Goal: Transaction & Acquisition: Purchase product/service

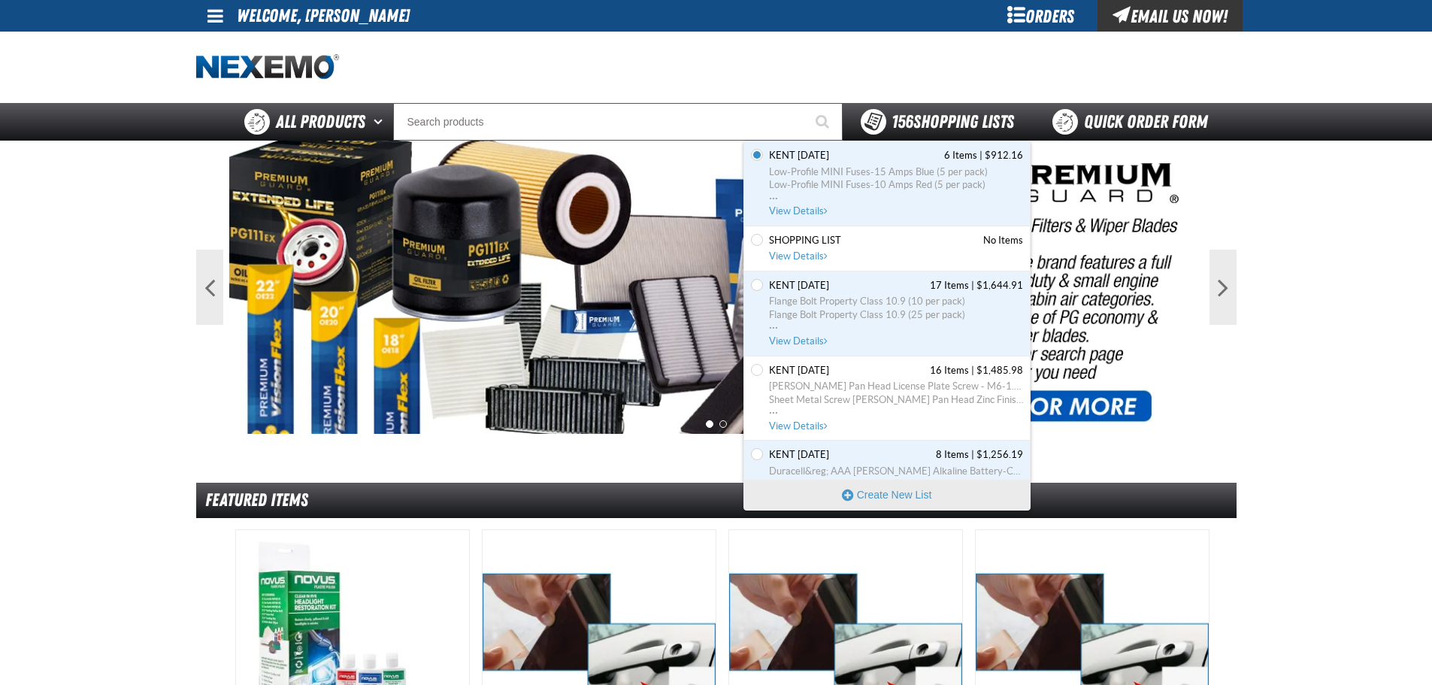
click at [908, 114] on strong "156" at bounding box center [903, 121] width 22 height 21
click at [894, 135] on div "156 Shopping Lists" at bounding box center [937, 122] width 189 height 38
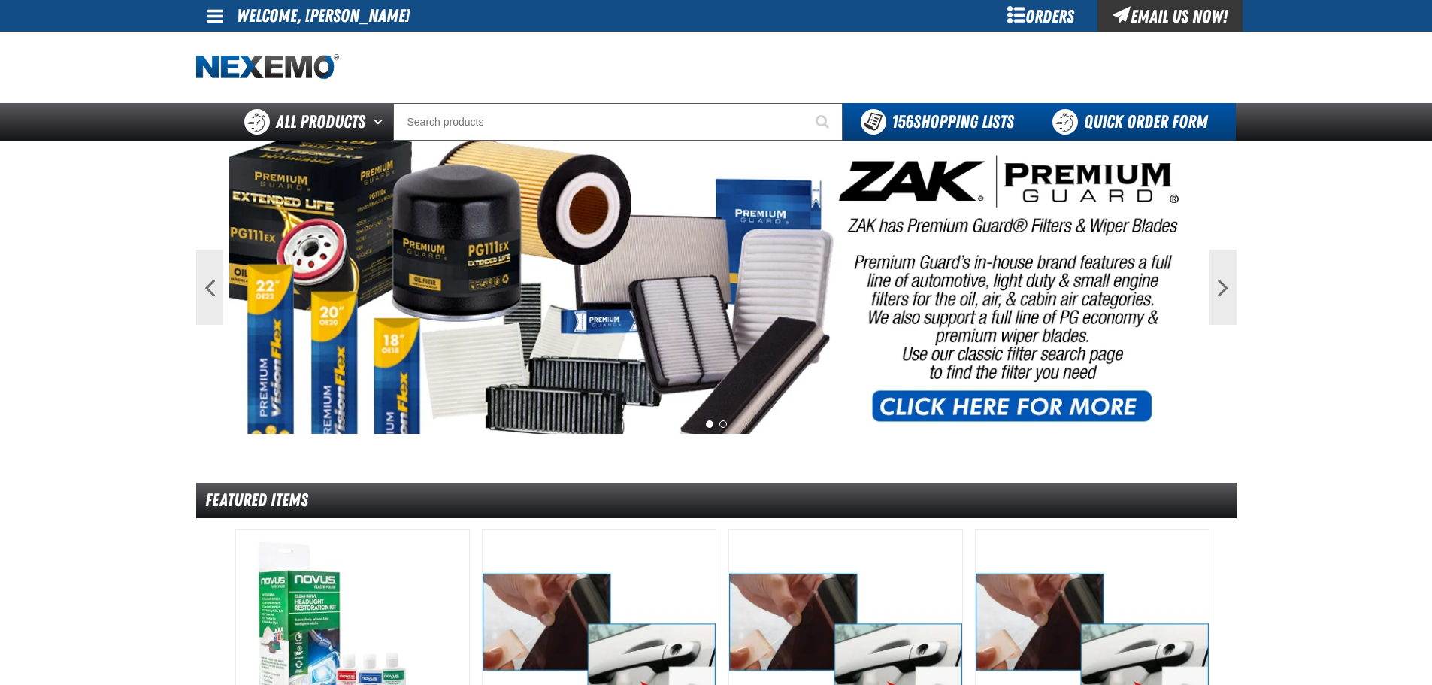
click at [1113, 114] on link "Quick Order Form" at bounding box center [1134, 122] width 204 height 38
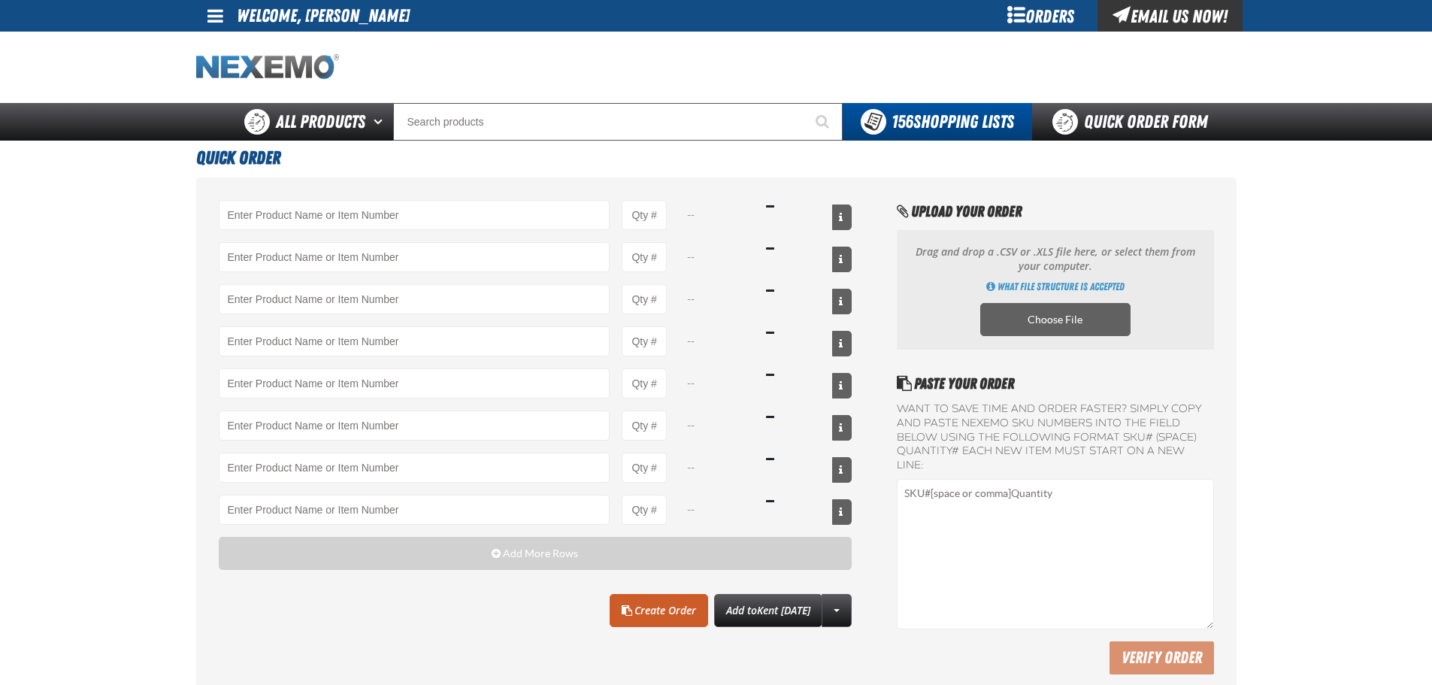
click at [202, 61] on img "Home" at bounding box center [267, 67] width 143 height 26
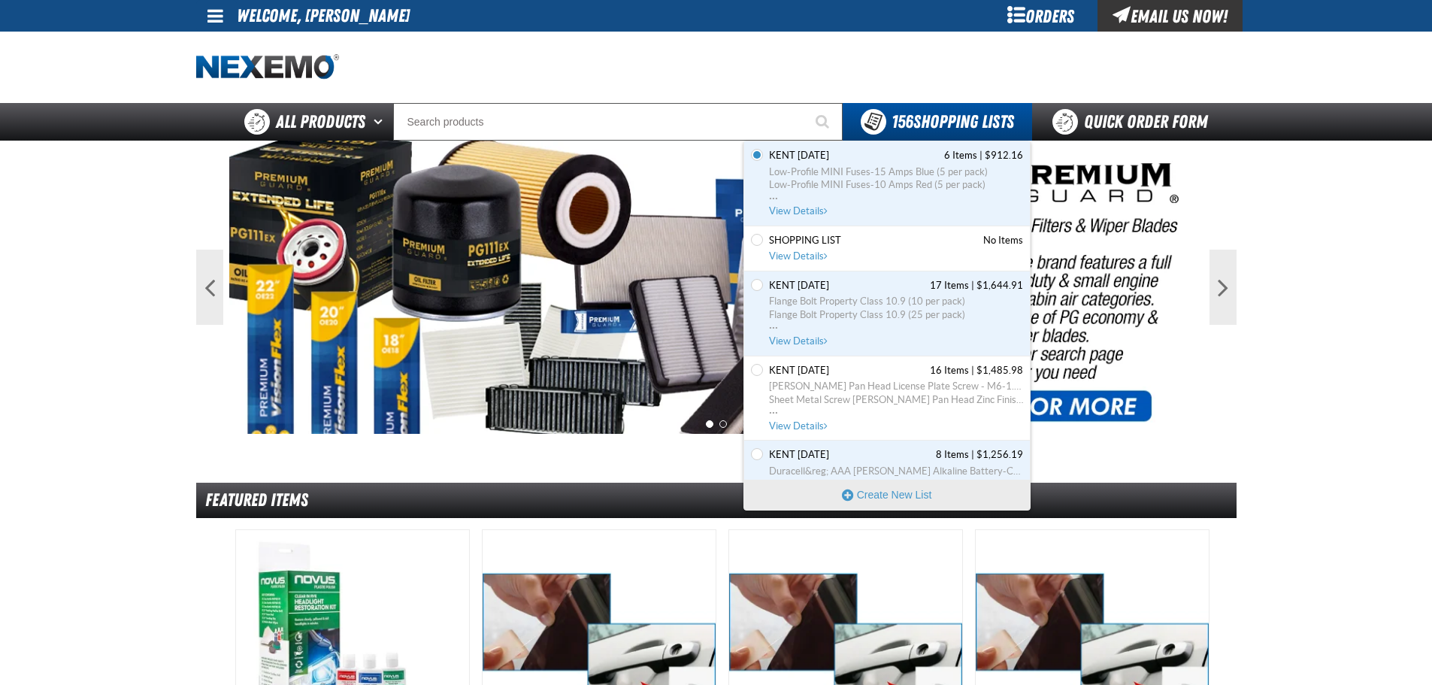
click at [858, 148] on div "Set the Kent 7.30.2025 as Default Kent 7.30.2025 6 Items | $912.16 Low-Profile …" at bounding box center [887, 183] width 286 height 85
click at [893, 239] on span "Shopping List No Items" at bounding box center [896, 241] width 254 height 14
click at [759, 238] on input "Set the Shopping List as Default" at bounding box center [757, 240] width 12 height 12
radio input "true"
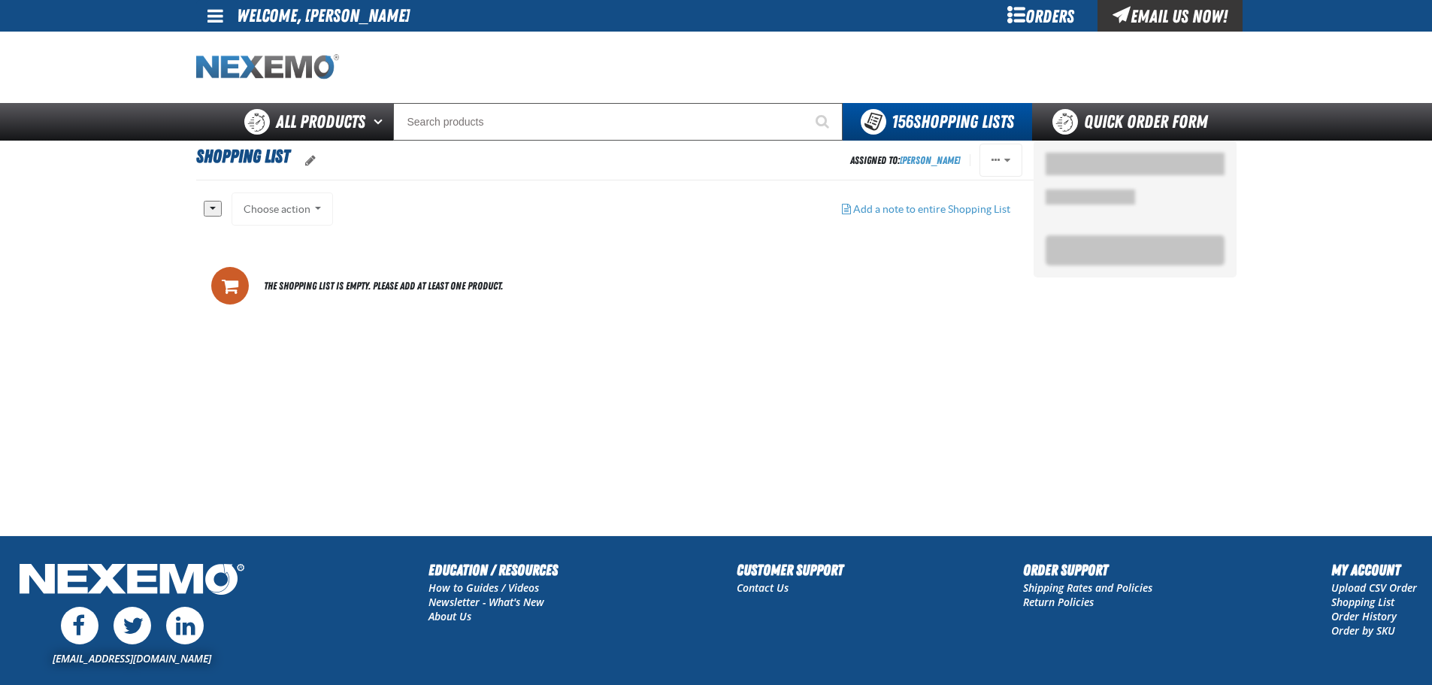
click at [285, 68] on img "Home" at bounding box center [267, 67] width 143 height 26
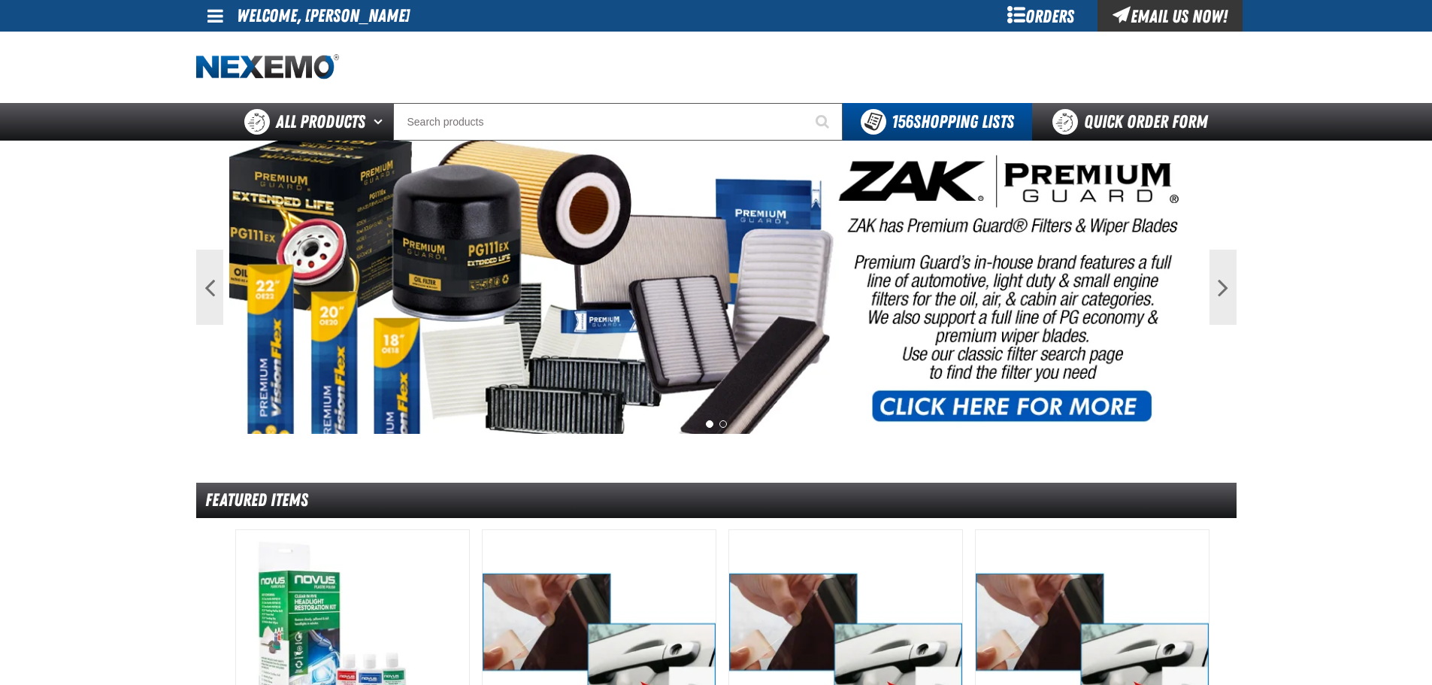
click at [1141, 122] on link "Quick Order Form" at bounding box center [1134, 122] width 204 height 38
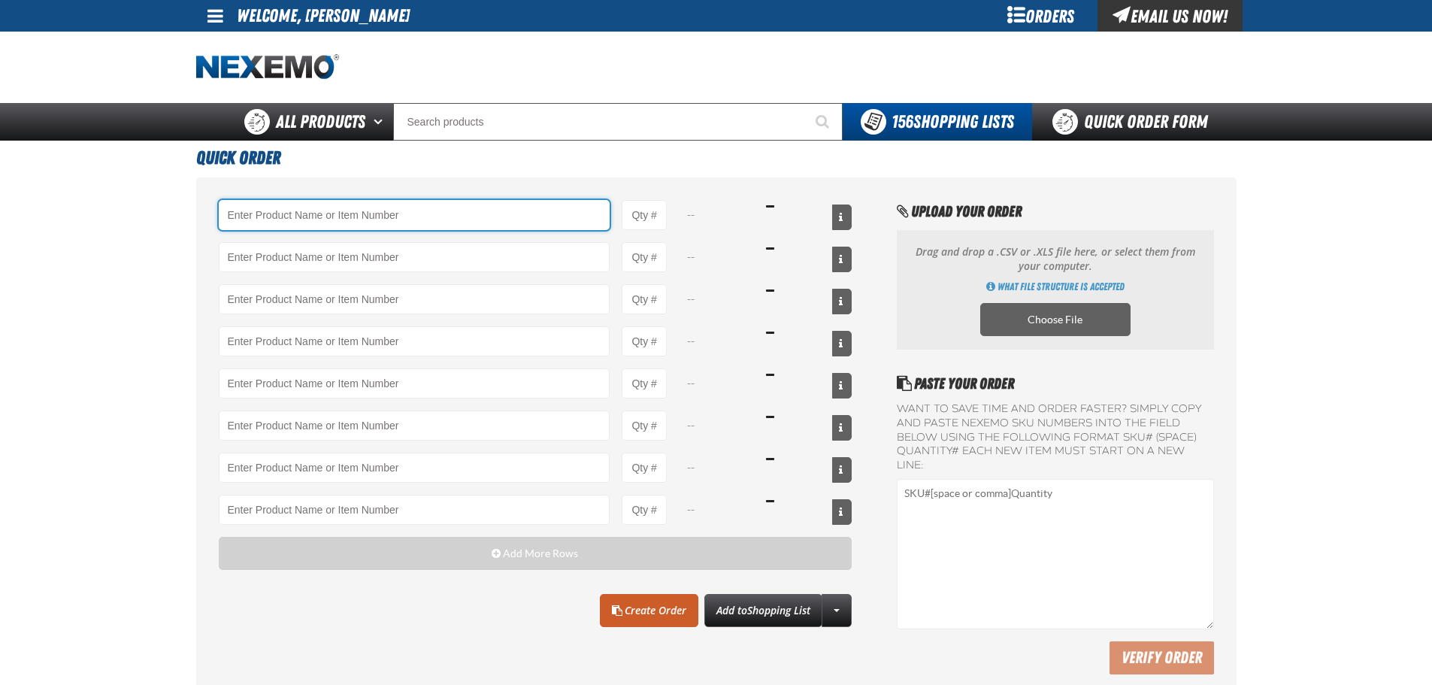
click at [347, 223] on input "Product" at bounding box center [415, 215] width 392 height 30
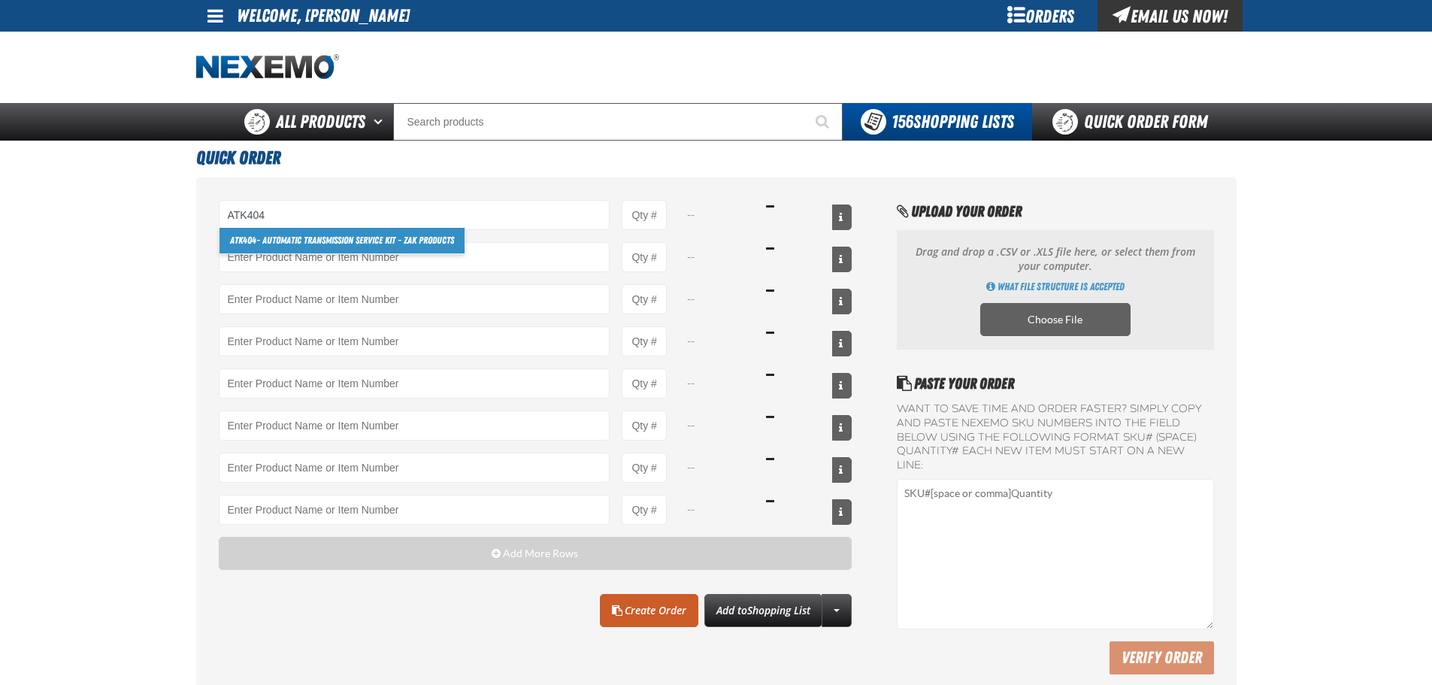
click at [286, 238] on link "ATK404 - Automatic Transmission Service Kit - ZAK Products" at bounding box center [342, 241] width 245 height 26
type input "ATK404 - Automatic Transmission Service Kit - ZAK Products"
type input "1"
select select "kit"
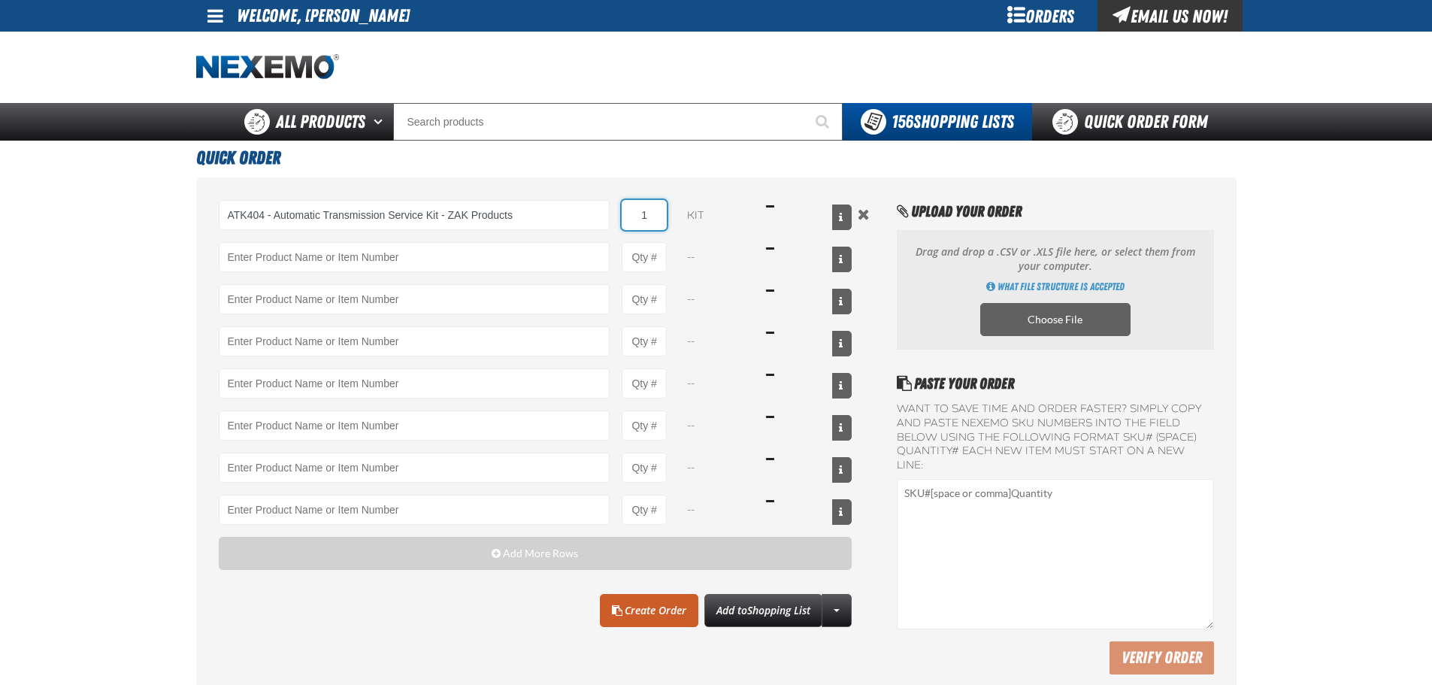
click at [654, 217] on input "1" at bounding box center [644, 215] width 45 height 30
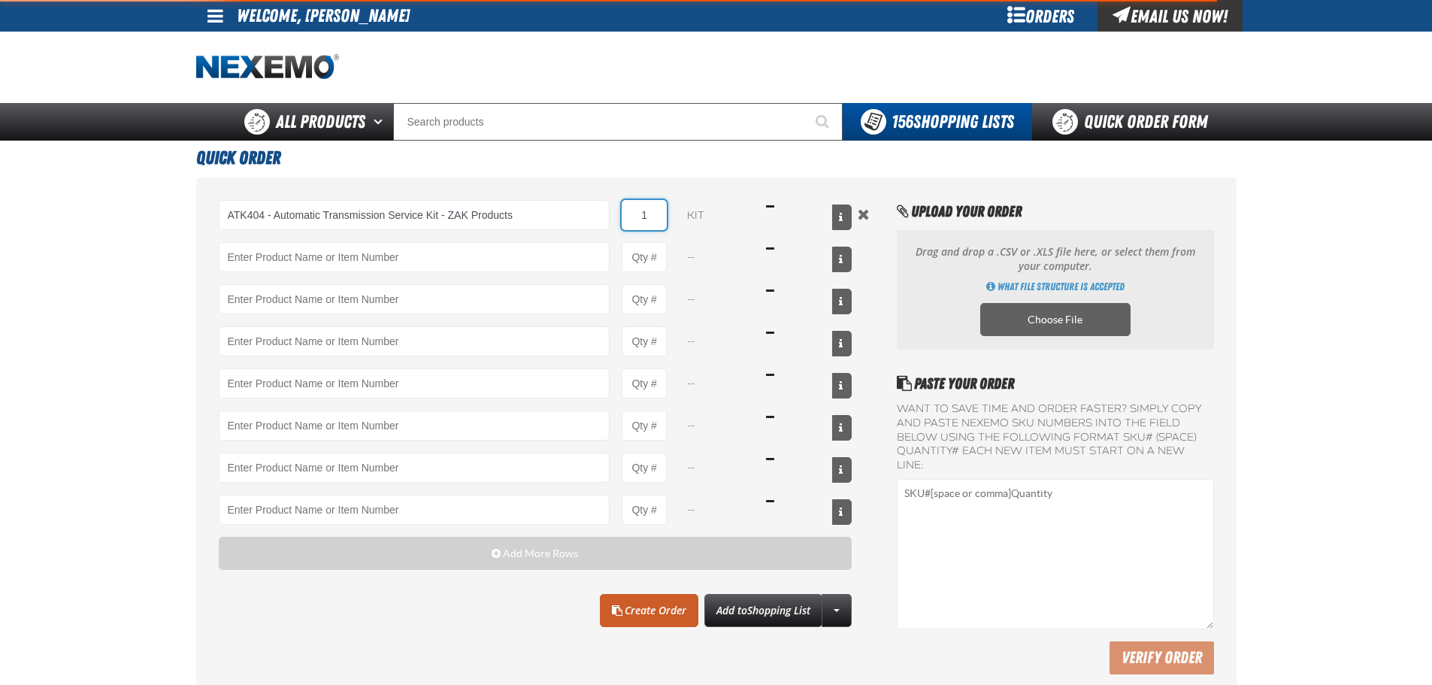
type input "ATK404 - Automatic Transmission Service Kit - ZAK Products"
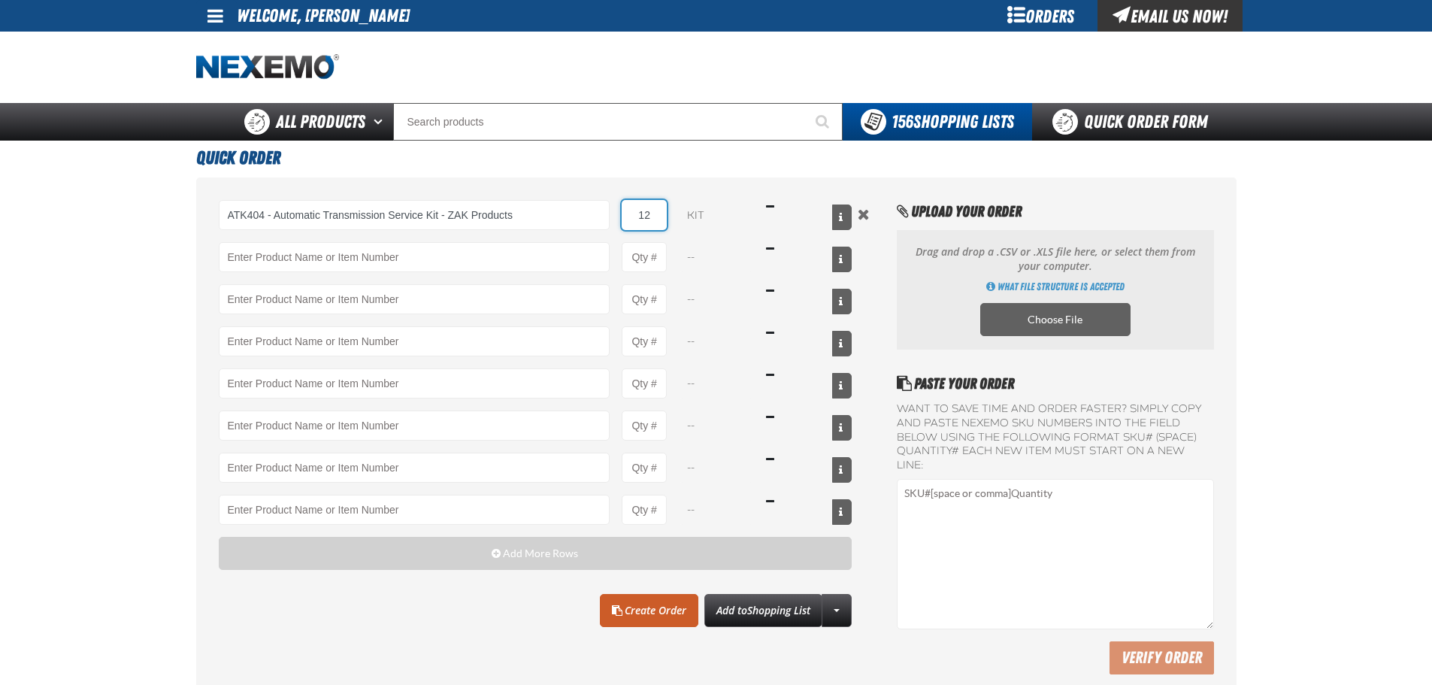
type input "12"
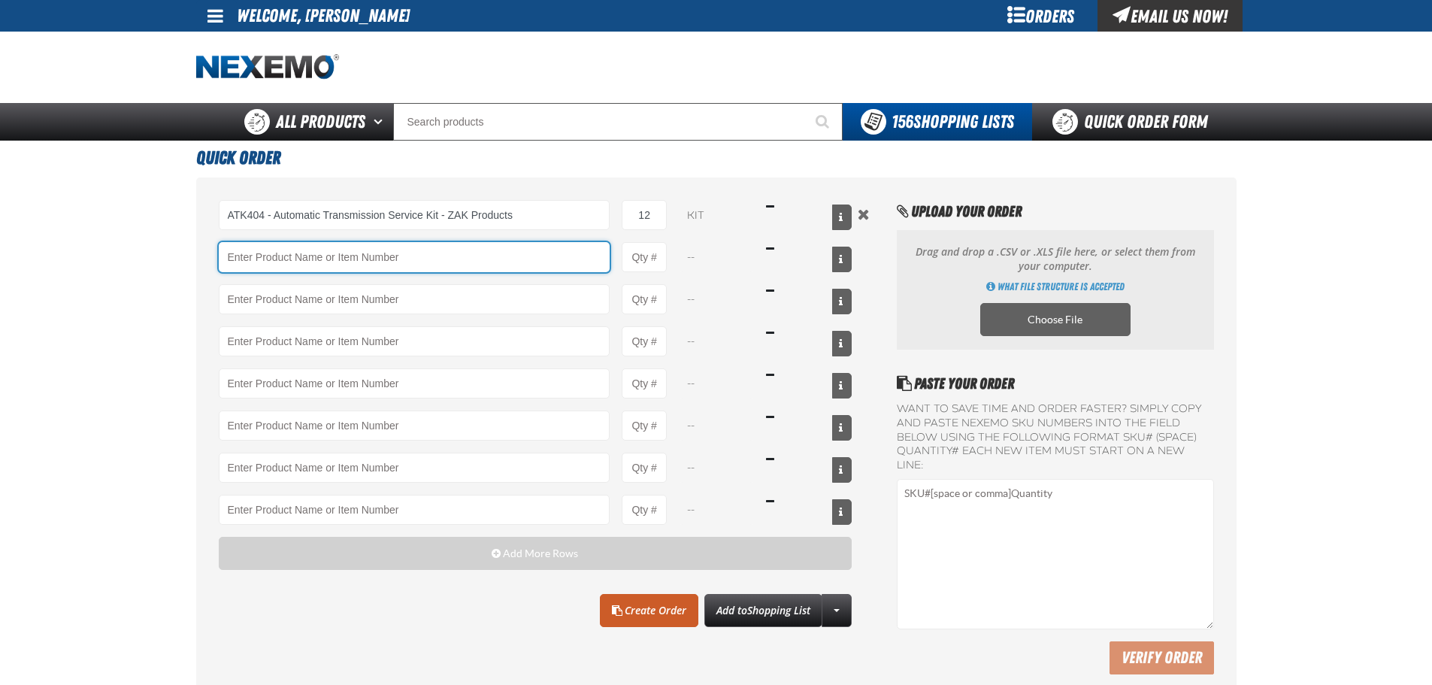
click at [304, 264] on input "Product" at bounding box center [415, 257] width 392 height 30
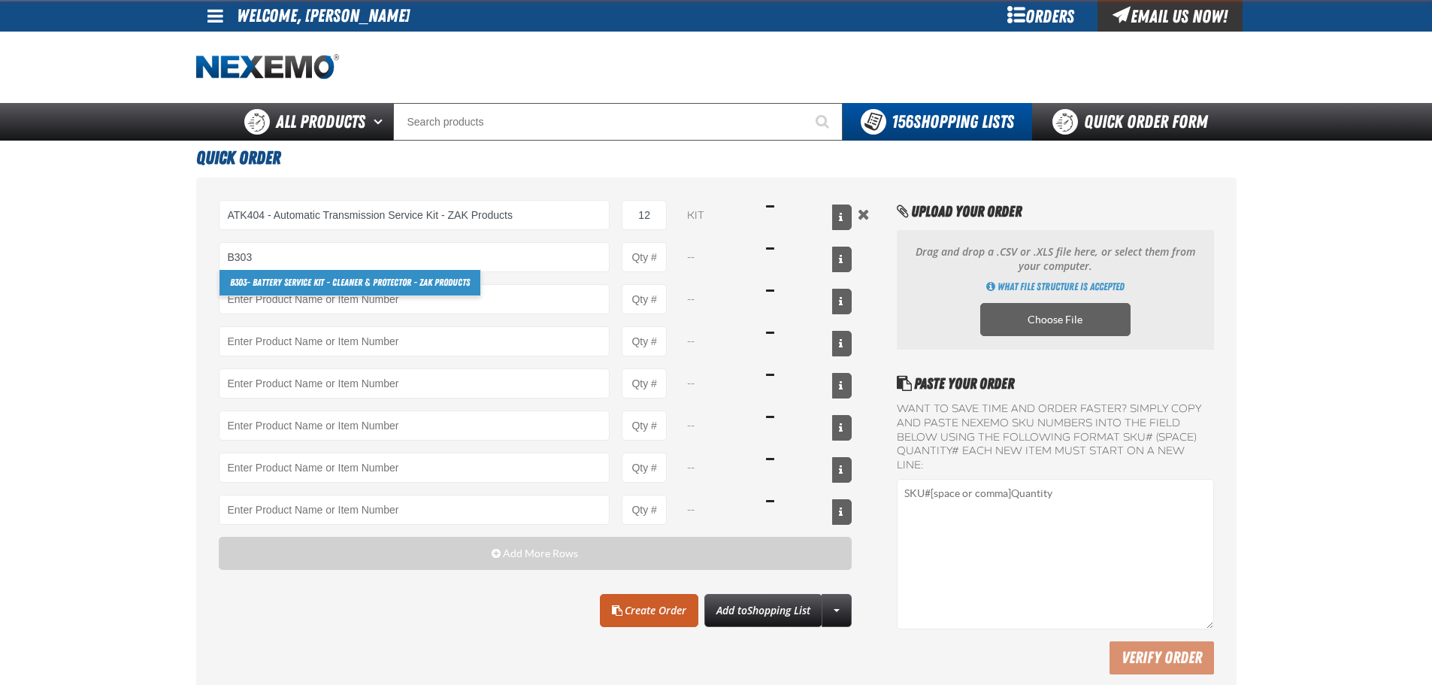
click at [262, 286] on link "B303 - Battery Service Kit - Cleaner & Protector - ZAK Products" at bounding box center [350, 283] width 261 height 26
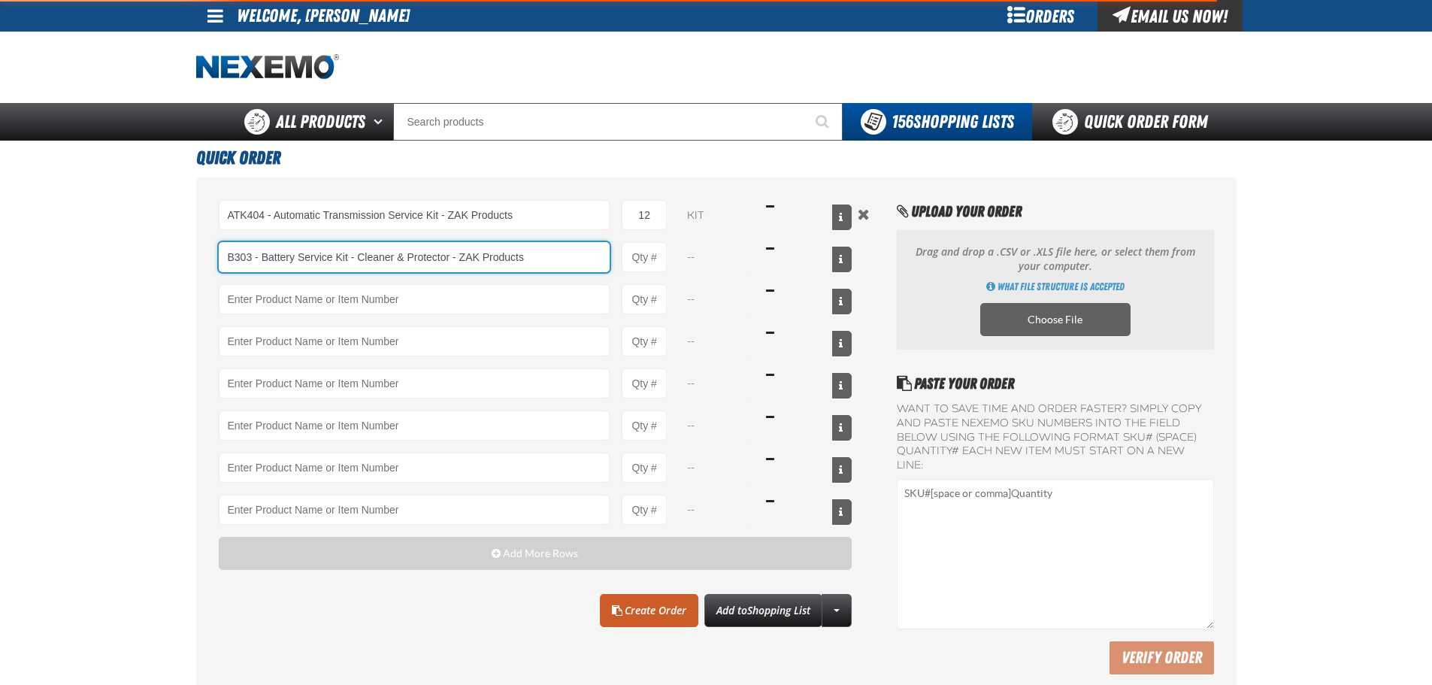
type input "B303 - Battery Service Kit - Cleaner &amp; Protector - ZAK Products"
type input "1"
select select "kit"
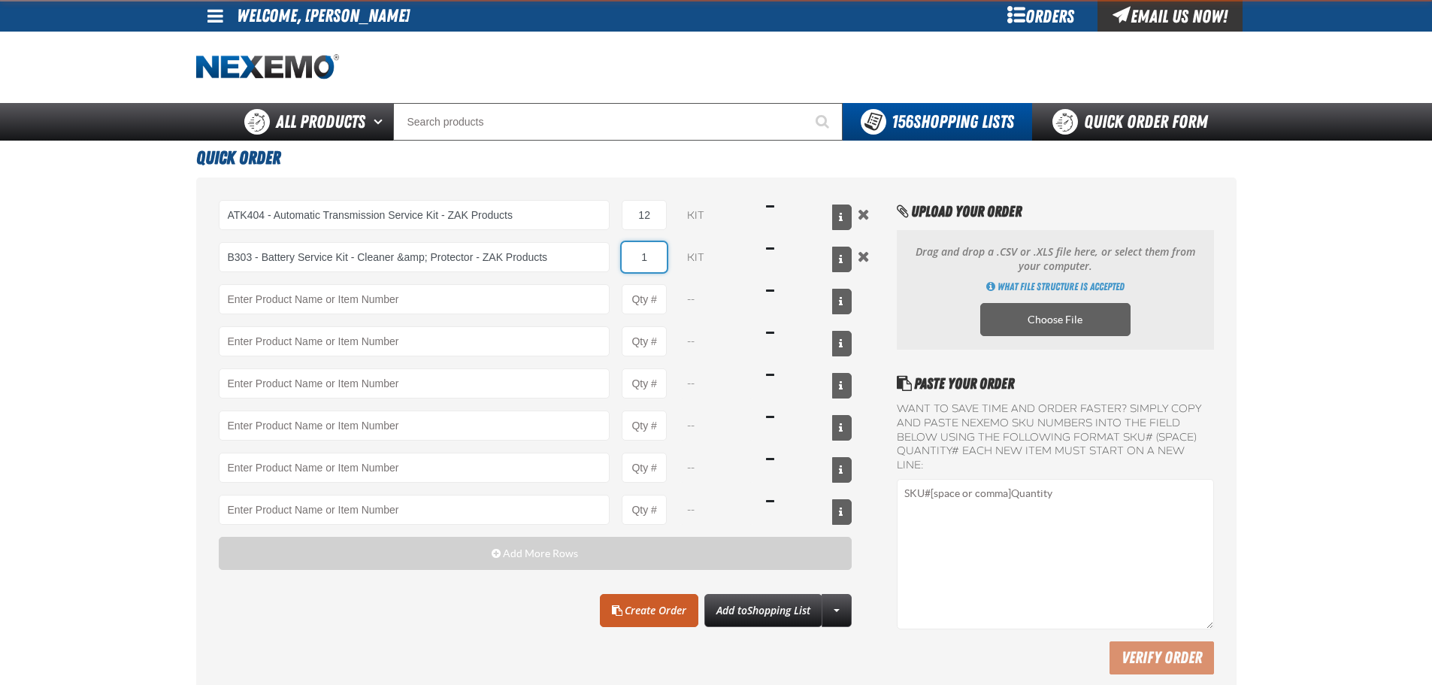
click at [662, 266] on input "1" at bounding box center [644, 257] width 45 height 30
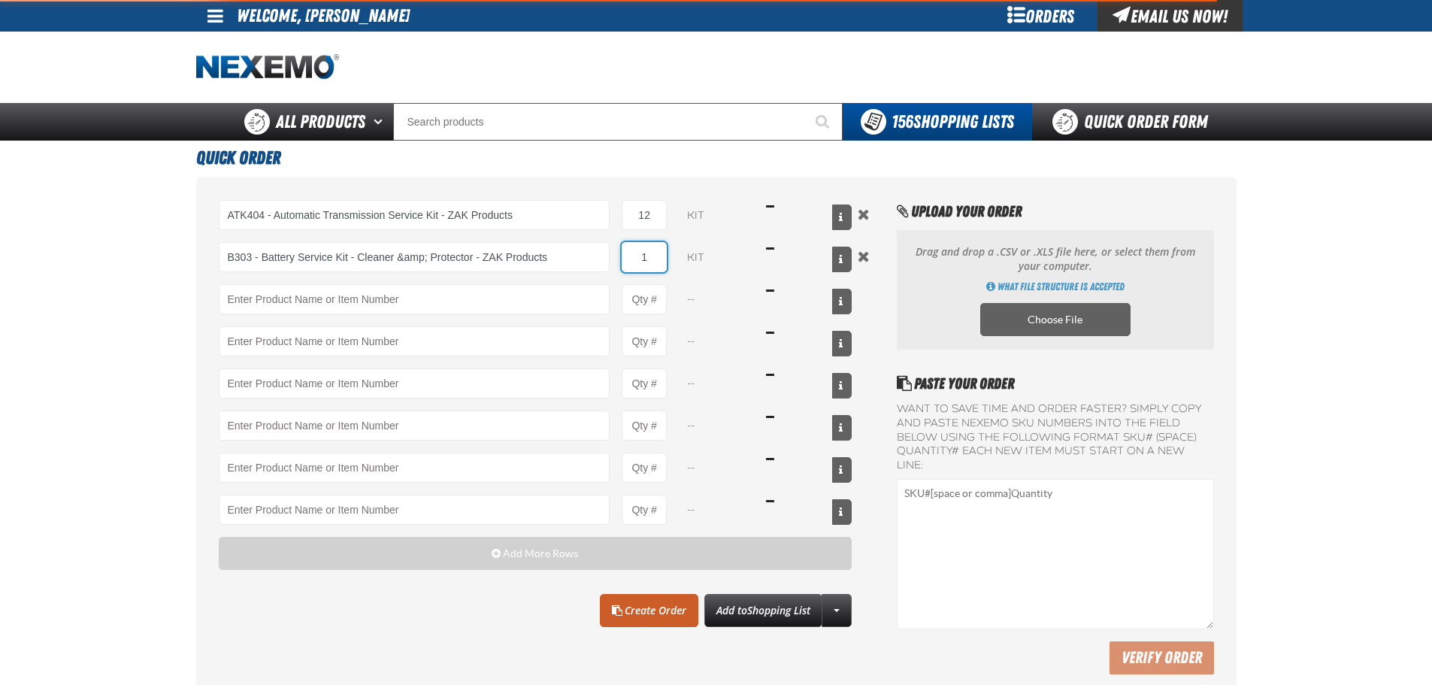
type input "B303 - Battery Service Kit - Cleaner &amp; Protector - ZAK Products"
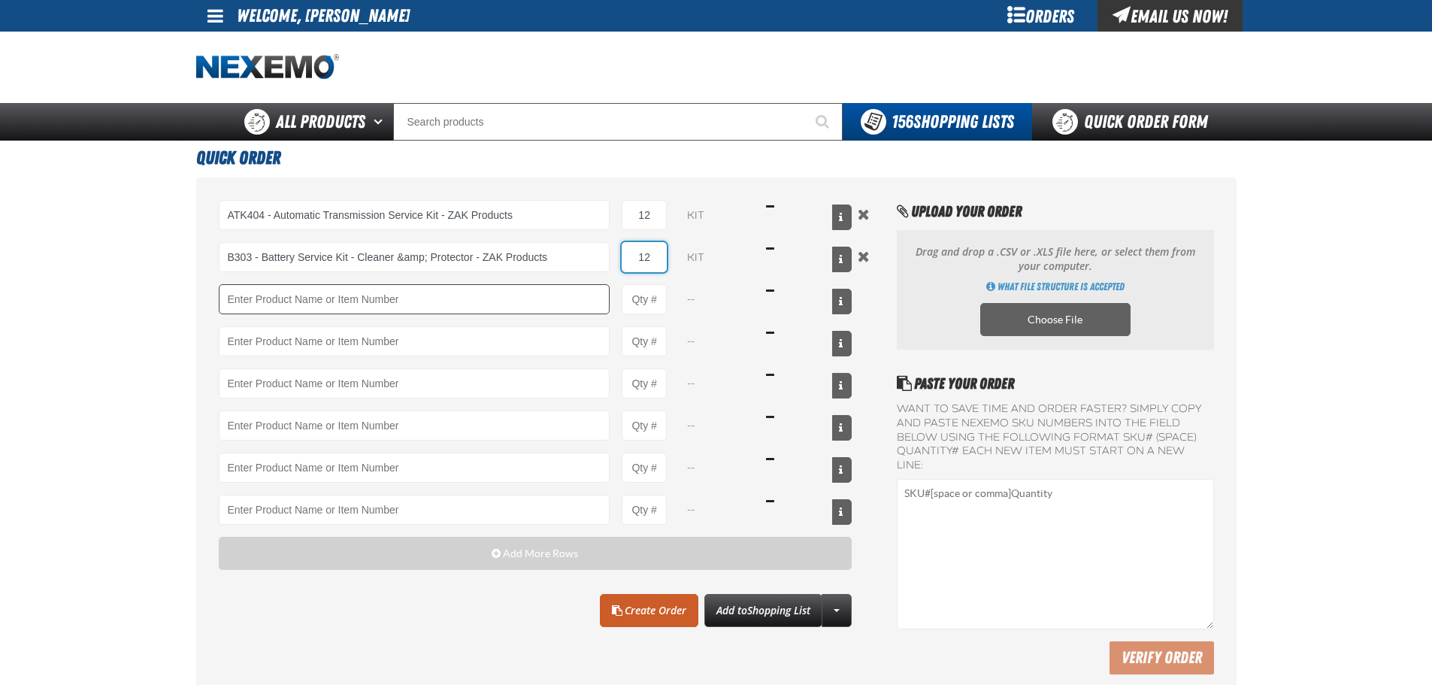
type input "12"
click at [398, 305] on input "Product" at bounding box center [415, 299] width 392 height 30
click at [271, 311] on input "Product" at bounding box center [415, 299] width 392 height 30
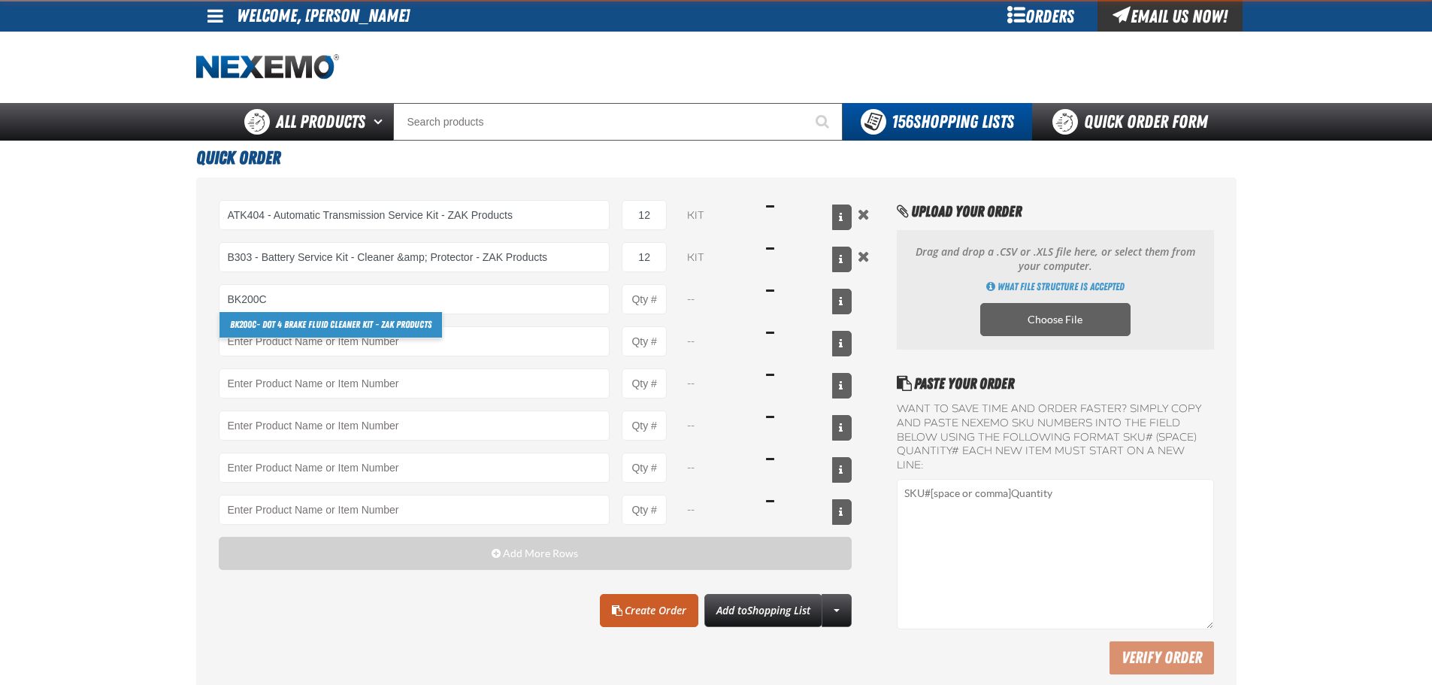
click at [287, 326] on link "BK200C - DOT 4 Brake Fluid Cleaner Kit - ZAK Products" at bounding box center [331, 325] width 223 height 26
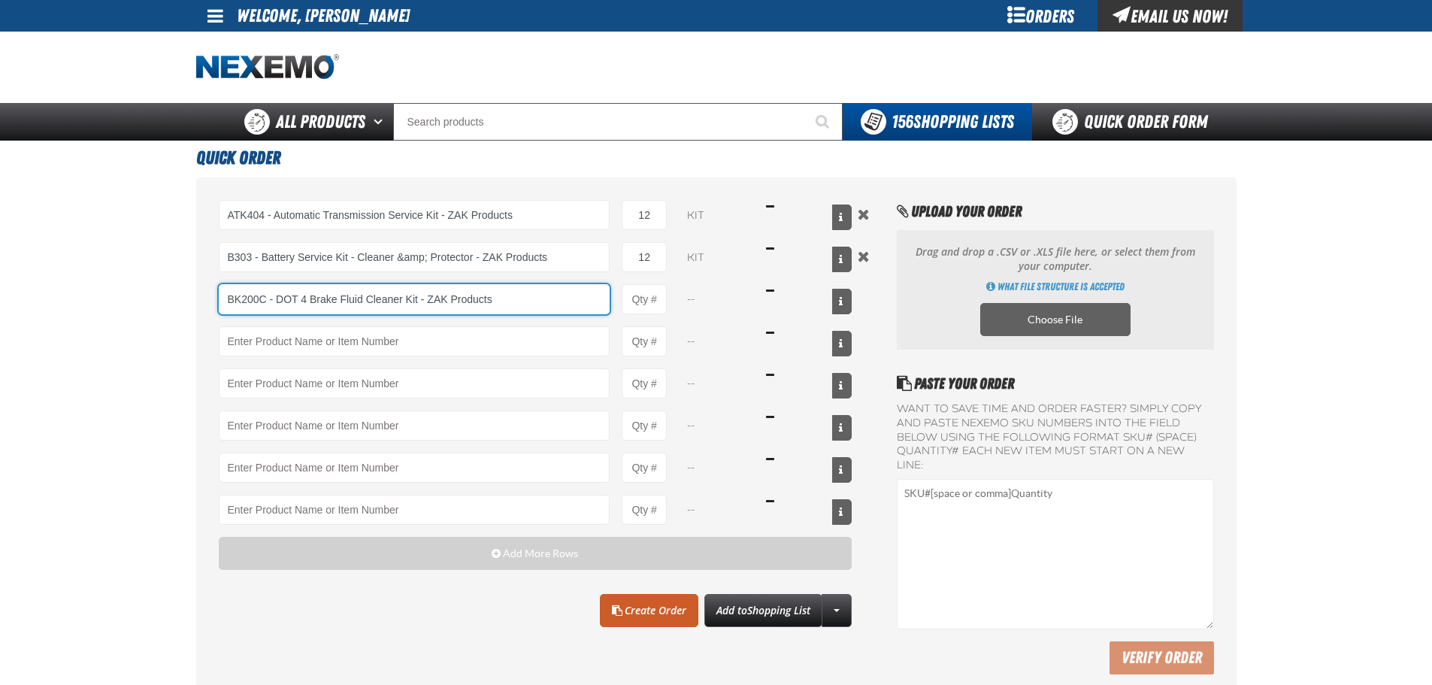
type input "BK200C - DOT 4 Brake Fluid Cleaner Kit - ZAK Products"
type input "1"
select select "kit"
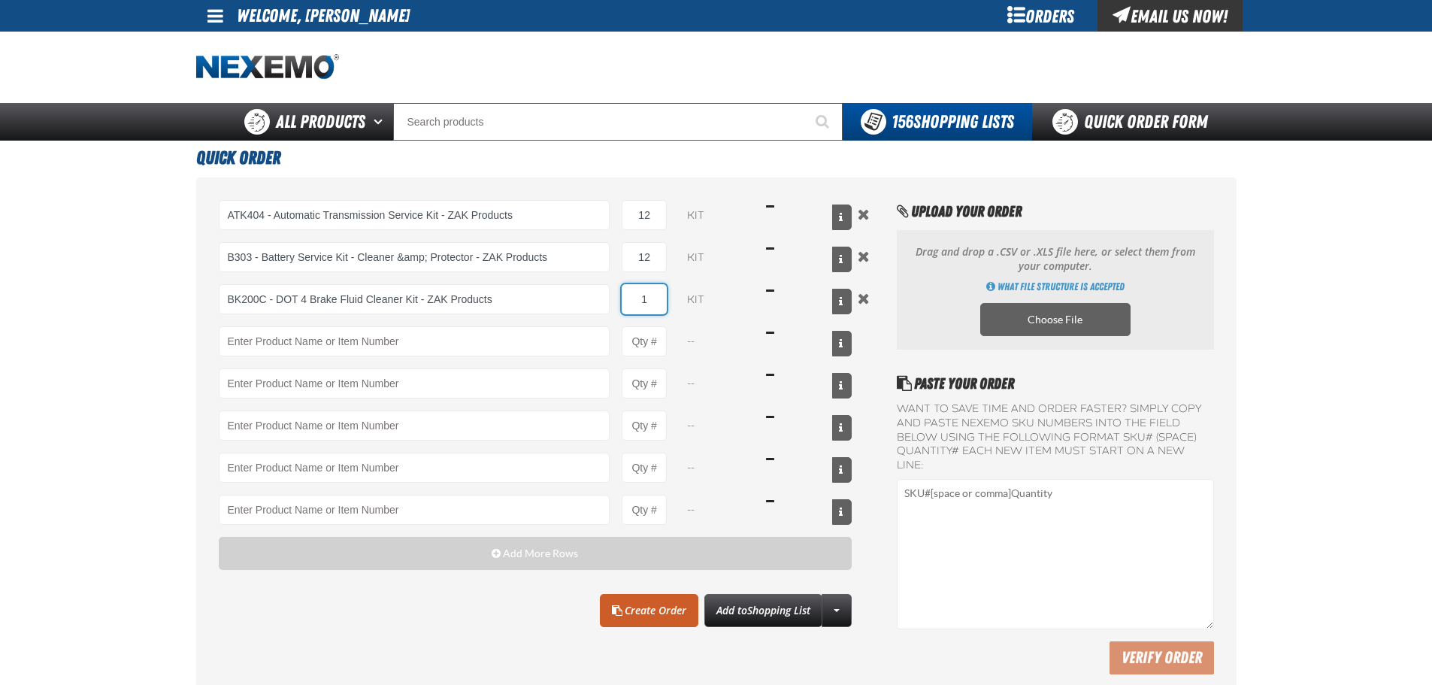
click at [650, 299] on input "1" at bounding box center [644, 299] width 45 height 30
click at [650, 301] on input "1" at bounding box center [644, 299] width 45 height 30
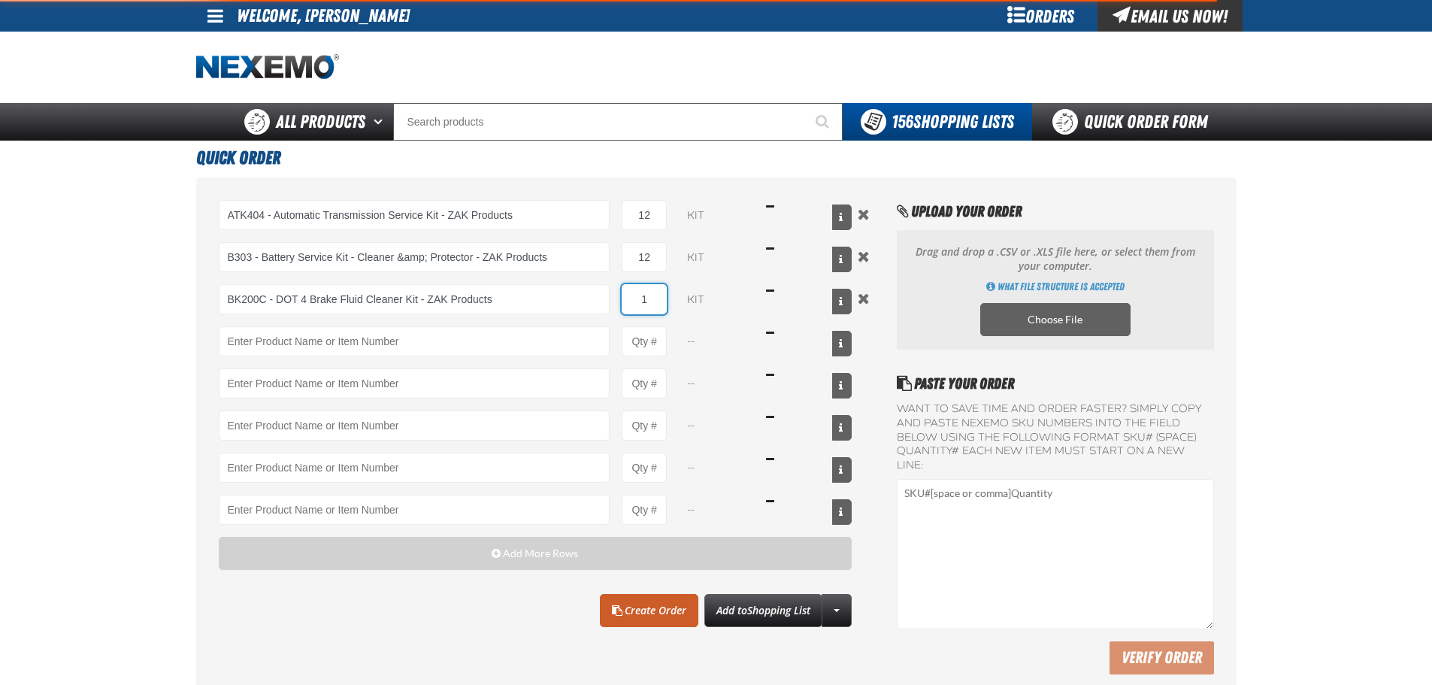
type input "BK200C - DOT 4 Brake Fluid Cleaner Kit - ZAK Products"
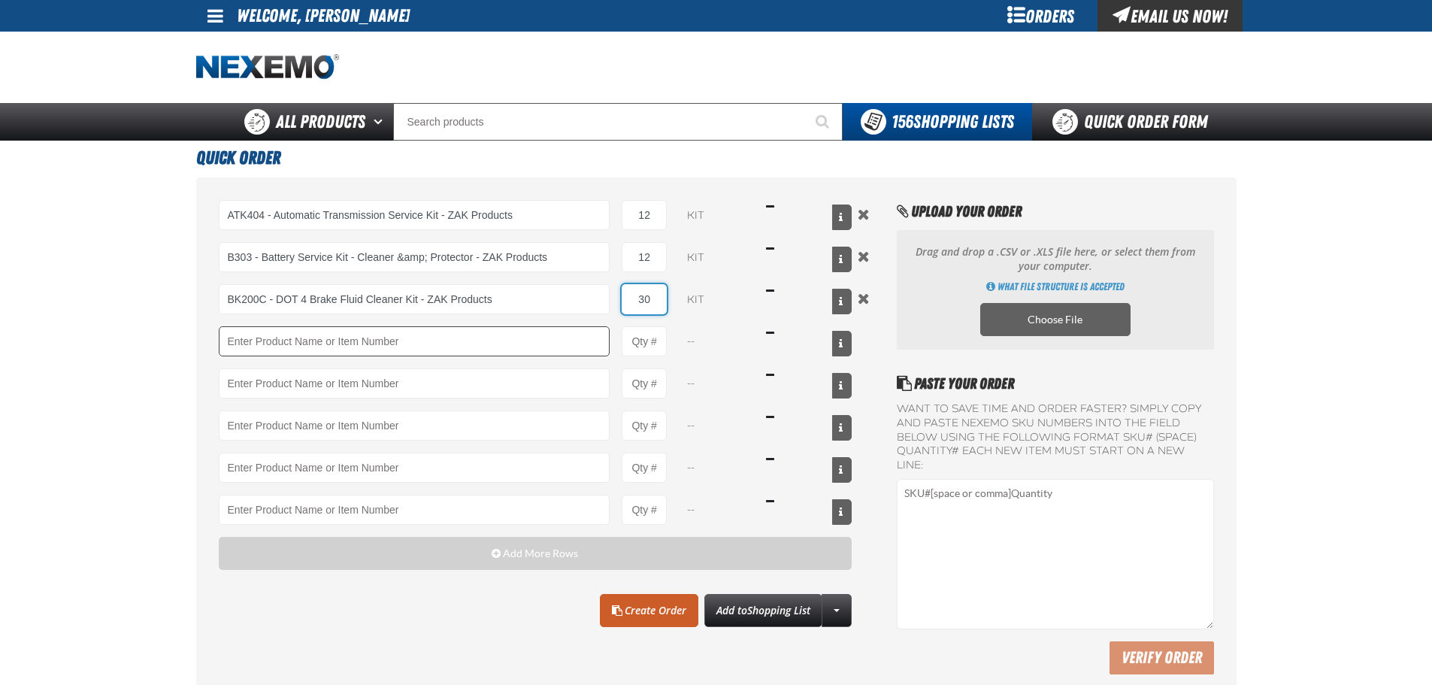
type input "30"
click at [497, 344] on input "Product" at bounding box center [415, 341] width 392 height 30
click at [330, 344] on input "Product" at bounding box center [415, 341] width 392 height 30
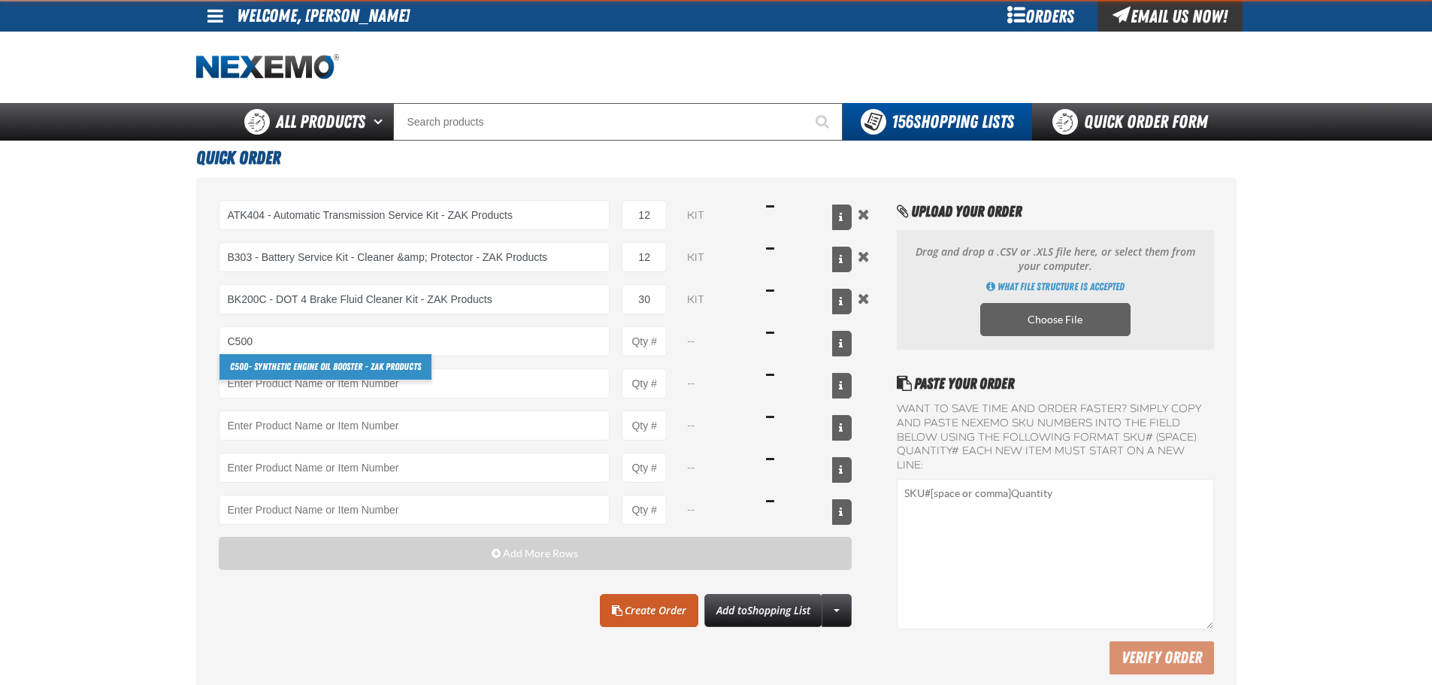
click at [259, 362] on link "C500 - Synthetic Engine Oil Booster - ZAK Products" at bounding box center [326, 367] width 212 height 26
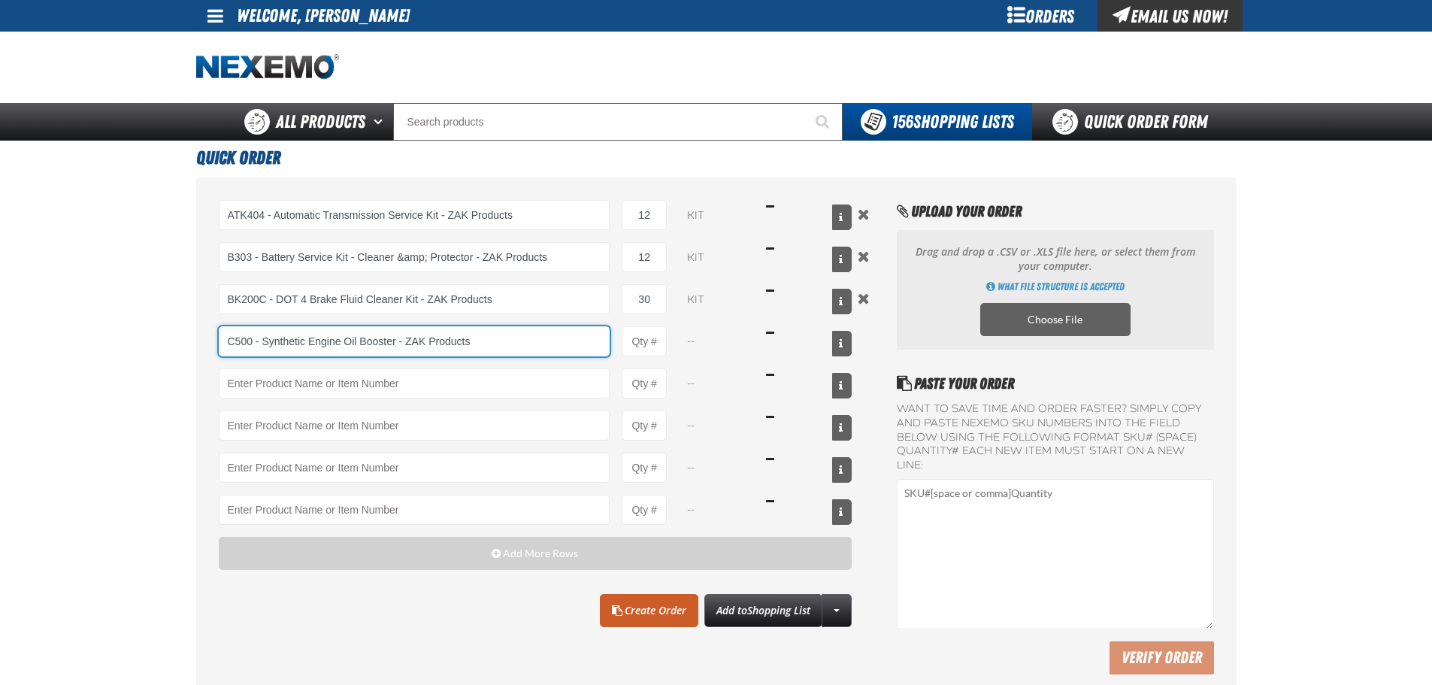
type input "C500 - Synthetic Engine Oil Booster - ZAK Products"
type input "1"
select select "bottle"
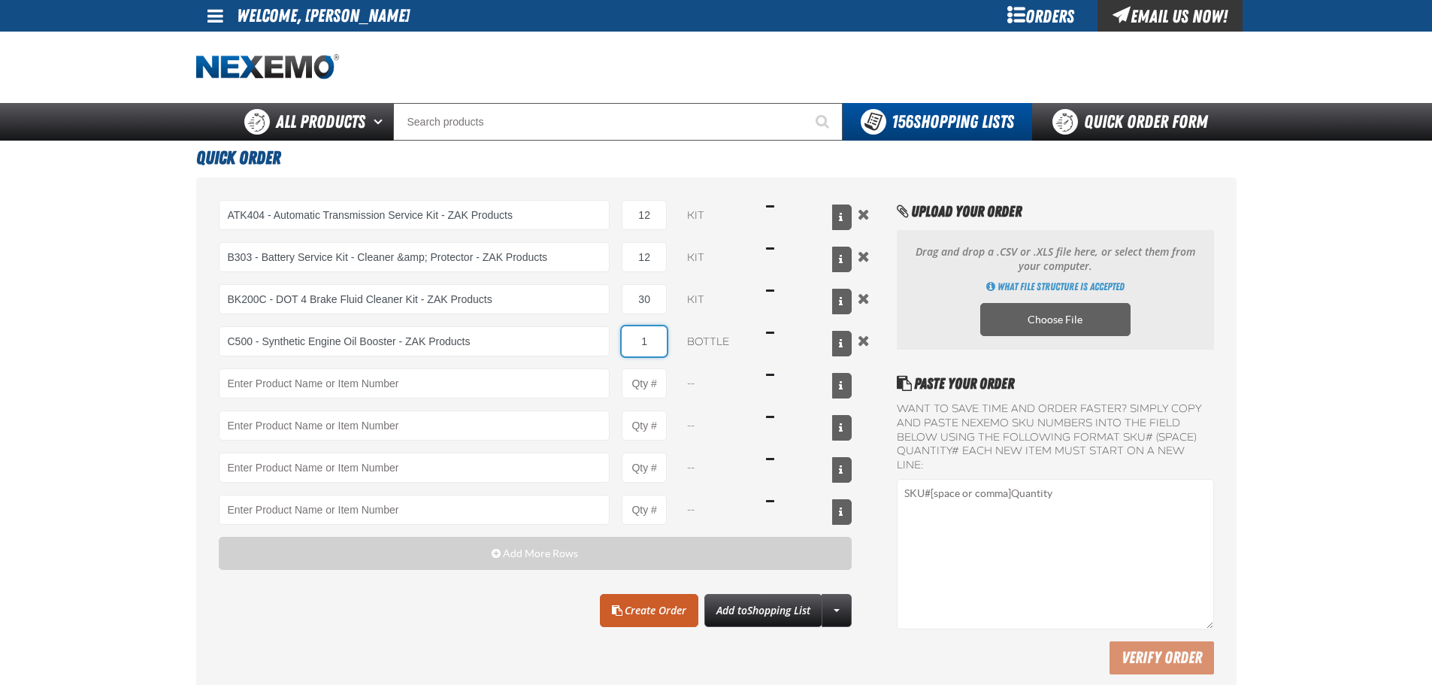
click at [653, 340] on input "1" at bounding box center [644, 341] width 45 height 30
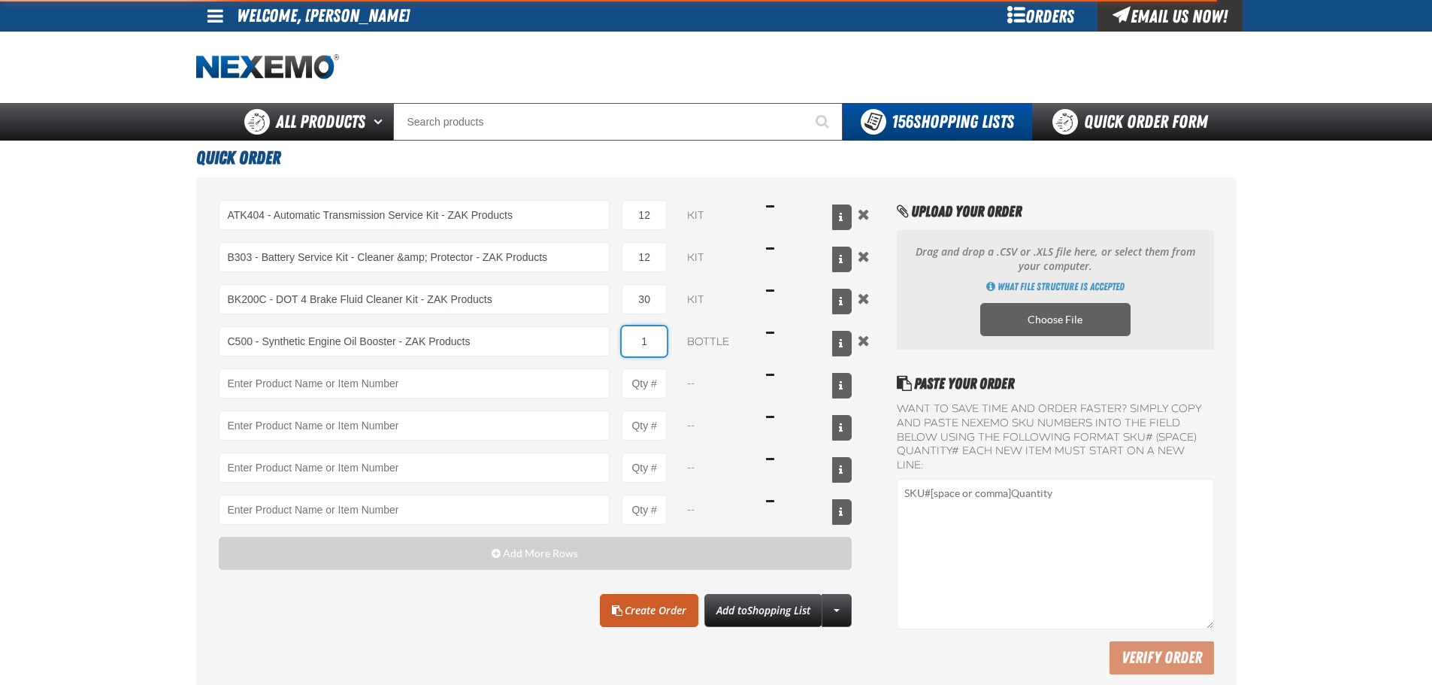
type input "C500 - Synthetic Engine Oil Booster - ZAK Products"
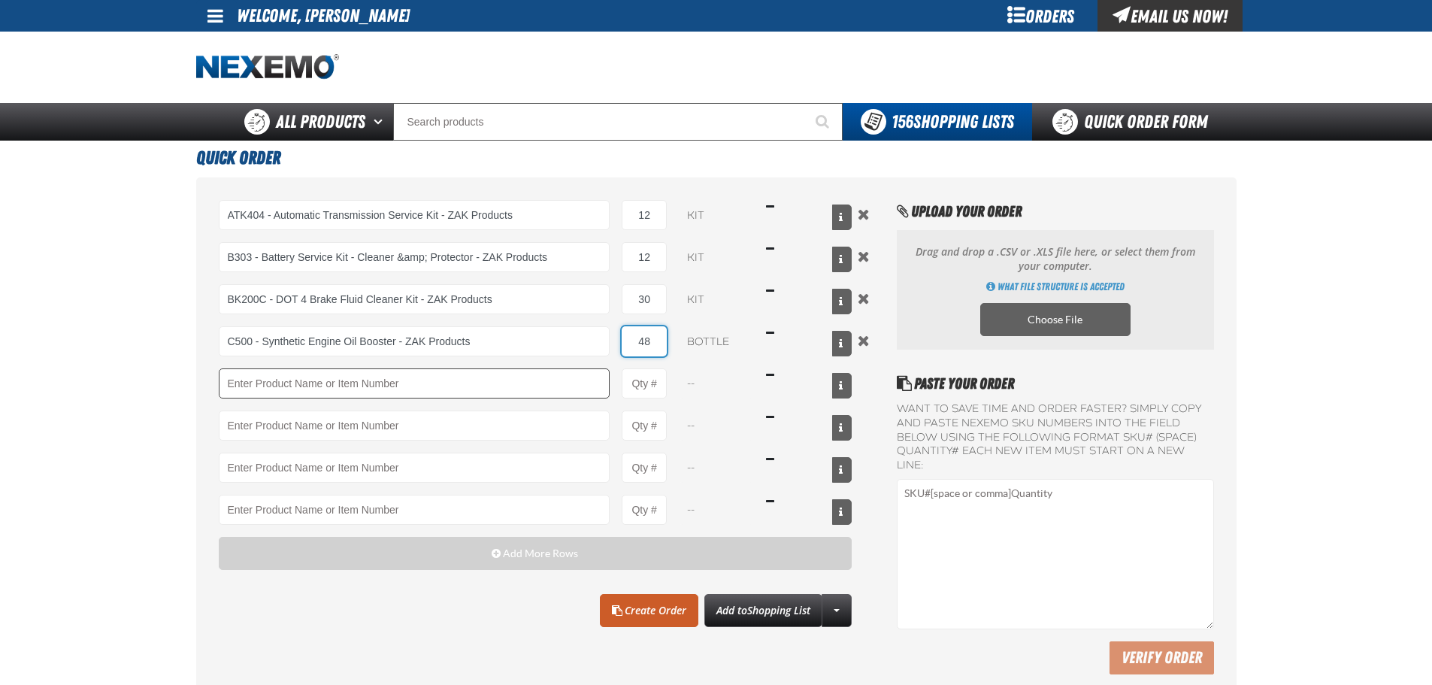
type input "48"
click at [267, 393] on input "Product" at bounding box center [415, 383] width 392 height 30
click at [302, 376] on input "Product" at bounding box center [415, 383] width 392 height 30
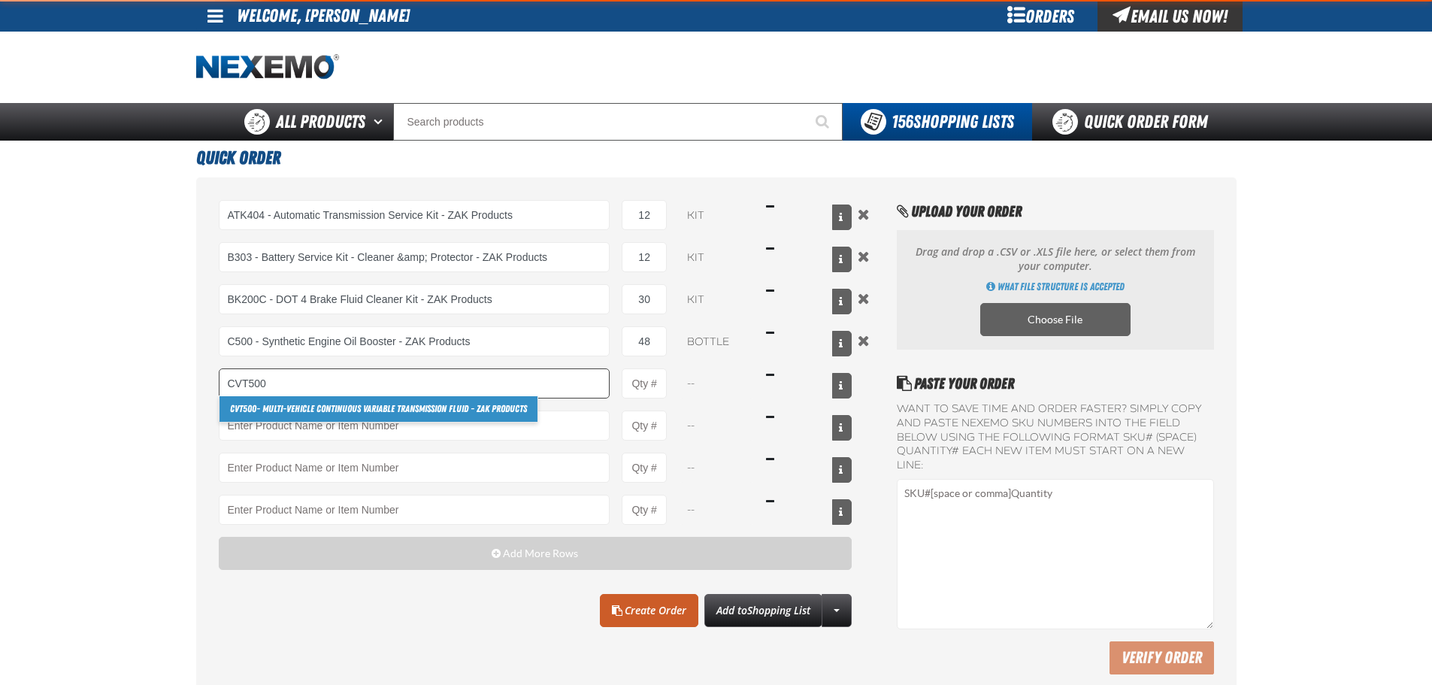
click at [269, 404] on link "CVT500 - Multi-Vehicle Continuous Variable Transmission Fluid - ZAK Products" at bounding box center [379, 409] width 318 height 26
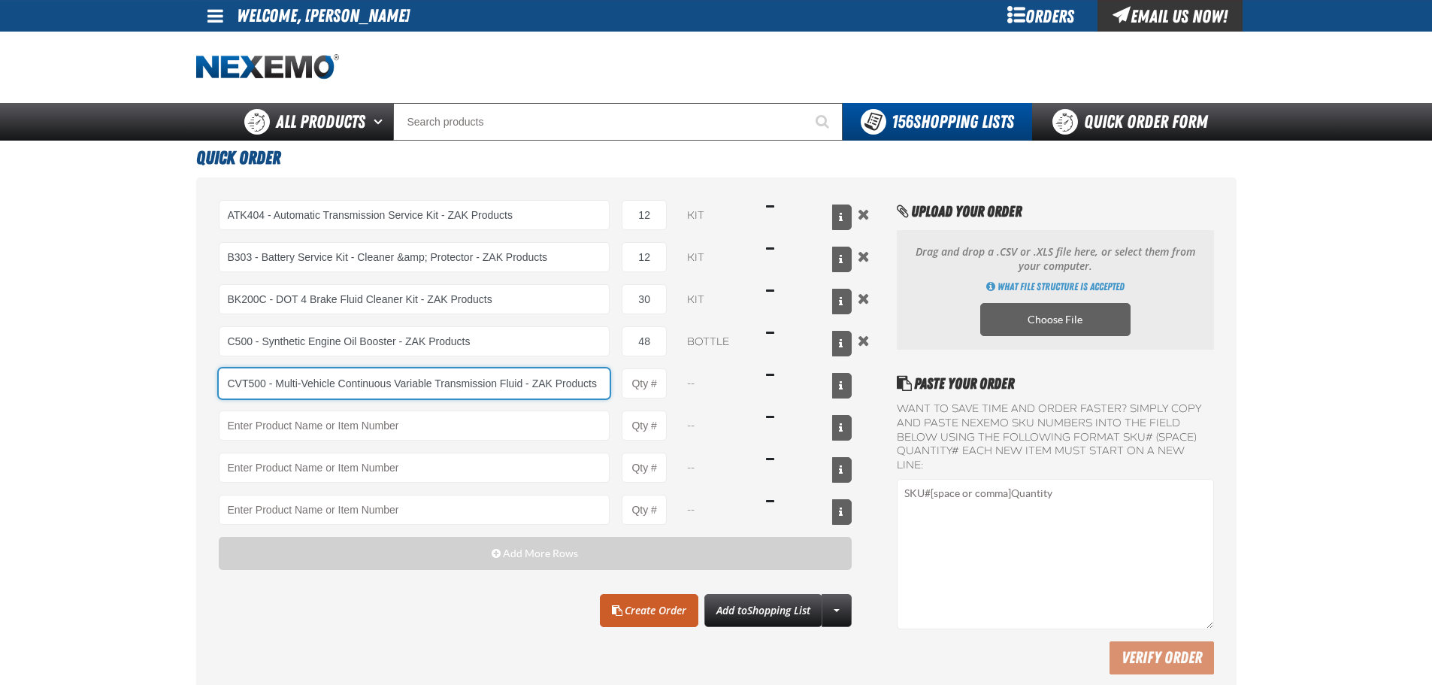
type input "CVT500 - Multi-Vehicle Continuous Variable Transmission Fluid - ZAK Products"
type input "1"
select select "bottle"
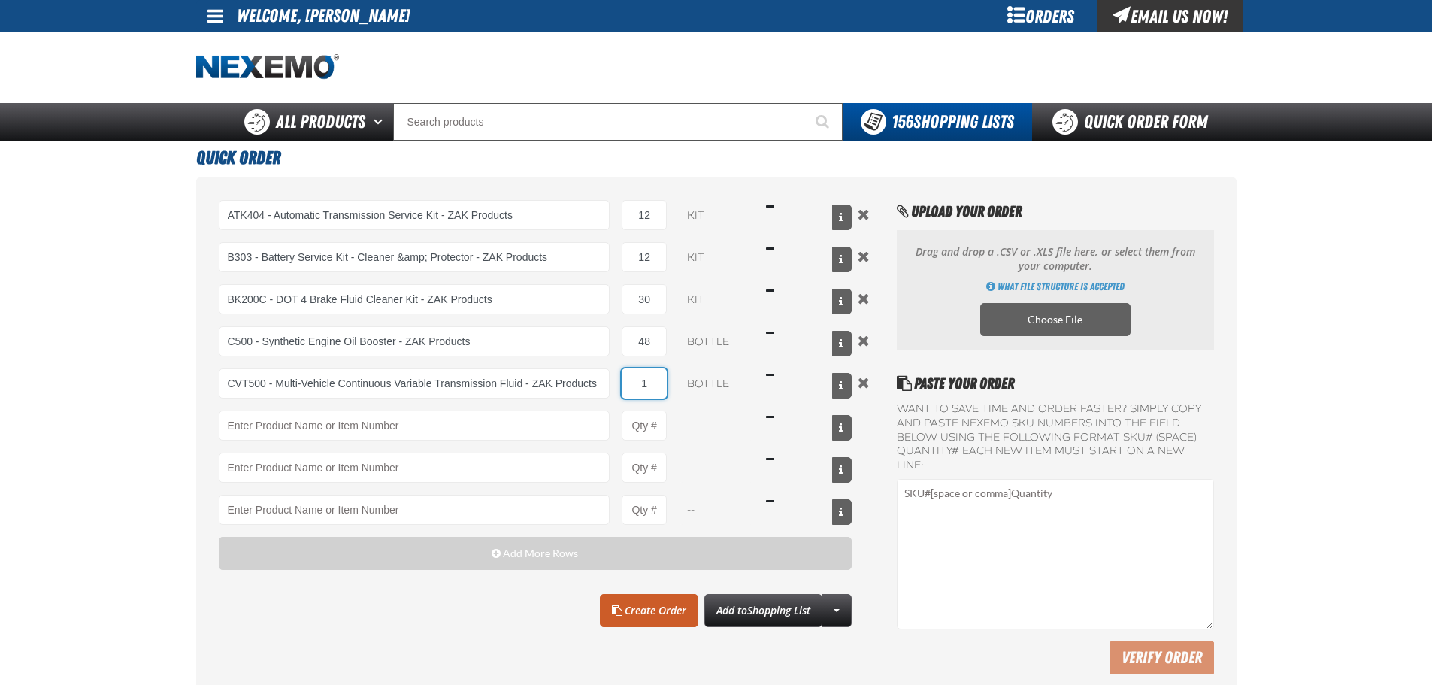
click at [638, 388] on input "1" at bounding box center [644, 383] width 45 height 30
click at [644, 387] on input "1" at bounding box center [644, 383] width 45 height 30
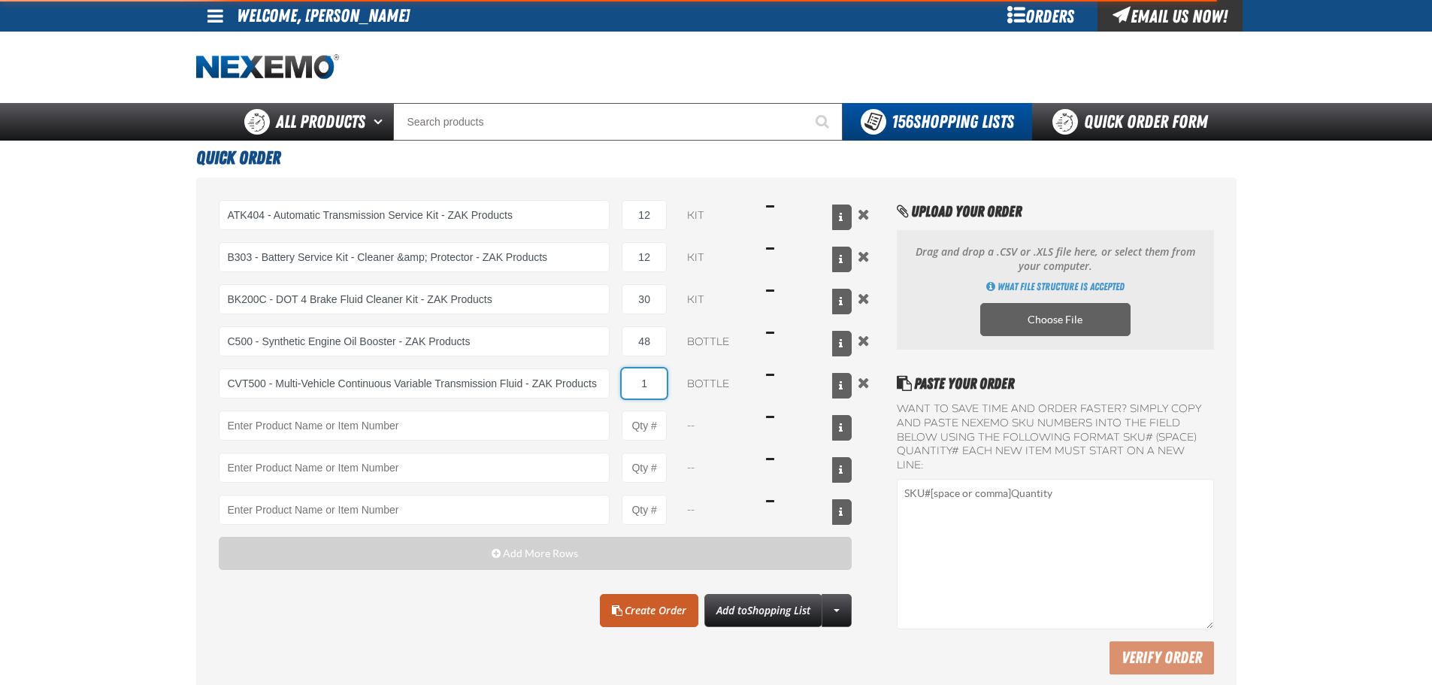
type input "CVT500 - Multi-Vehicle Continuous Variable Transmission Fluid - ZAK Products"
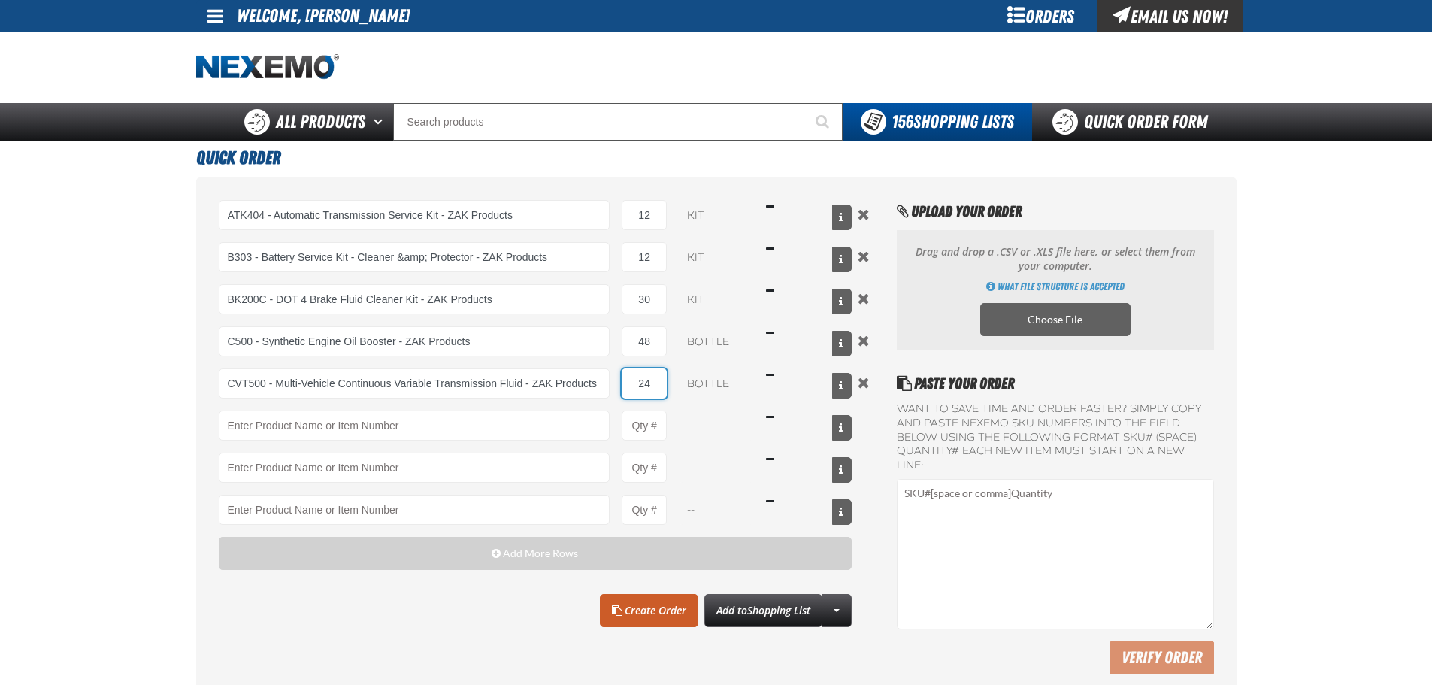
type input "24"
click at [301, 447] on div "ATK404 - Automatic Transmission Service Kit - ZAK Products ATK404 - Automatic T…" at bounding box center [536, 362] width 634 height 325
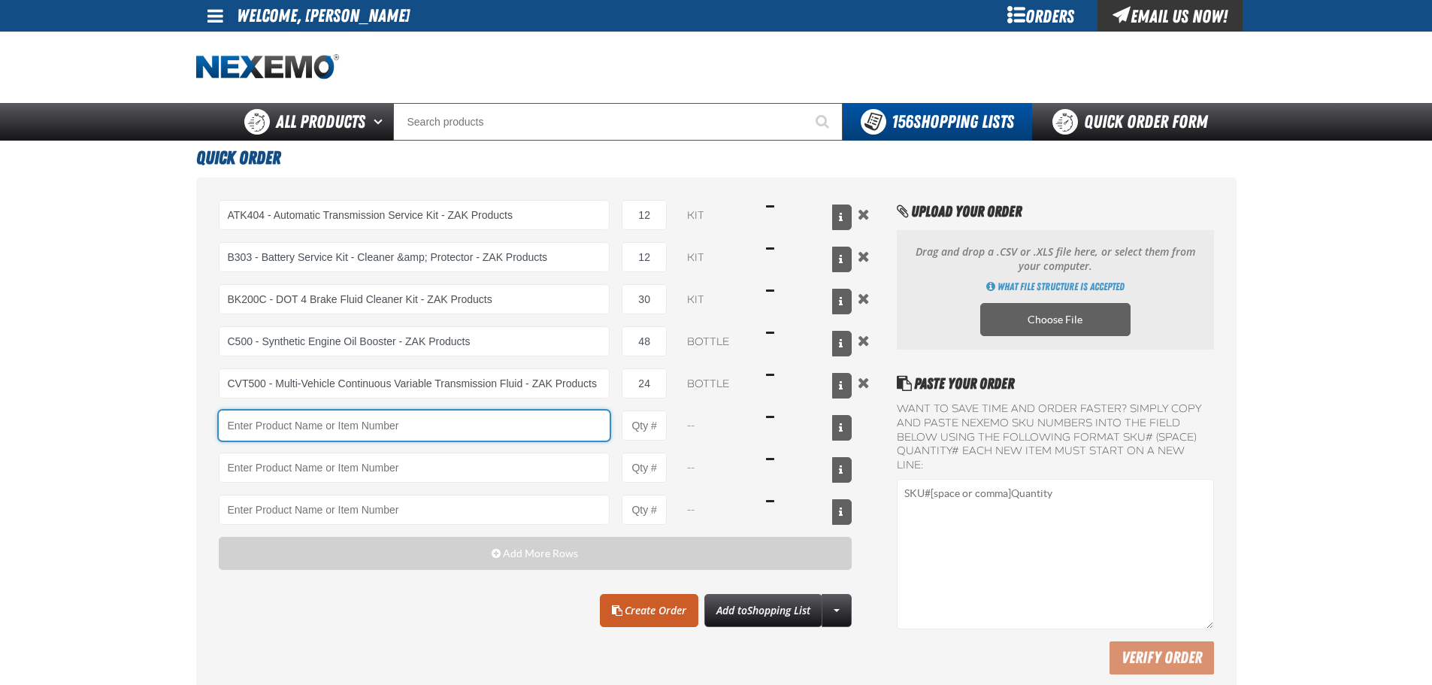
click at [306, 435] on input "Product" at bounding box center [415, 426] width 392 height 30
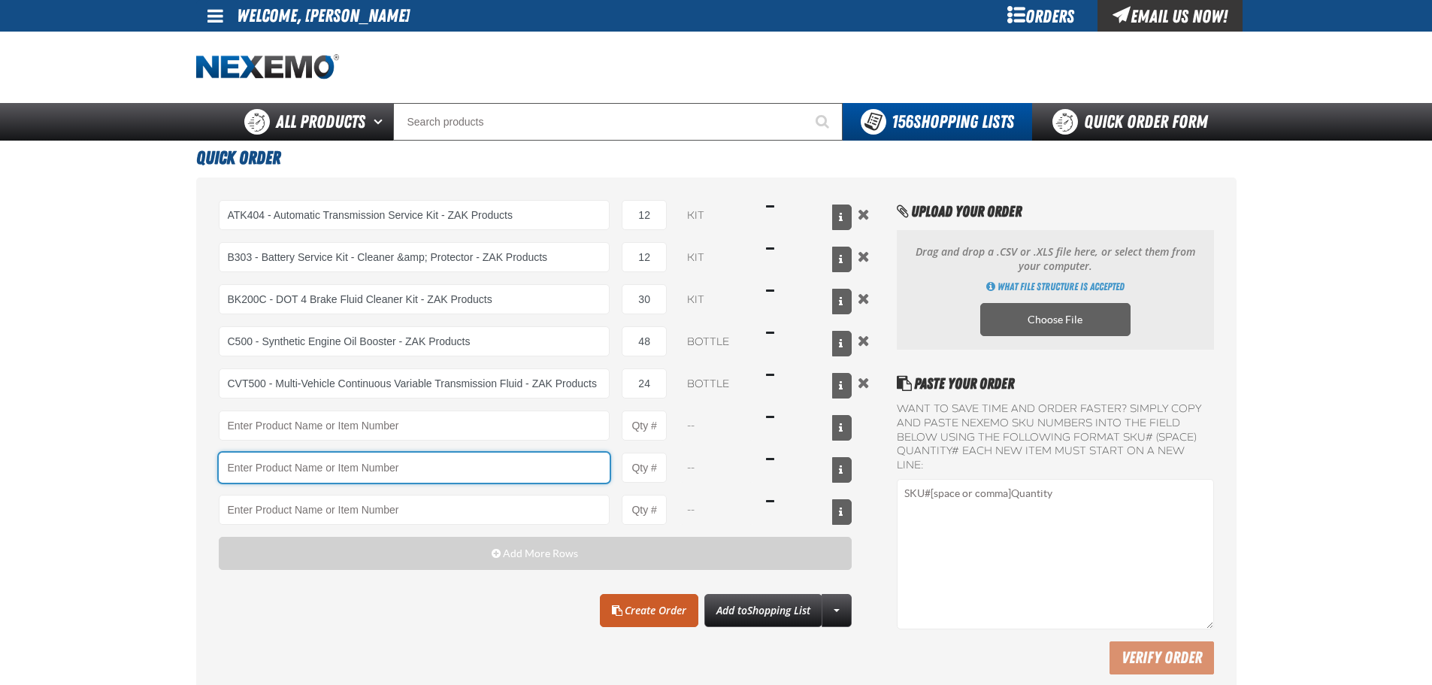
click at [308, 465] on input "Product" at bounding box center [415, 468] width 392 height 30
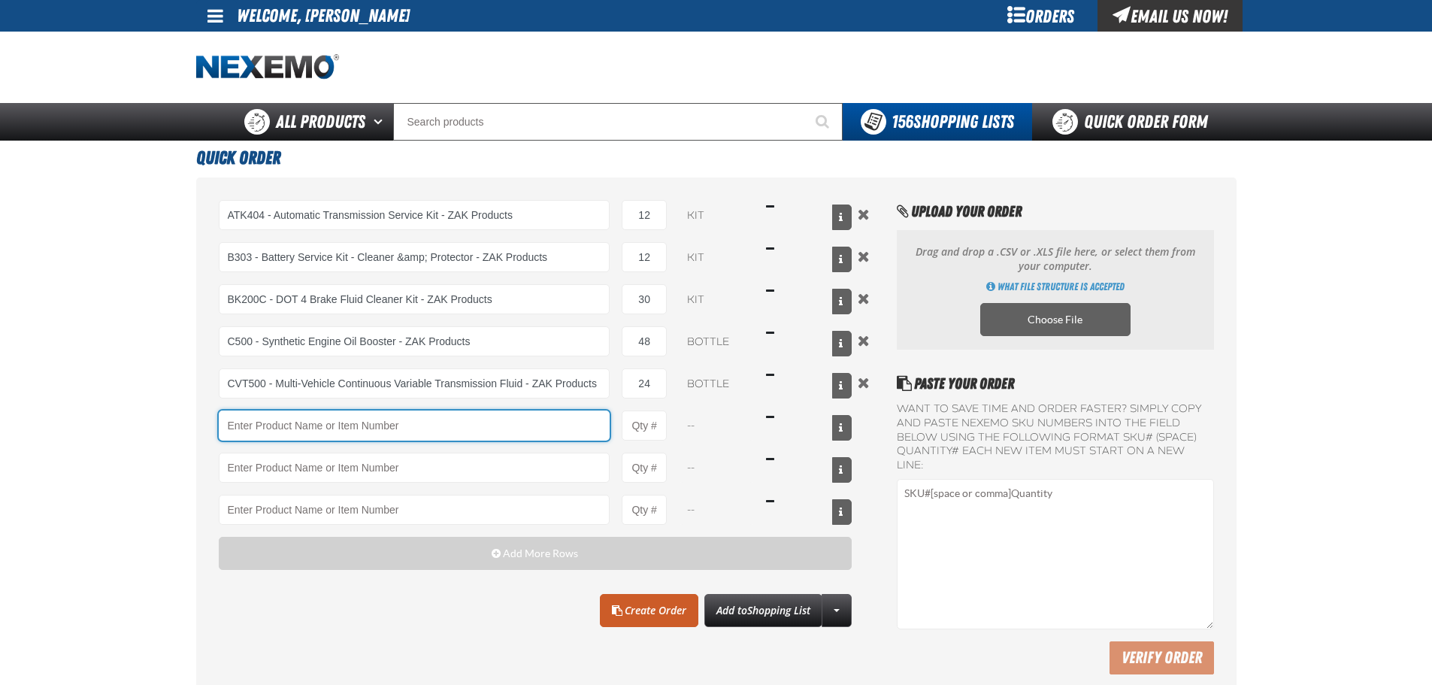
click at [297, 423] on input "Product" at bounding box center [415, 426] width 392 height 30
type input "R"
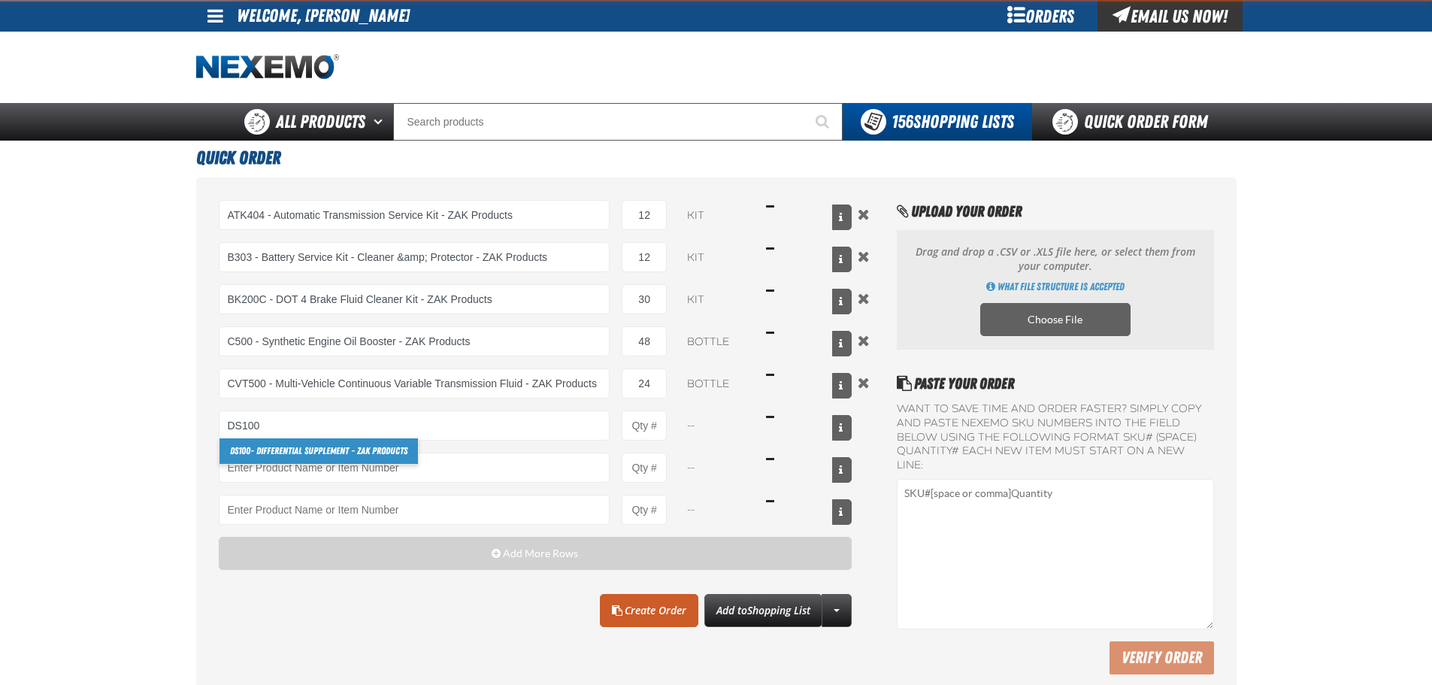
drag, startPoint x: 280, startPoint y: 441, endPoint x: 635, endPoint y: 401, distance: 357.9
click at [279, 441] on link "DS100 - Differential Supplement - ZAK Products" at bounding box center [319, 451] width 198 height 26
type input "DS100 - Differential Supplement - ZAK Products"
type input "1"
select select "bottle"
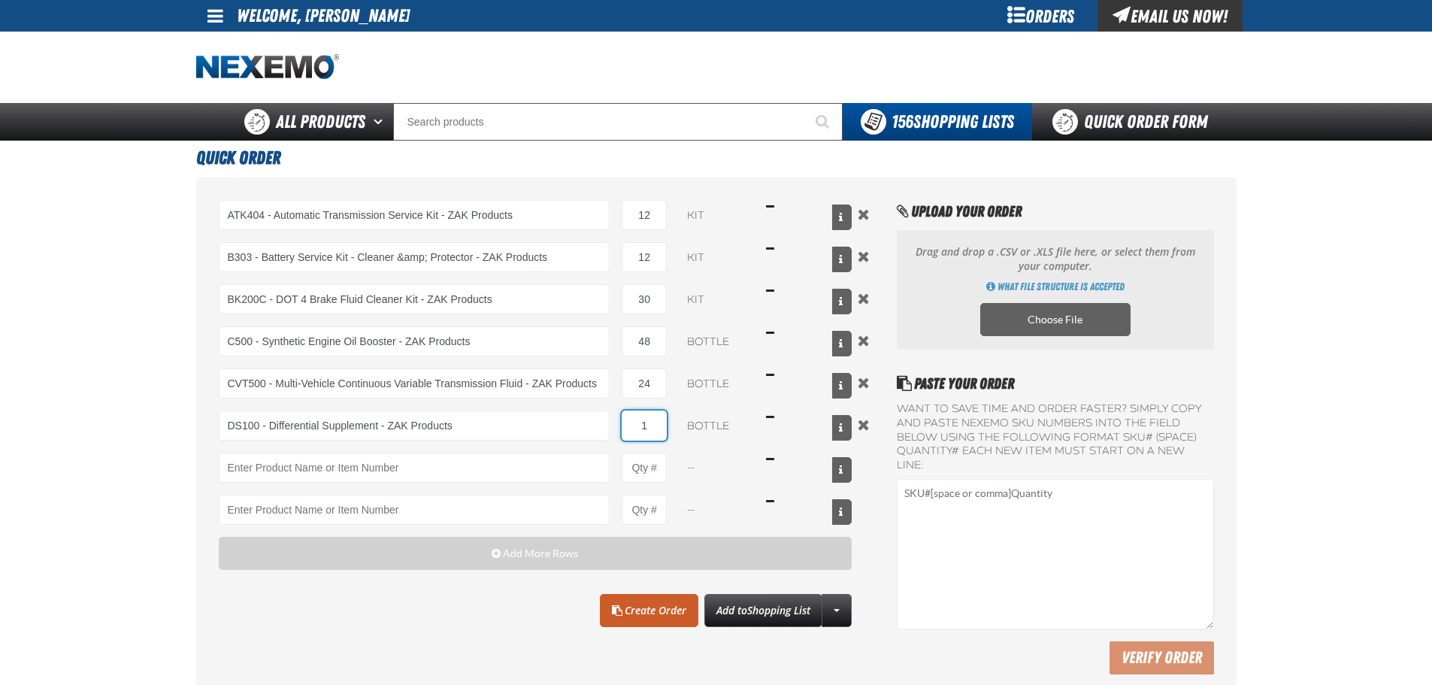
click at [642, 417] on input "1" at bounding box center [644, 426] width 45 height 30
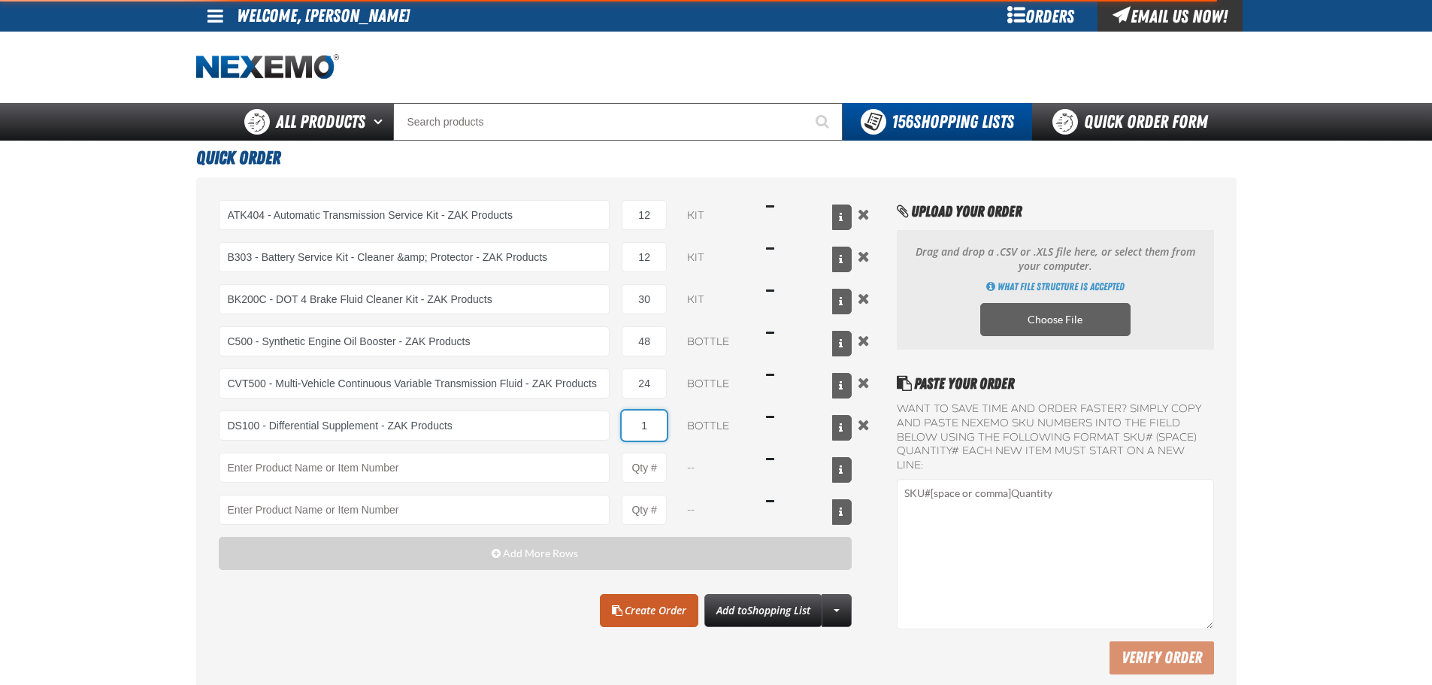
type input "DS100 - Differential Supplement - ZAK Products"
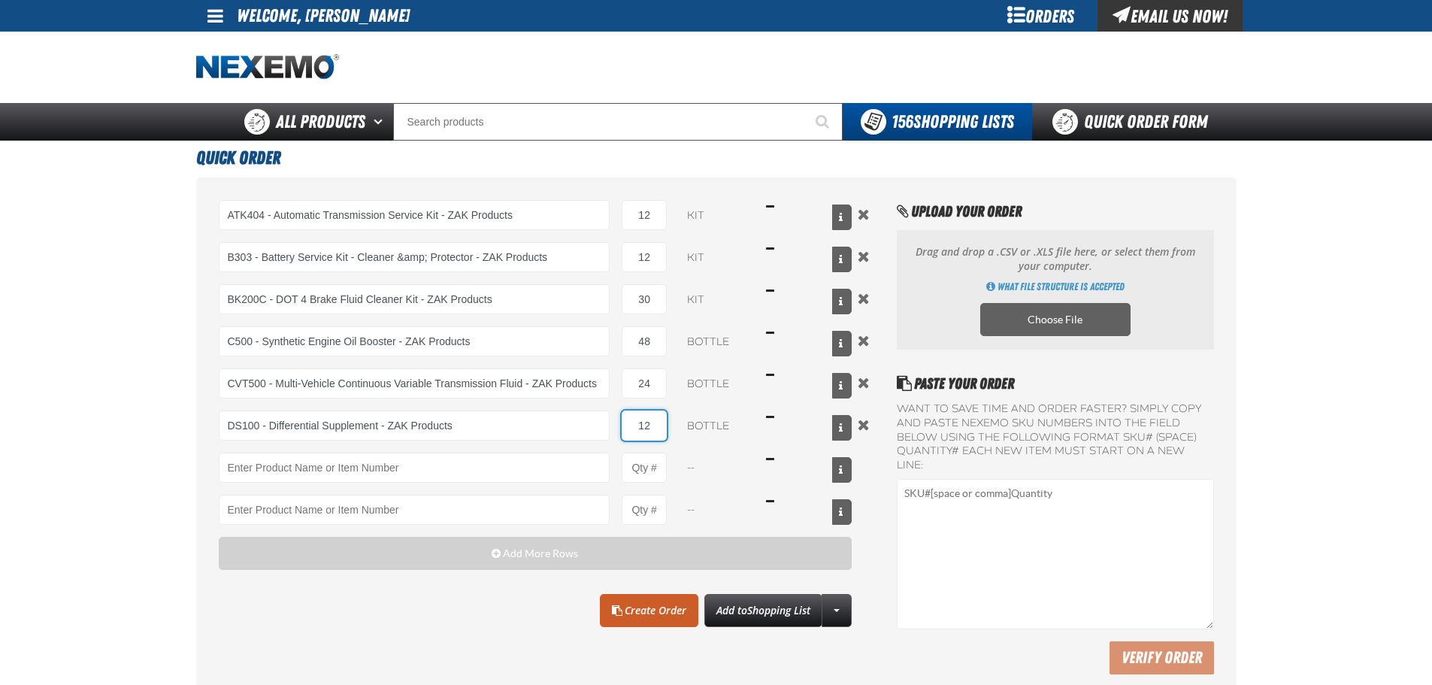
type input "12"
click at [443, 483] on div "ATK404 - Automatic Transmission Service Kit - ZAK Products ATK404 - Automatic T…" at bounding box center [536, 362] width 634 height 325
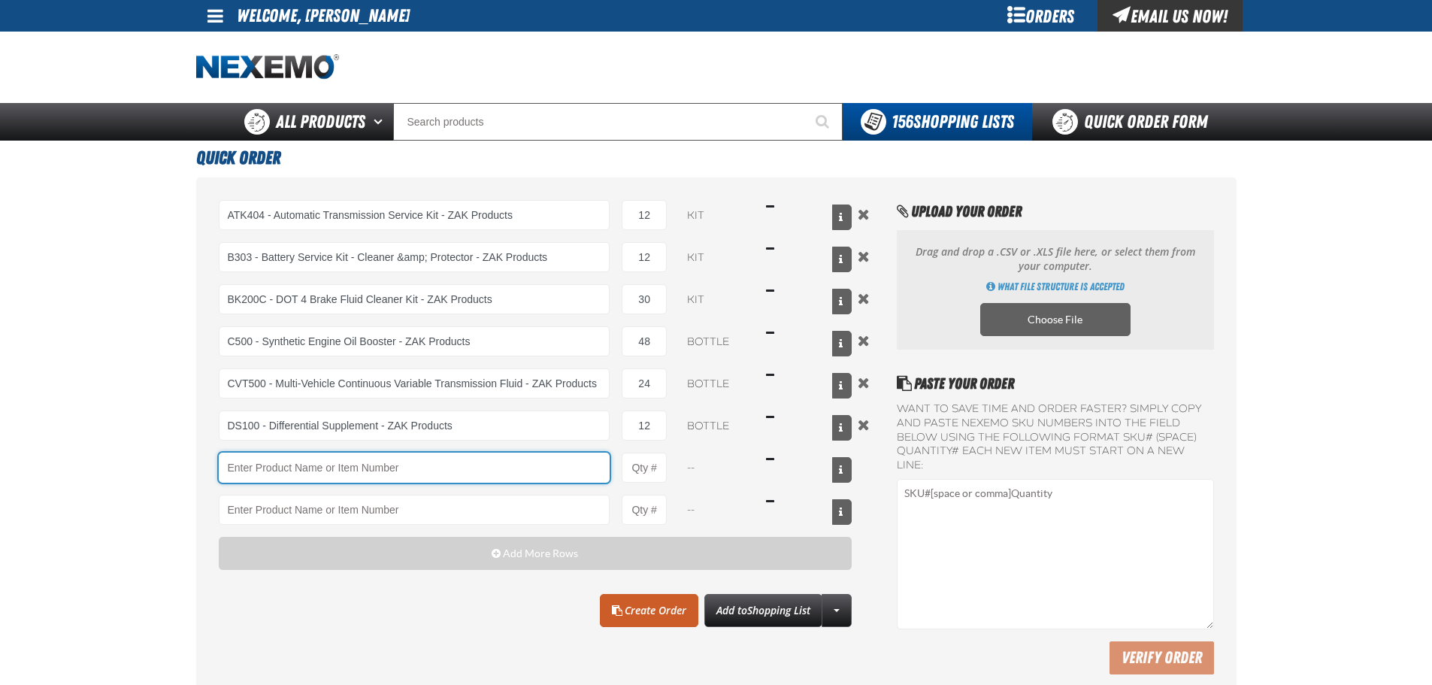
click at [451, 458] on input "Product" at bounding box center [415, 468] width 392 height 30
click at [401, 472] on input "Product" at bounding box center [415, 468] width 392 height 30
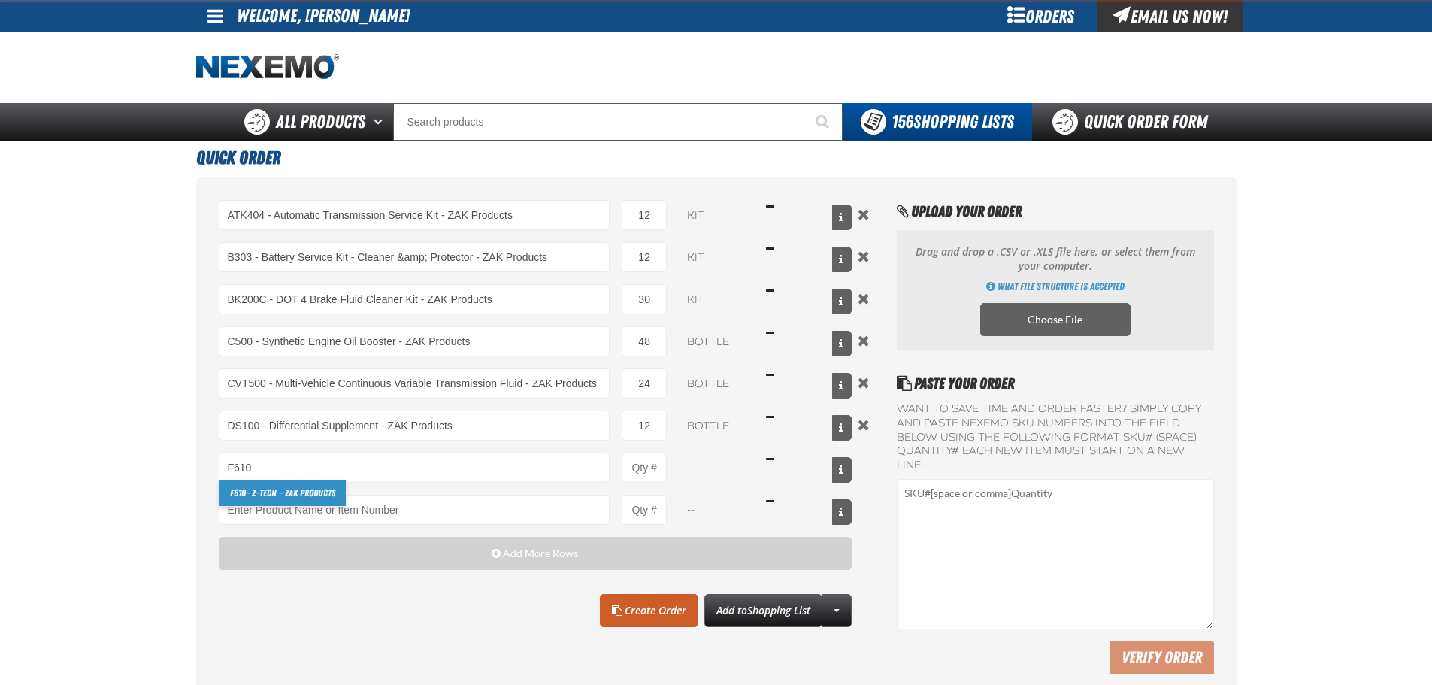
click at [258, 493] on link "F610 - Z-Tech - ZAK Products" at bounding box center [283, 493] width 126 height 26
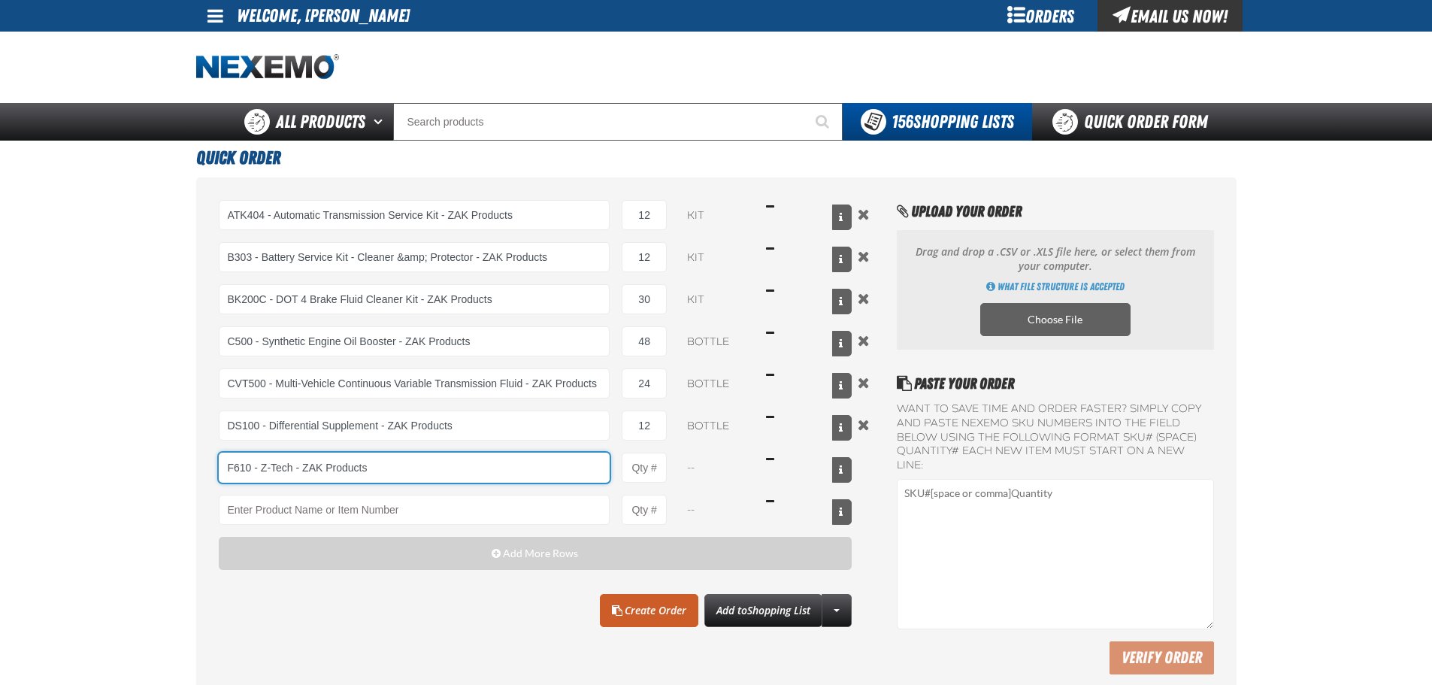
type input "F610 - Z-Tech - ZAK Products"
type input "1"
select select "bottle"
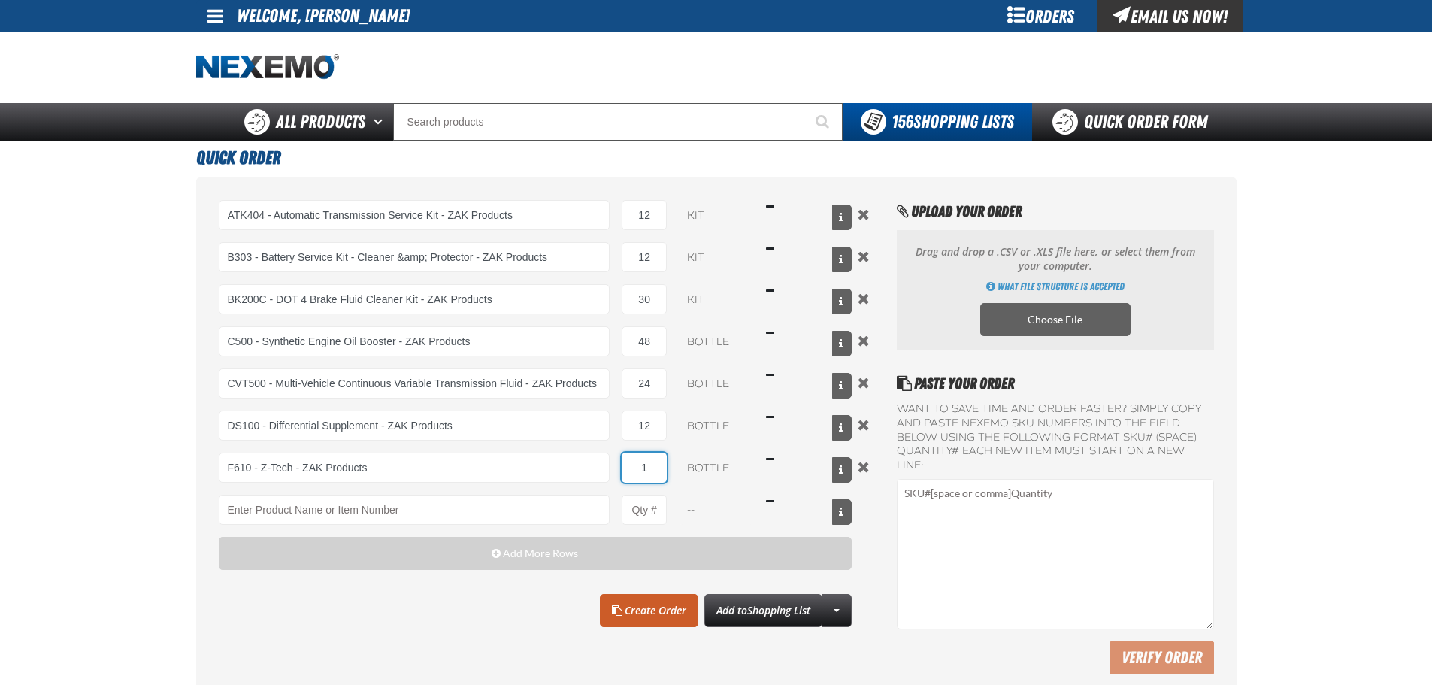
click at [649, 474] on input "1" at bounding box center [644, 468] width 45 height 30
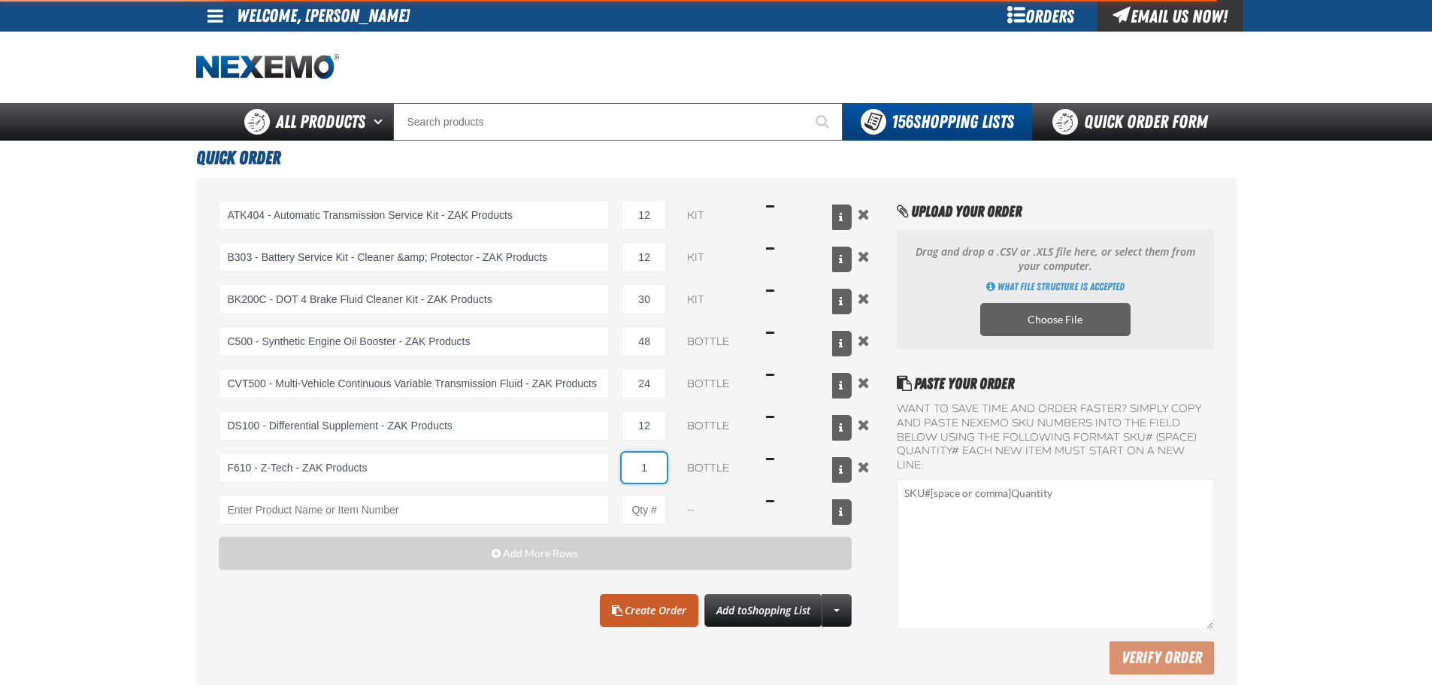
type input "F610 - Z-Tech - ZAK Products"
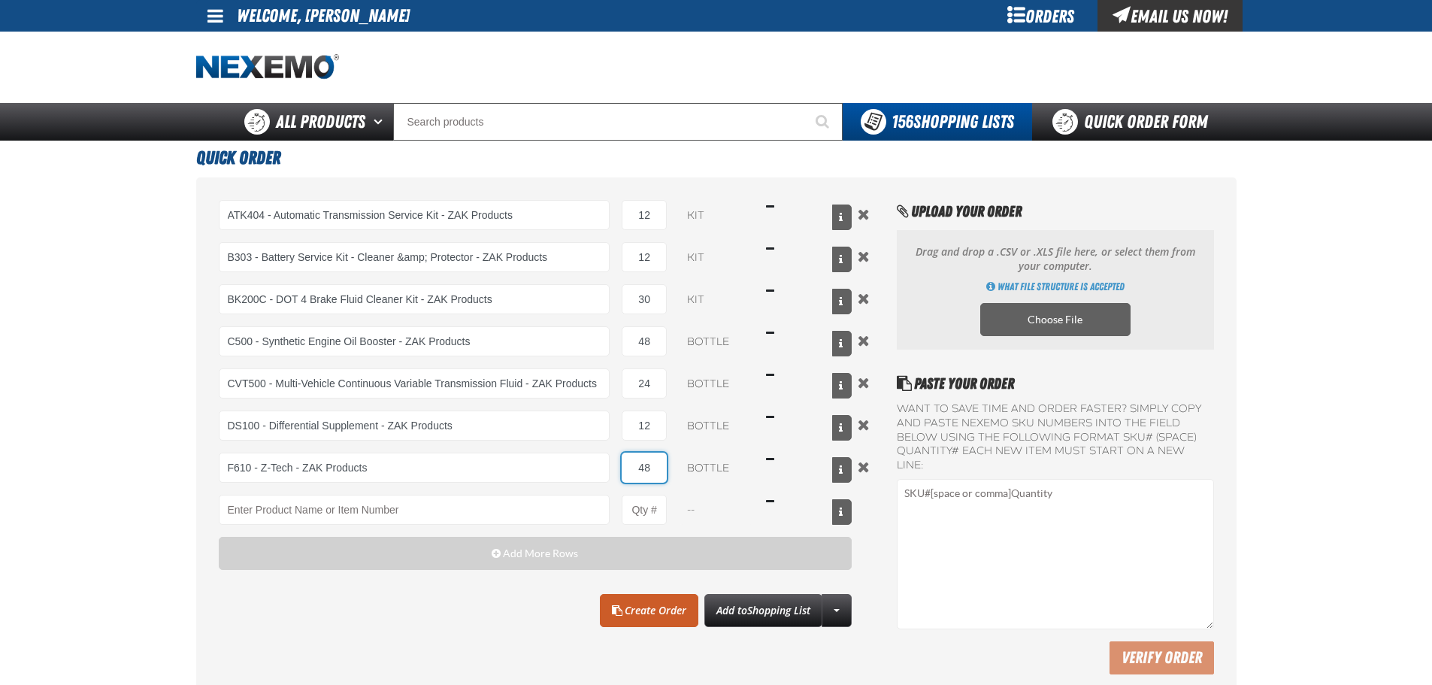
type input "48"
click at [378, 468] on input "F610 - Z-Tech - ZAK Products" at bounding box center [415, 468] width 392 height 30
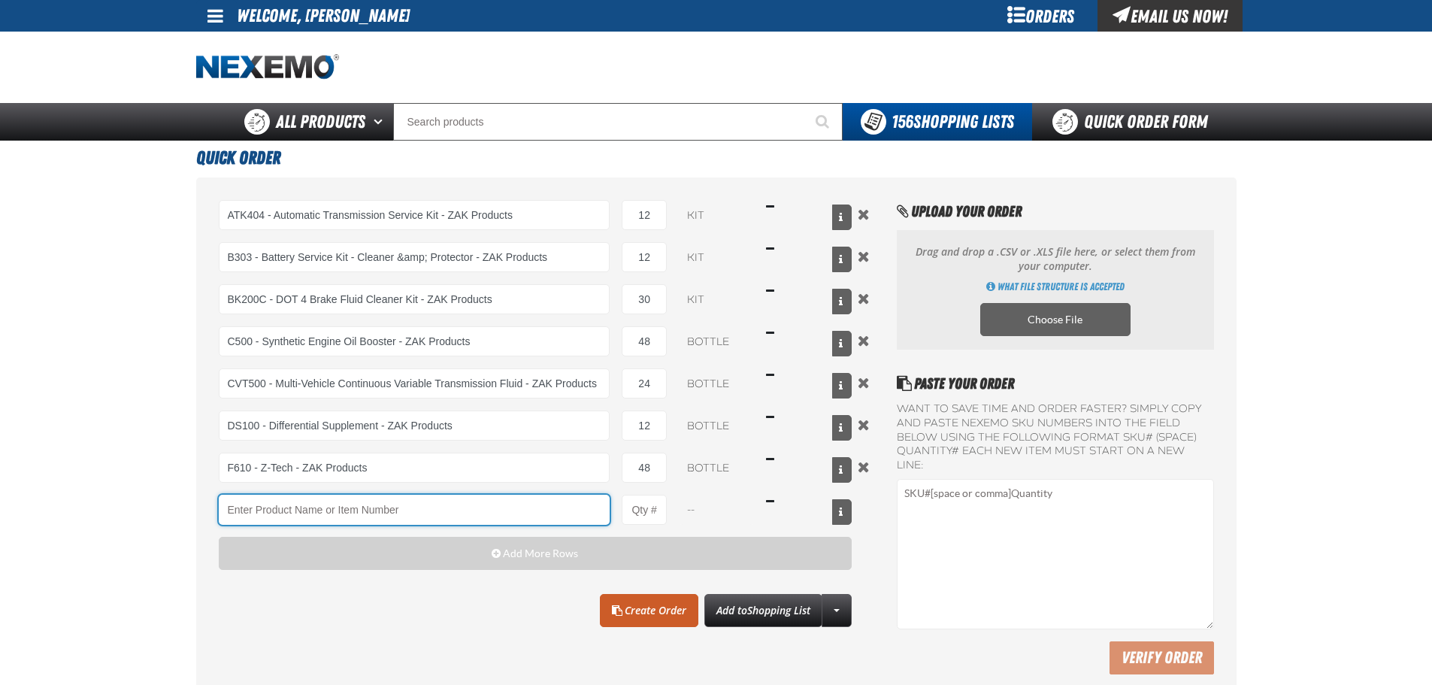
click at [344, 495] on input "Product" at bounding box center [415, 510] width 392 height 30
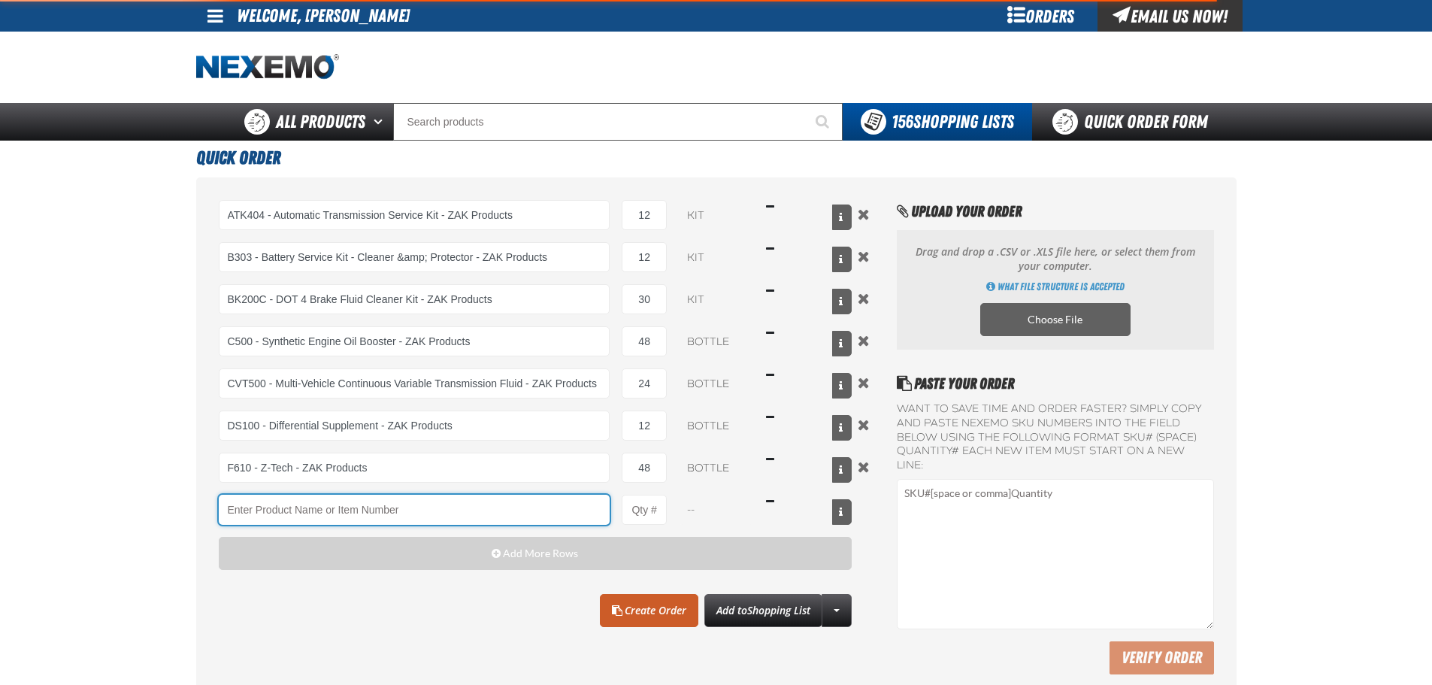
type input "F610 - Z-Tech - ZAK Products"
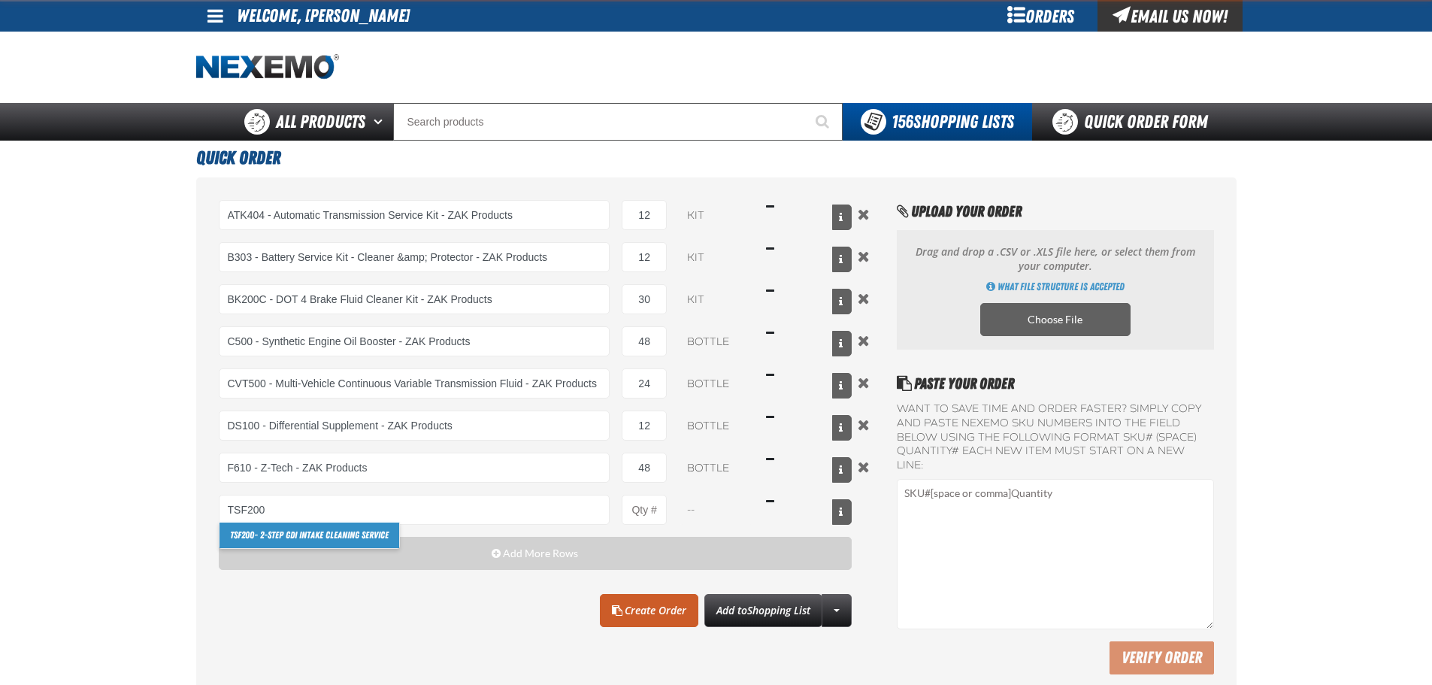
click at [276, 541] on link "TSF200 - 2-Step GDI Intake Cleaning Service" at bounding box center [310, 536] width 180 height 26
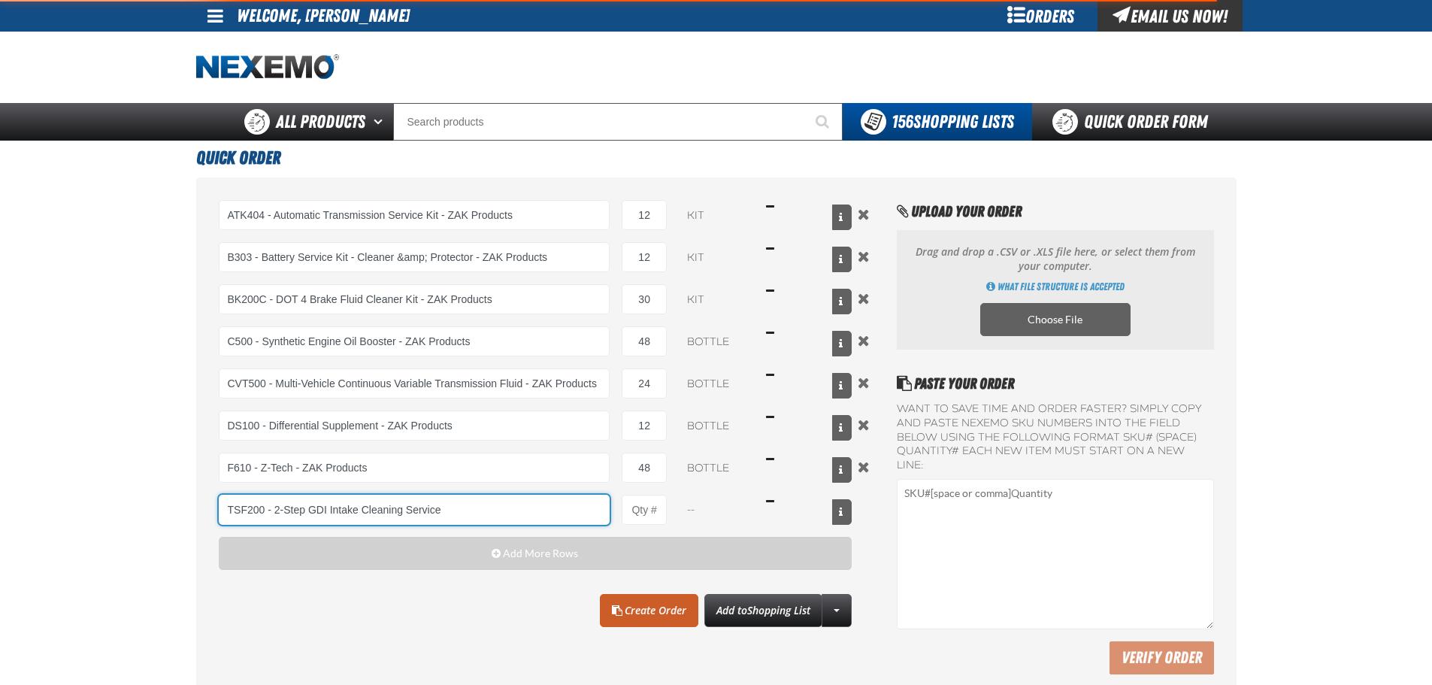
type input "TSF200 - 2-Step GDI Intake Cleaning Service"
type input "1"
select select "kit"
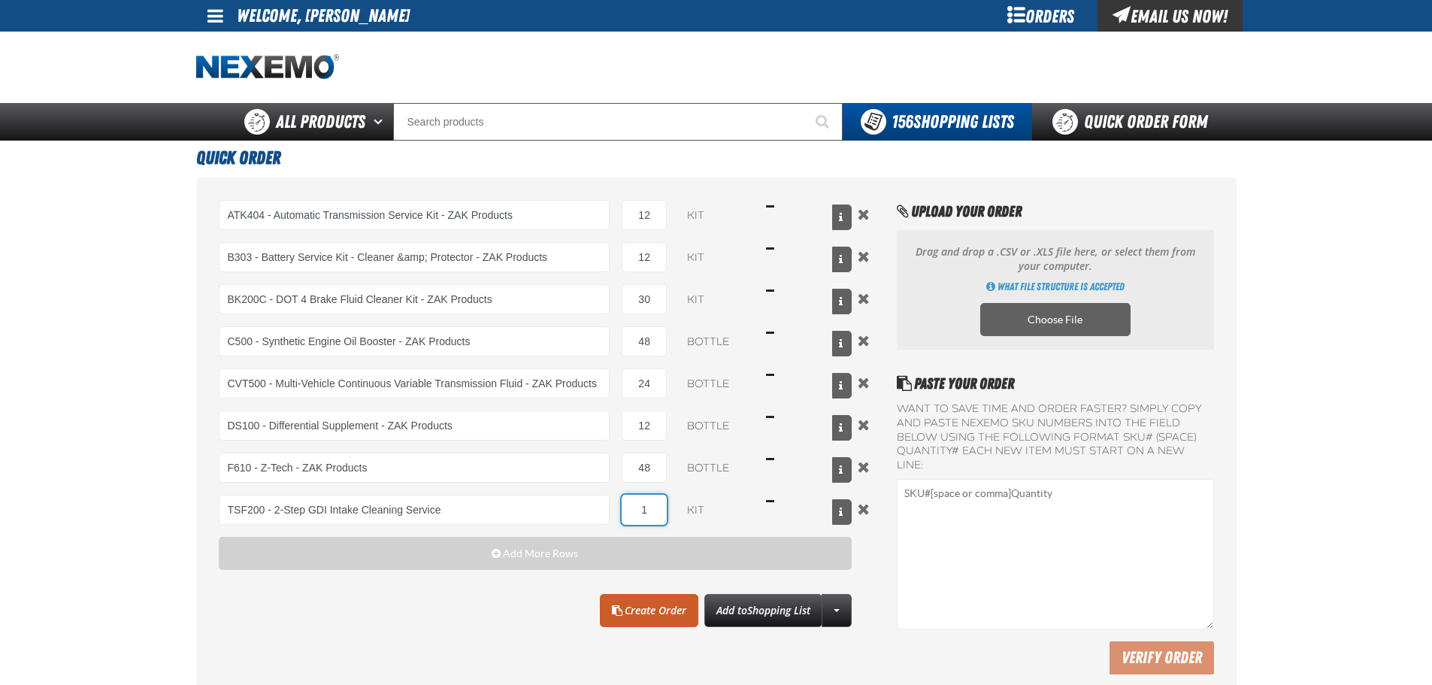
click at [653, 507] on input "1" at bounding box center [644, 510] width 45 height 30
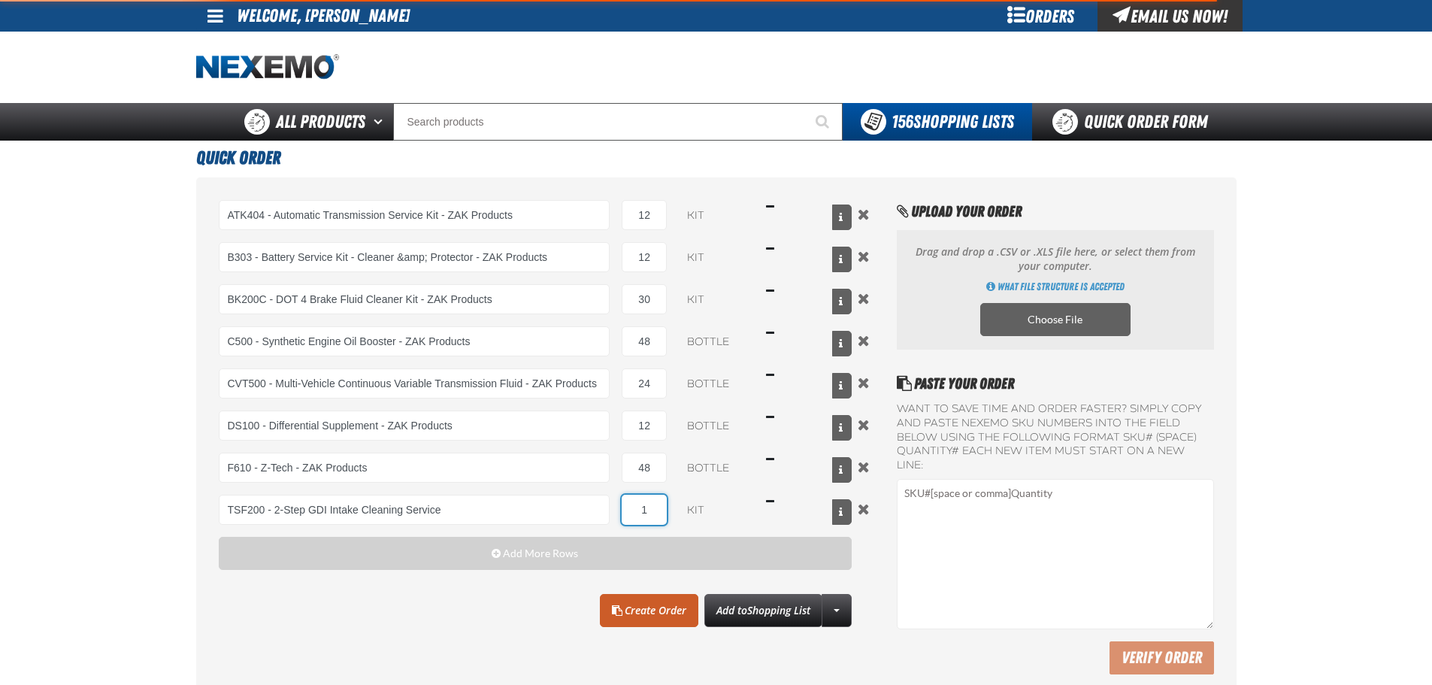
type input "TSF200 - 2-Step GDI Intake Cleaning Service"
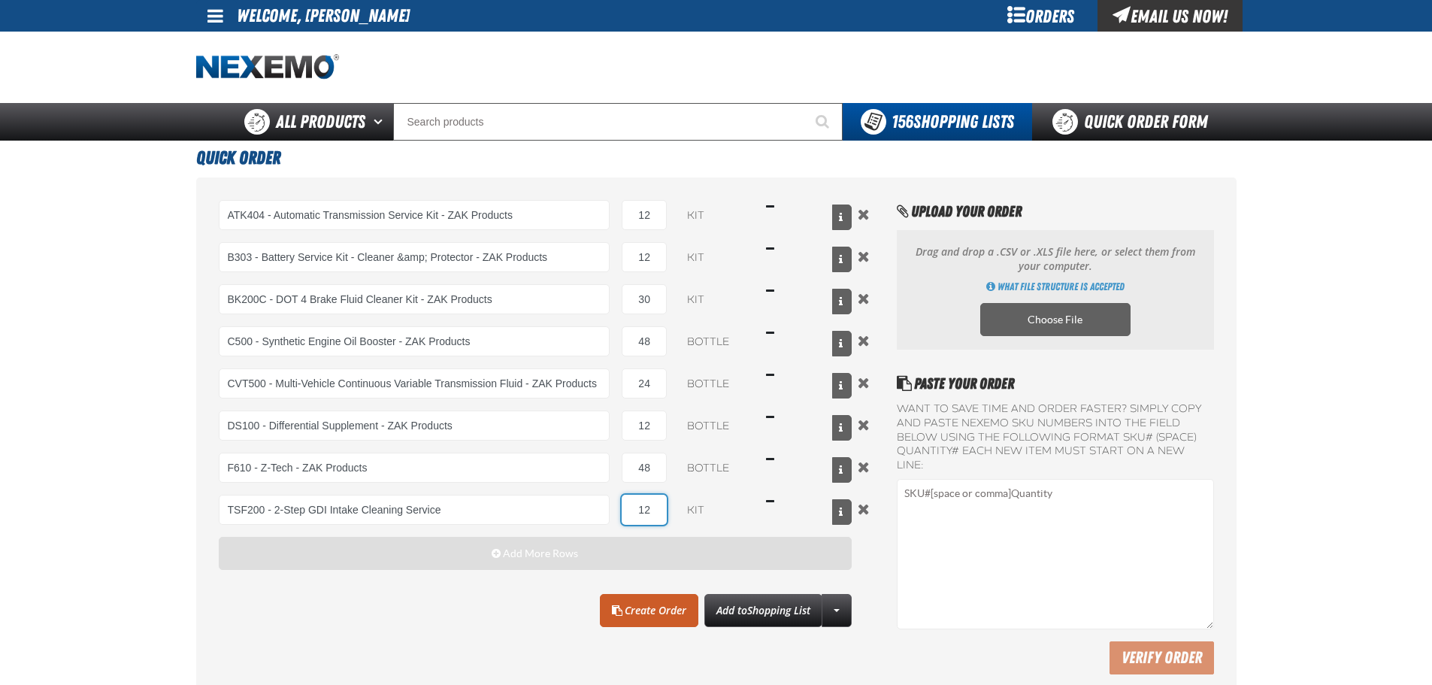
type input "12"
click at [549, 553] on span "Add More Rows" at bounding box center [540, 553] width 75 height 12
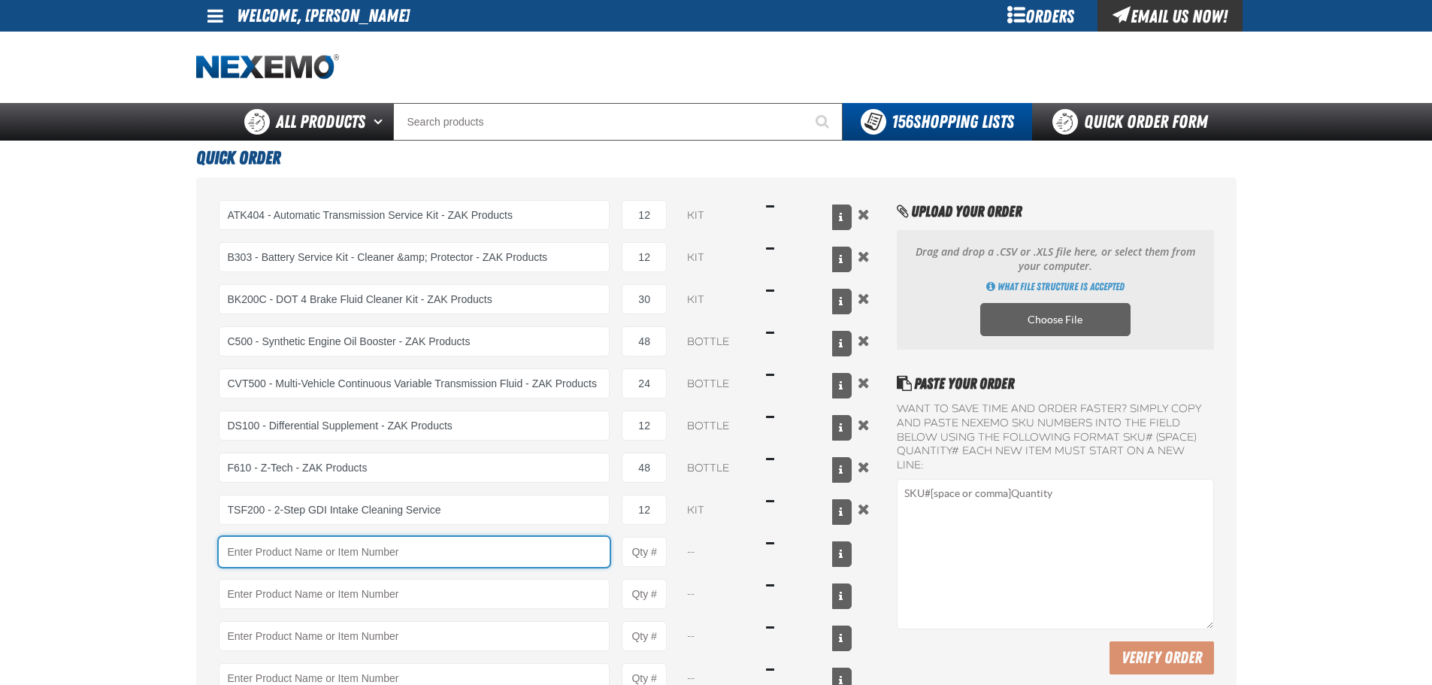
click at [319, 559] on input "Product" at bounding box center [415, 552] width 392 height 30
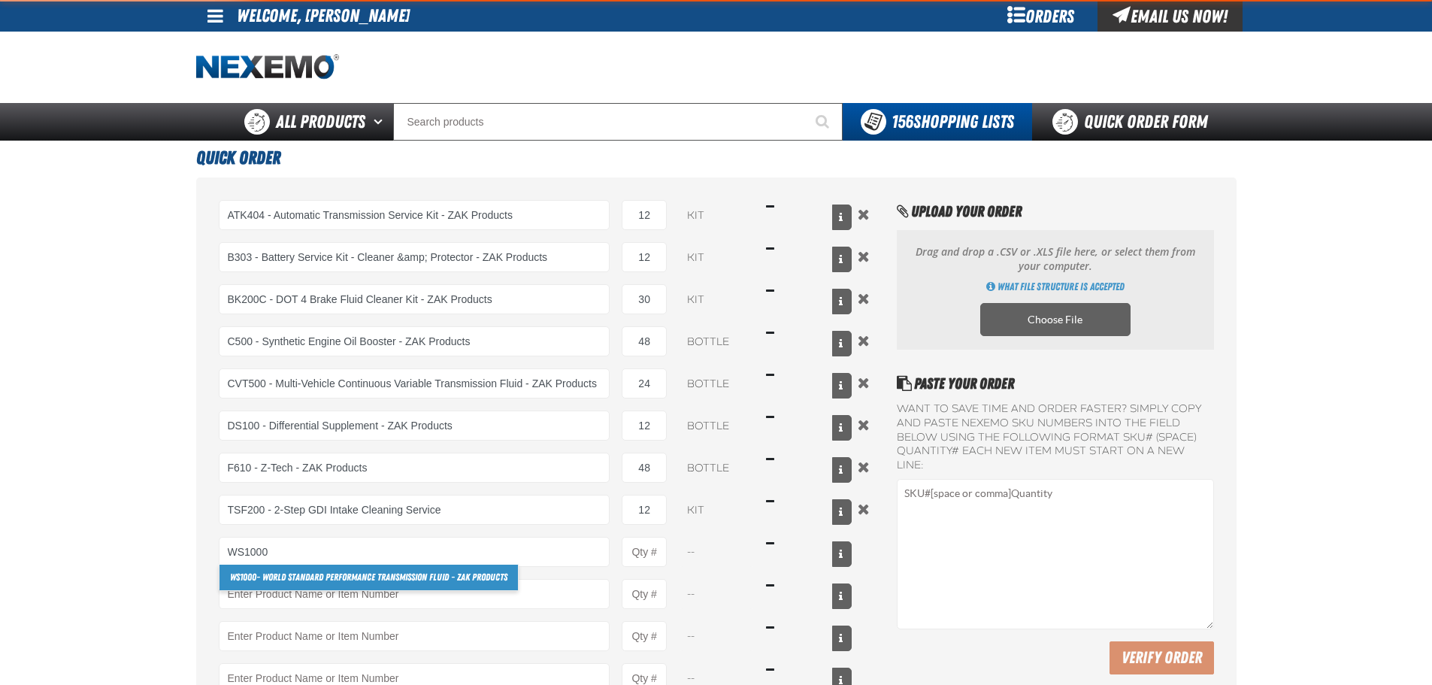
click at [283, 574] on link "WS1000 - World Standard Performance Transmission Fluid - ZAK Products" at bounding box center [369, 578] width 298 height 26
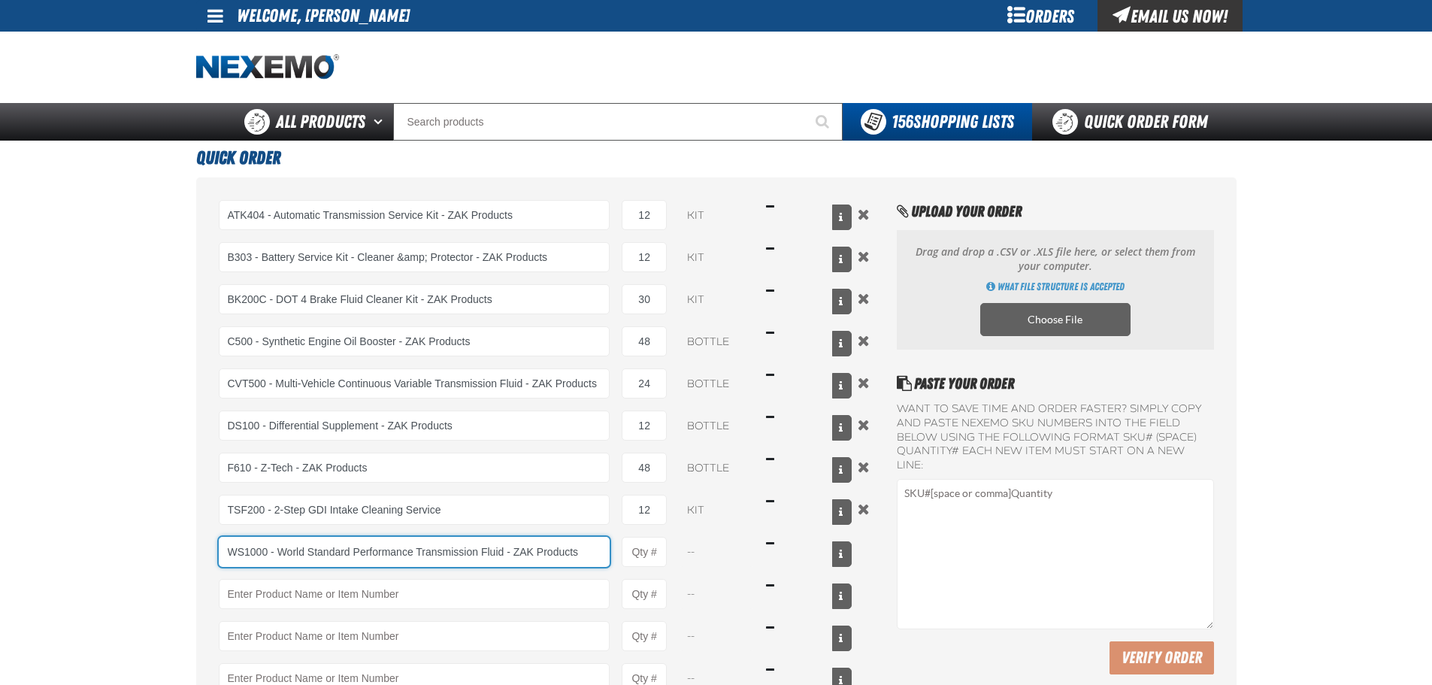
type input "WS1000 - World Standard Performance Transmission Fluid - ZAK Products"
type input "1"
select select "bottle"
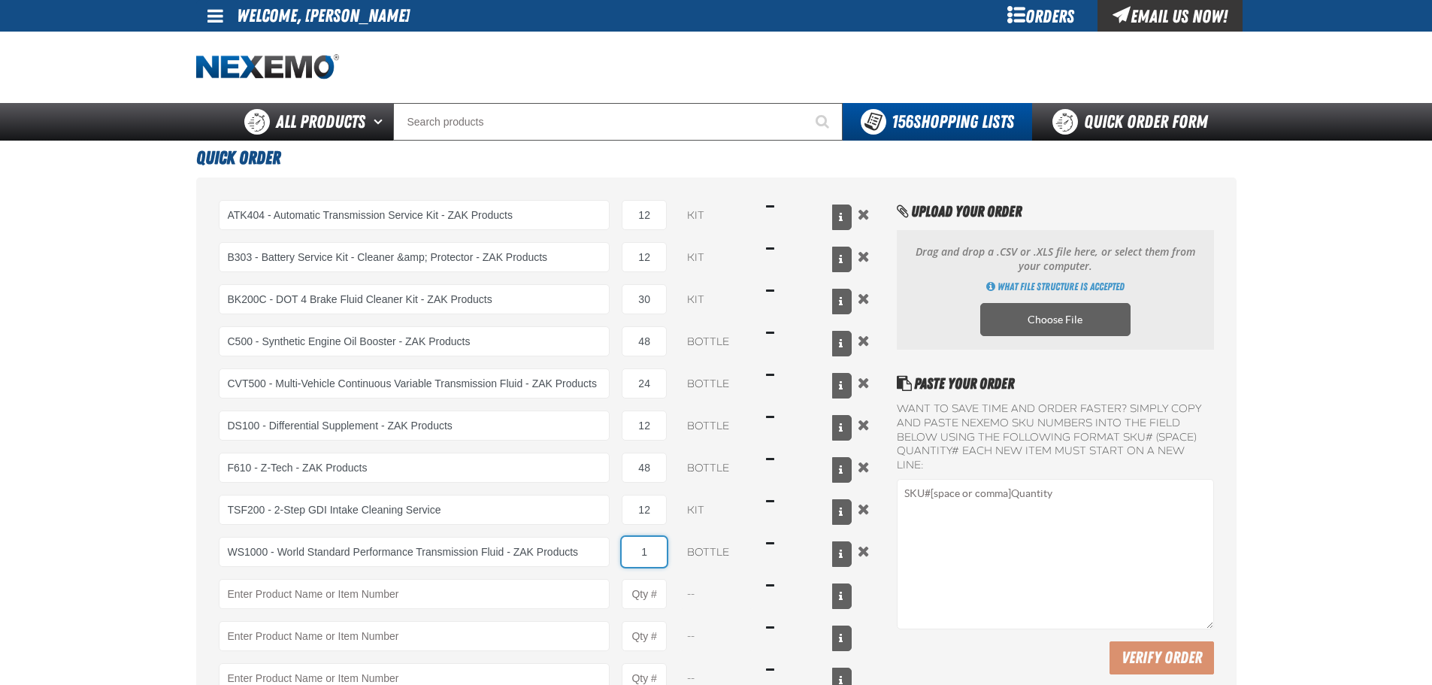
click at [662, 549] on input "1" at bounding box center [644, 552] width 45 height 30
click at [663, 549] on input "1" at bounding box center [644, 552] width 45 height 30
type input "WS1000 - World Standard Performance Transmission Fluid - ZAK Products"
type input "72"
click at [106, 493] on main "Quick Order ATK404 - Automatic Transmission Service Kit - ZAK Products ATK404 -…" at bounding box center [716, 504] width 1432 height 727
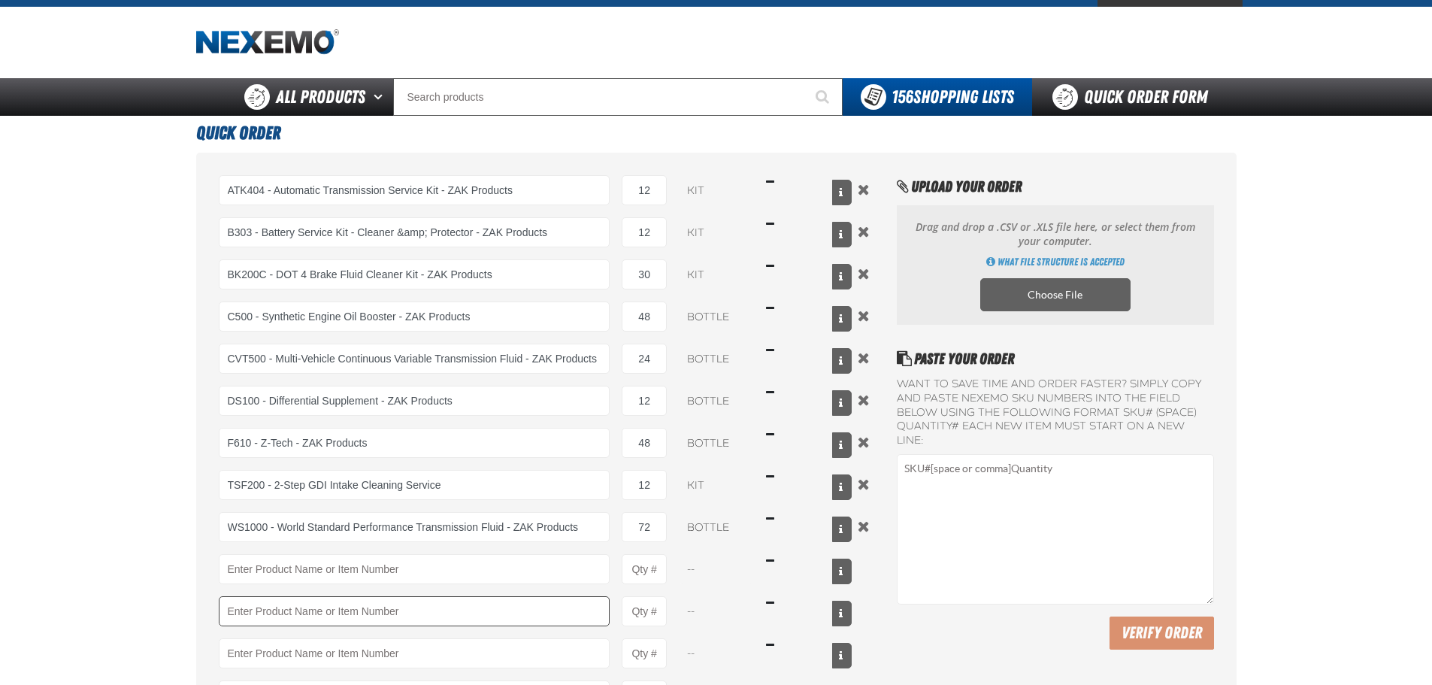
scroll to position [75, 0]
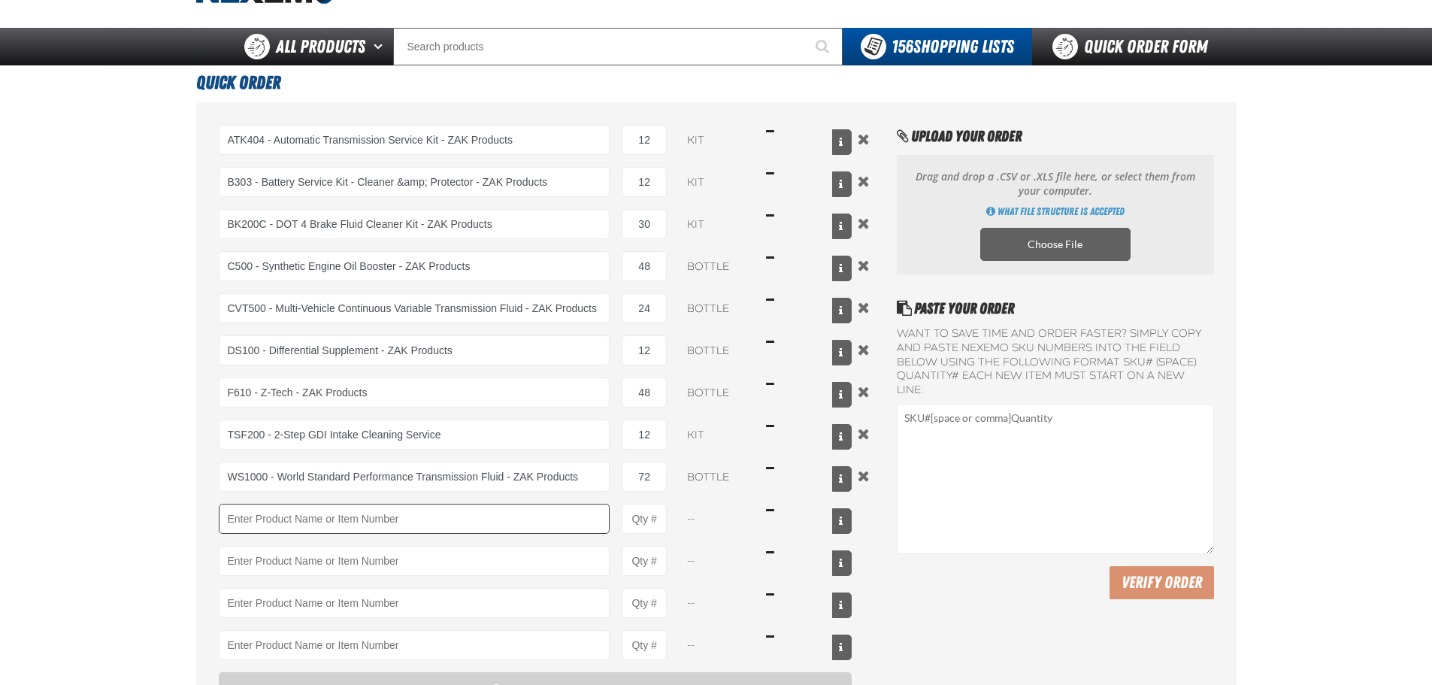
drag, startPoint x: 289, startPoint y: 503, endPoint x: 291, endPoint y: 511, distance: 7.7
click at [289, 503] on div "ATK404 - Automatic Transmission Service Kit - ZAK Products ATK404 - Automatic T…" at bounding box center [536, 392] width 634 height 535
click at [291, 511] on input "Product" at bounding box center [415, 519] width 392 height 30
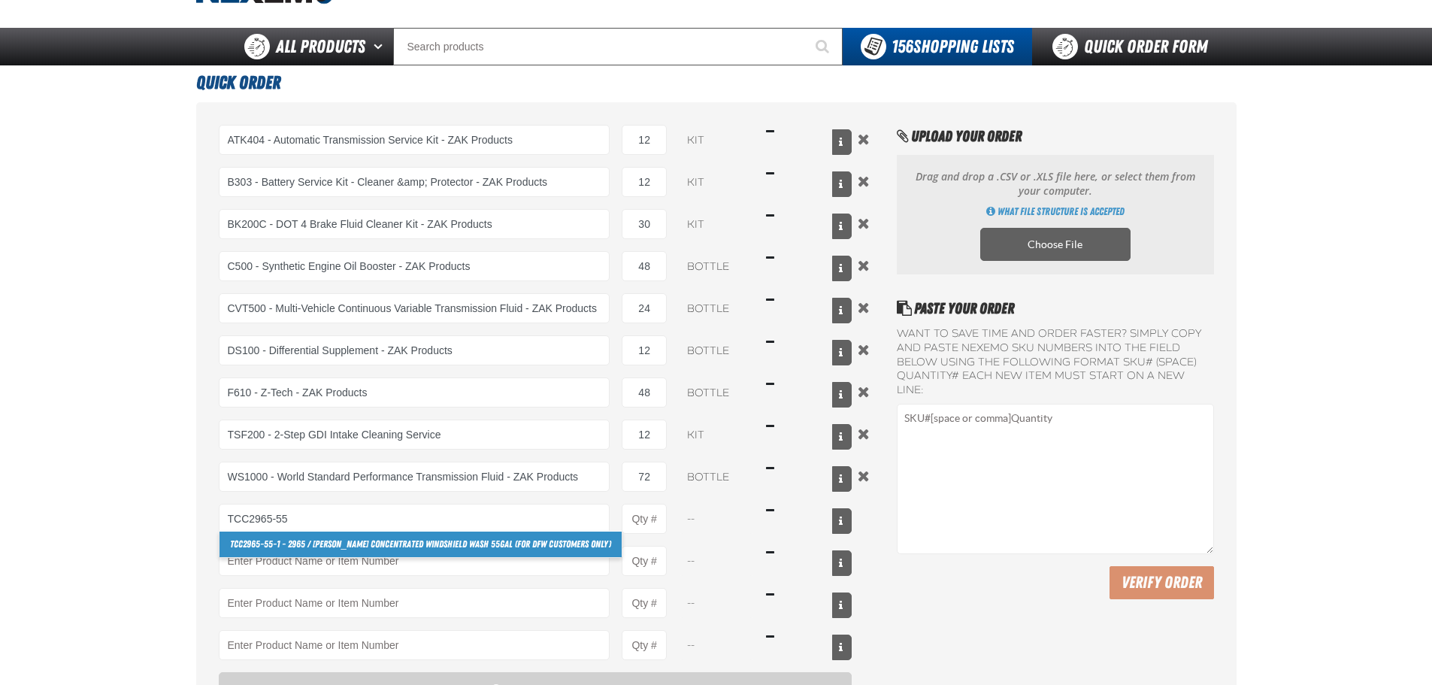
click at [350, 544] on link "TCC2965-55 -1 - 2965 / Johnsen's Concentrated Windshield Wash 55gal (For DFW cu…" at bounding box center [421, 545] width 402 height 26
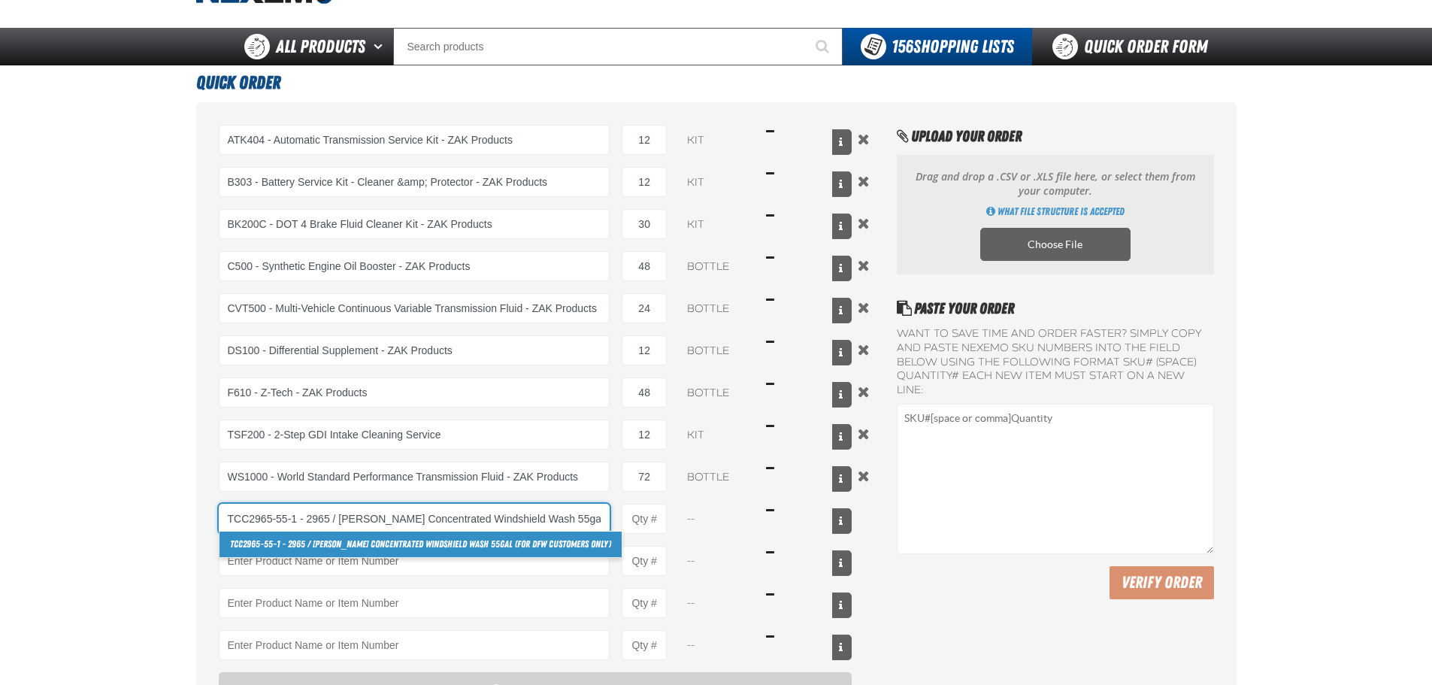
scroll to position [0, 98]
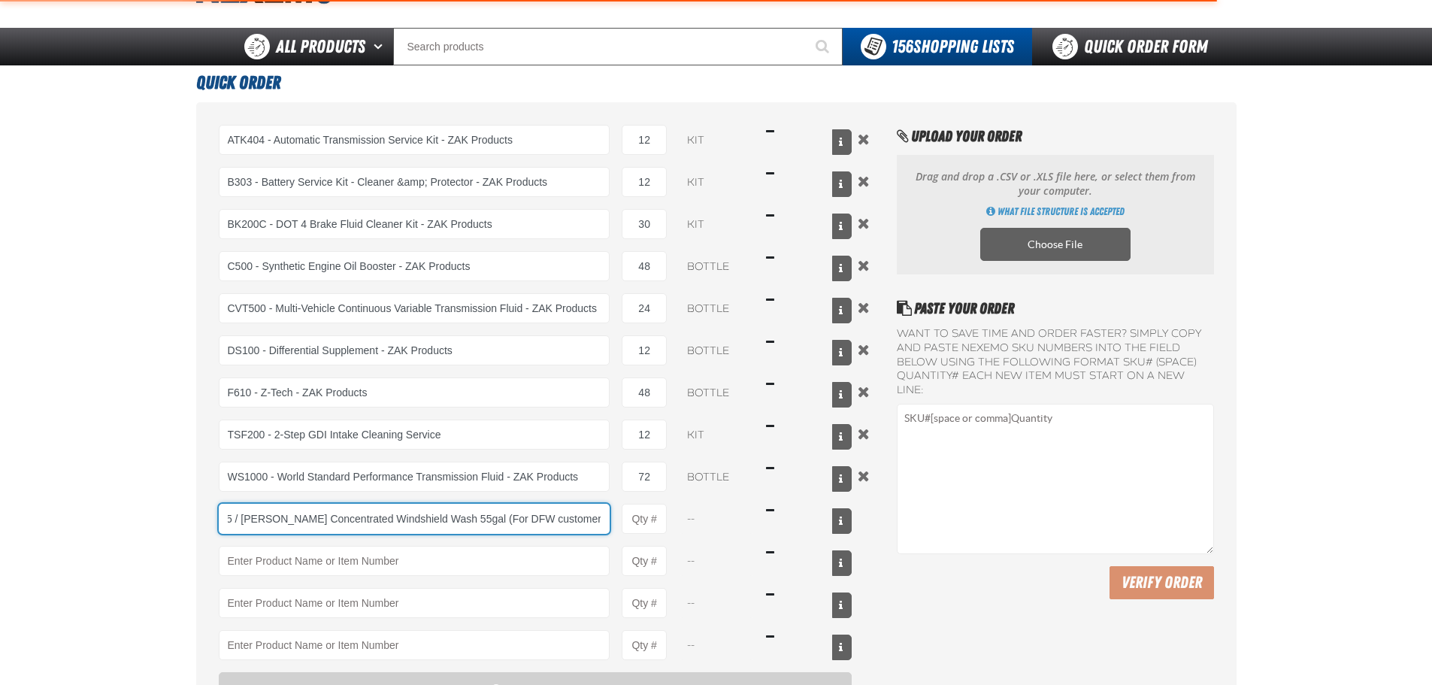
type input "TCC2965-55-1 - 2965 / Johnsen&#x27;s Concentrated Windshield Wash 55gal (For DF…"
type input "1"
select select "drum"
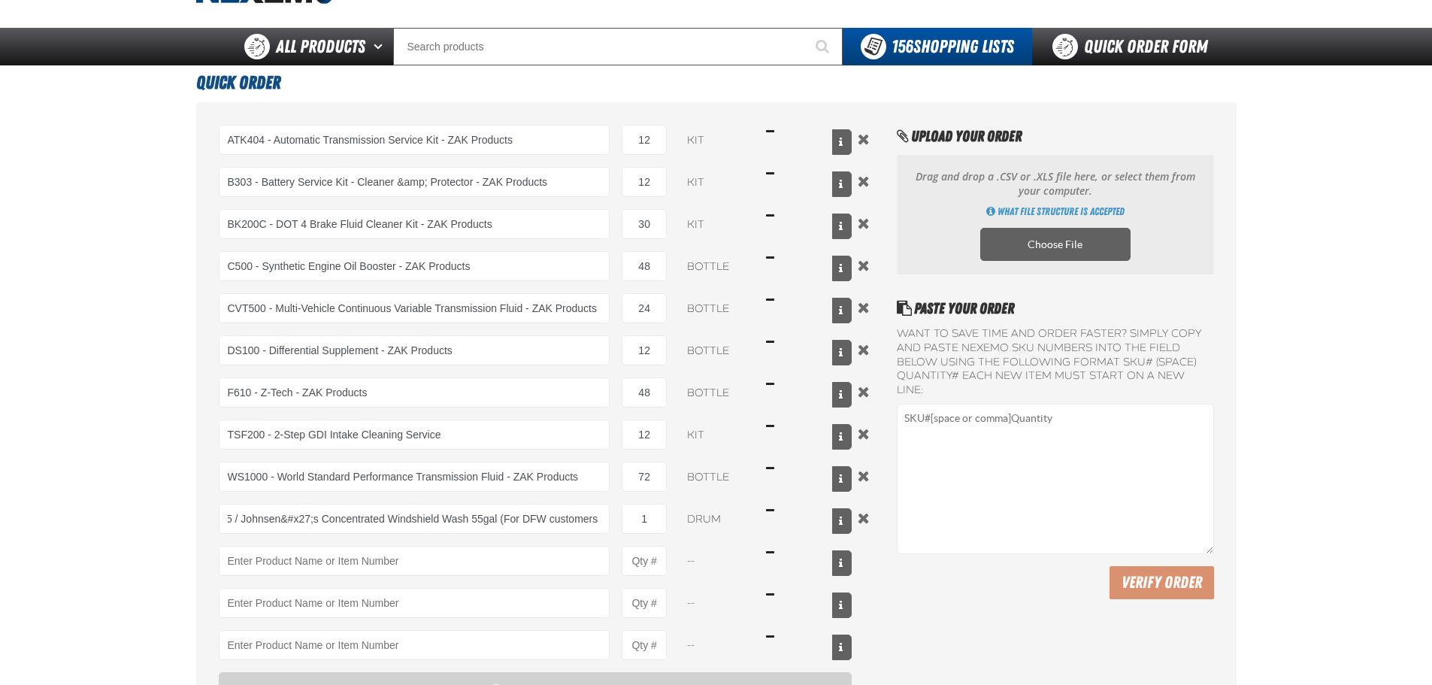
scroll to position [0, 0]
click at [100, 480] on main "Quick Order ATK404 - Automatic Transmission Service Kit - ZAK Products ATK404 -…" at bounding box center [716, 428] width 1432 height 727
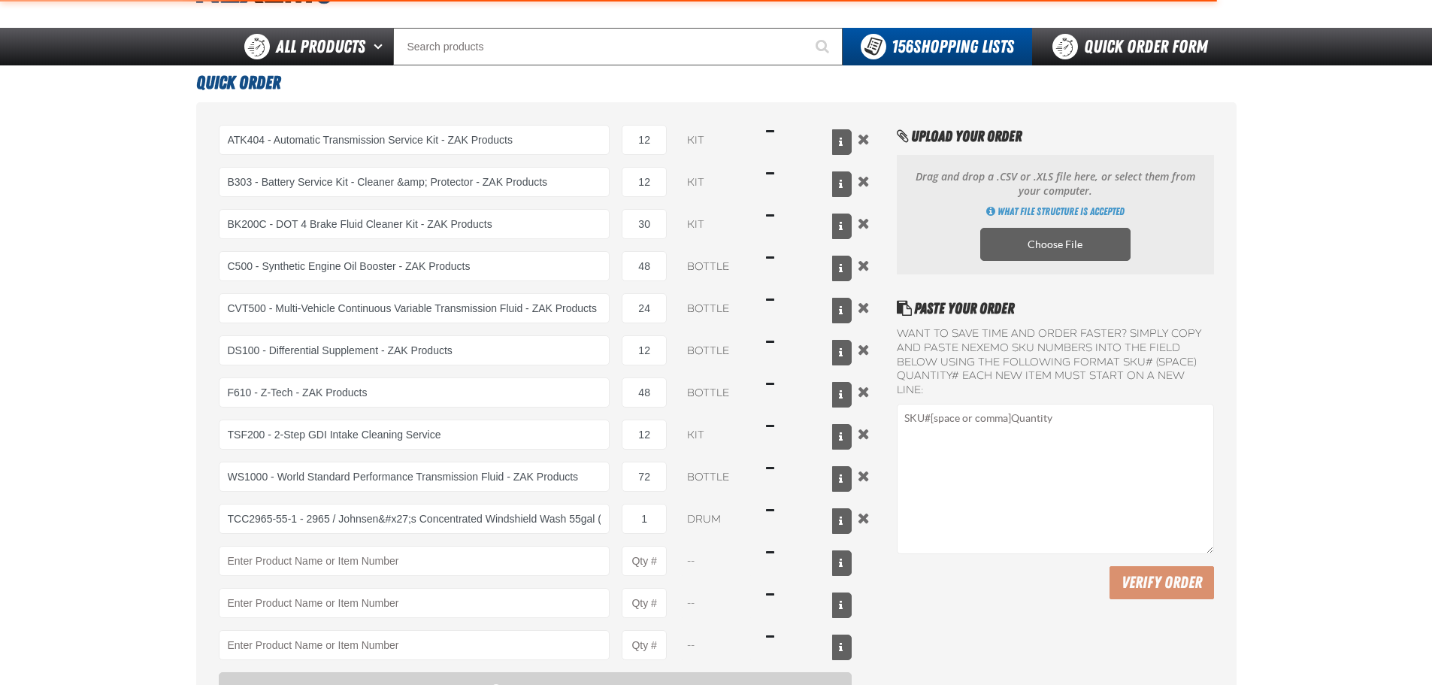
type input "TCC2965-55-1 - 2965 / Johnsen&#x27;s Concentrated Windshield Wash 55gal (For DF…"
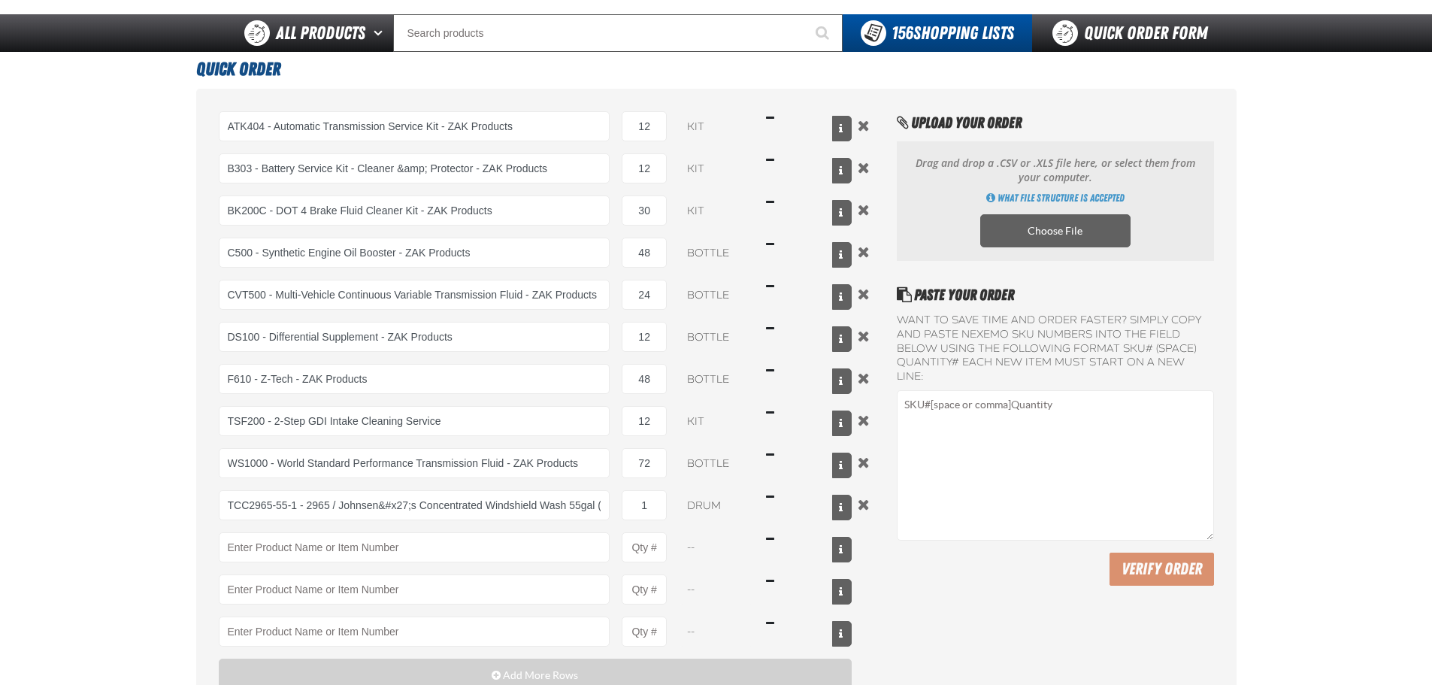
scroll to position [75, 0]
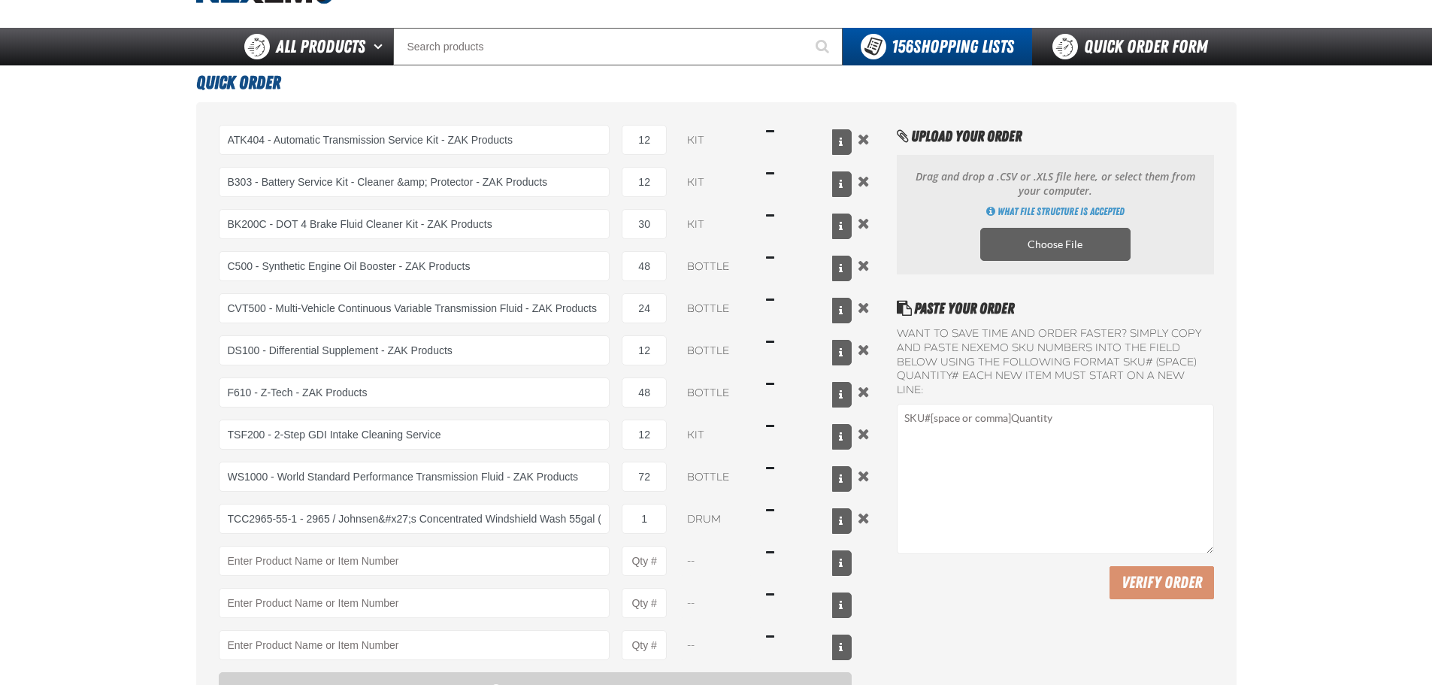
drag, startPoint x: 87, startPoint y: 520, endPoint x: 116, endPoint y: 514, distance: 29.1
click at [87, 520] on main "Quick Order ATK404 - Automatic Transmission Service Kit - ZAK Products ATK404 -…" at bounding box center [716, 428] width 1432 height 727
click at [865, 514] on button "Remove the current row" at bounding box center [864, 518] width 18 height 17
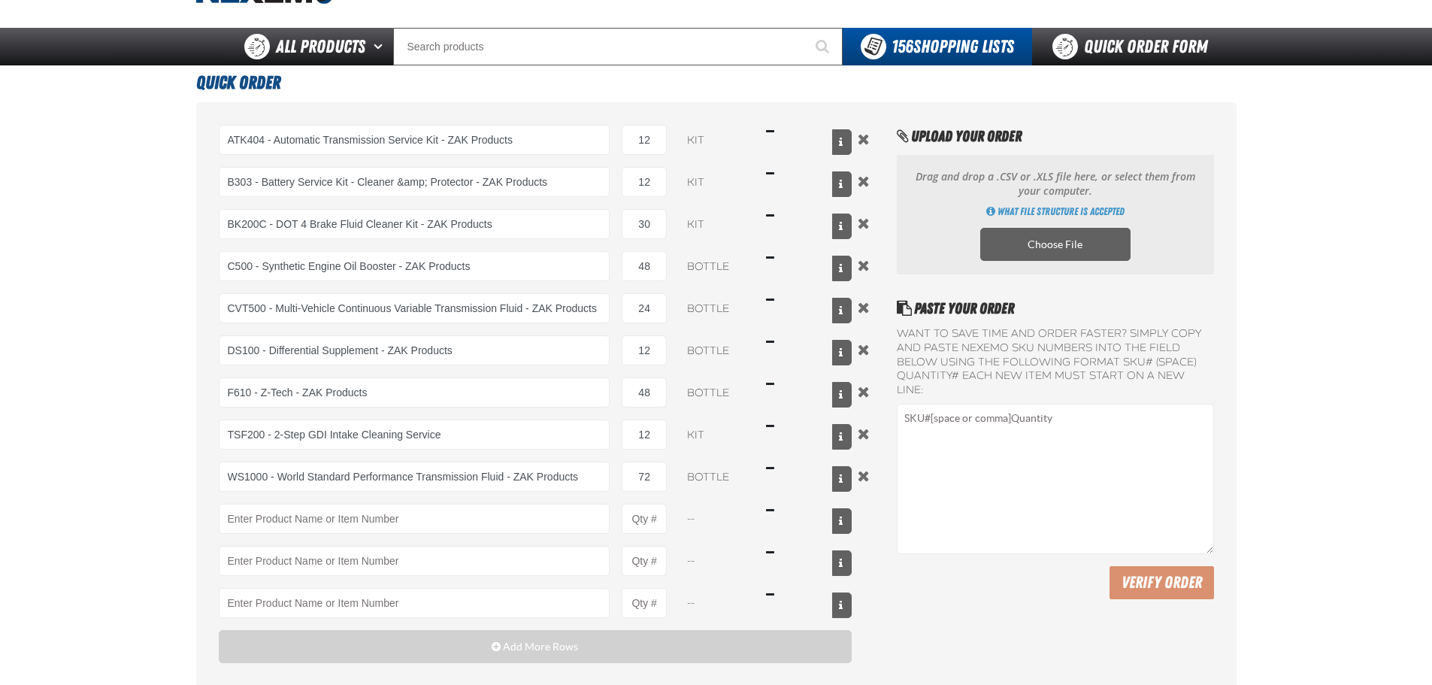
click at [132, 501] on main "Quick Order ATK404 - Automatic Transmission Service Kit - ZAK Products ATK404 -…" at bounding box center [716, 407] width 1432 height 685
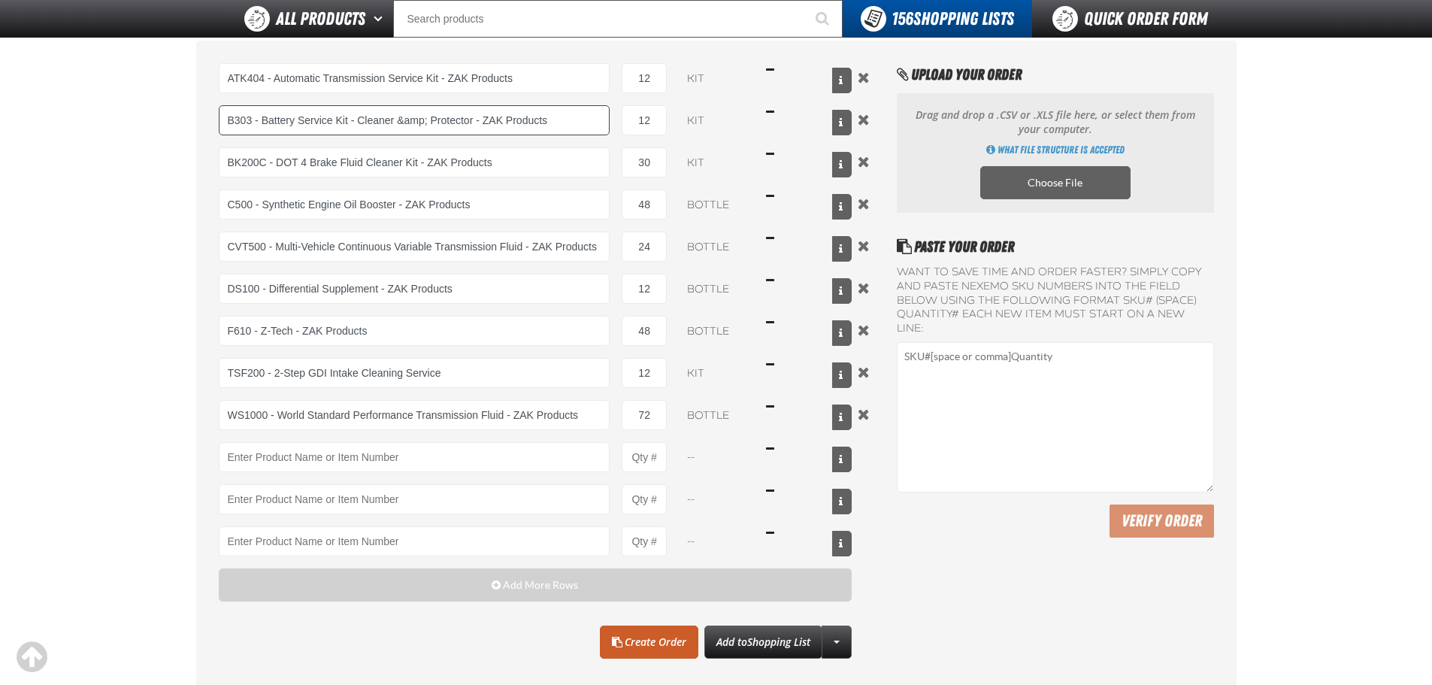
scroll to position [391, 0]
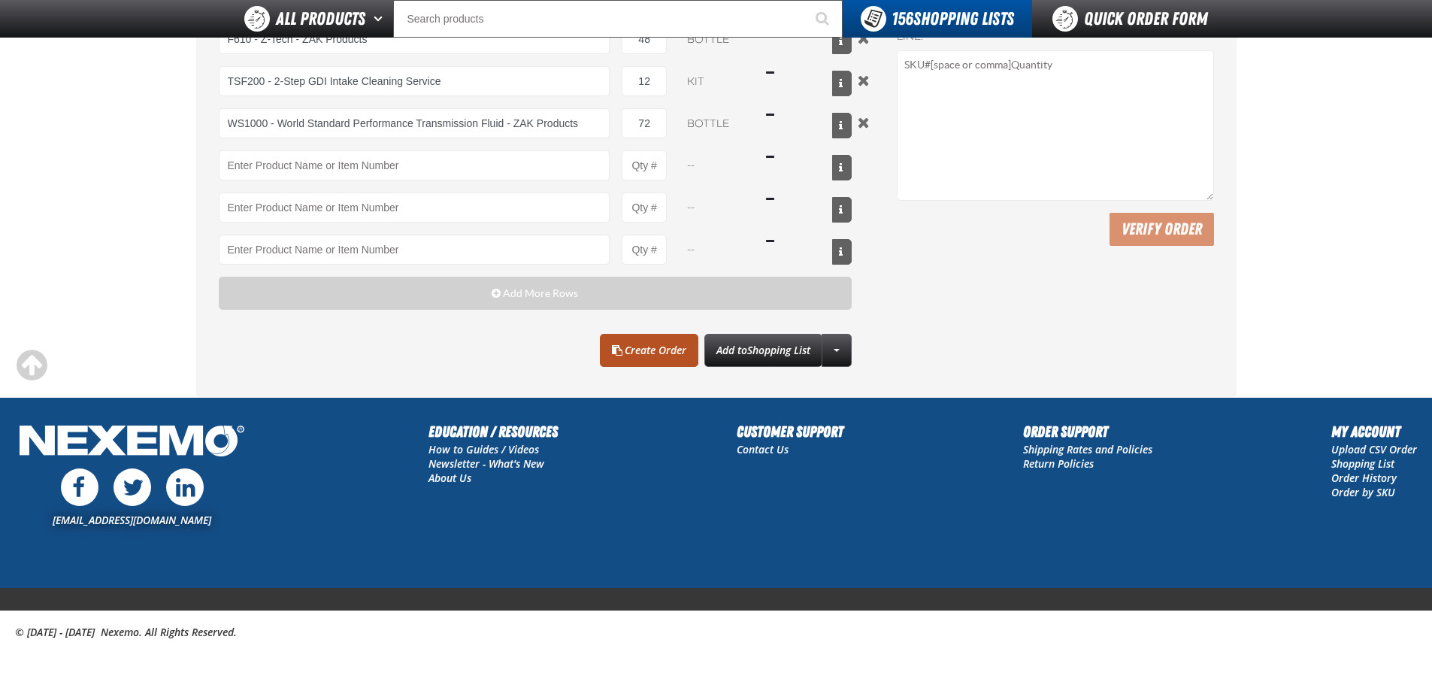
click at [680, 349] on link "Create Order" at bounding box center [649, 350] width 98 height 33
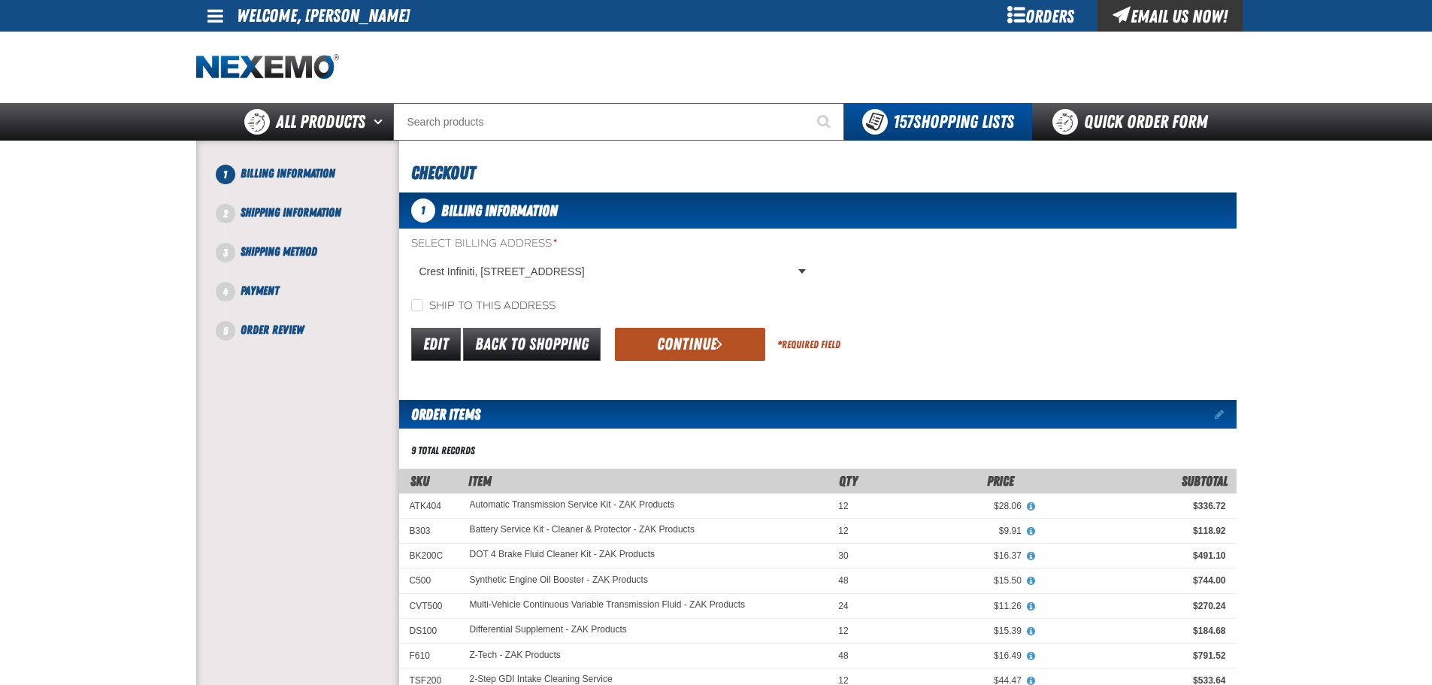
click at [725, 337] on button "Continue" at bounding box center [690, 344] width 150 height 33
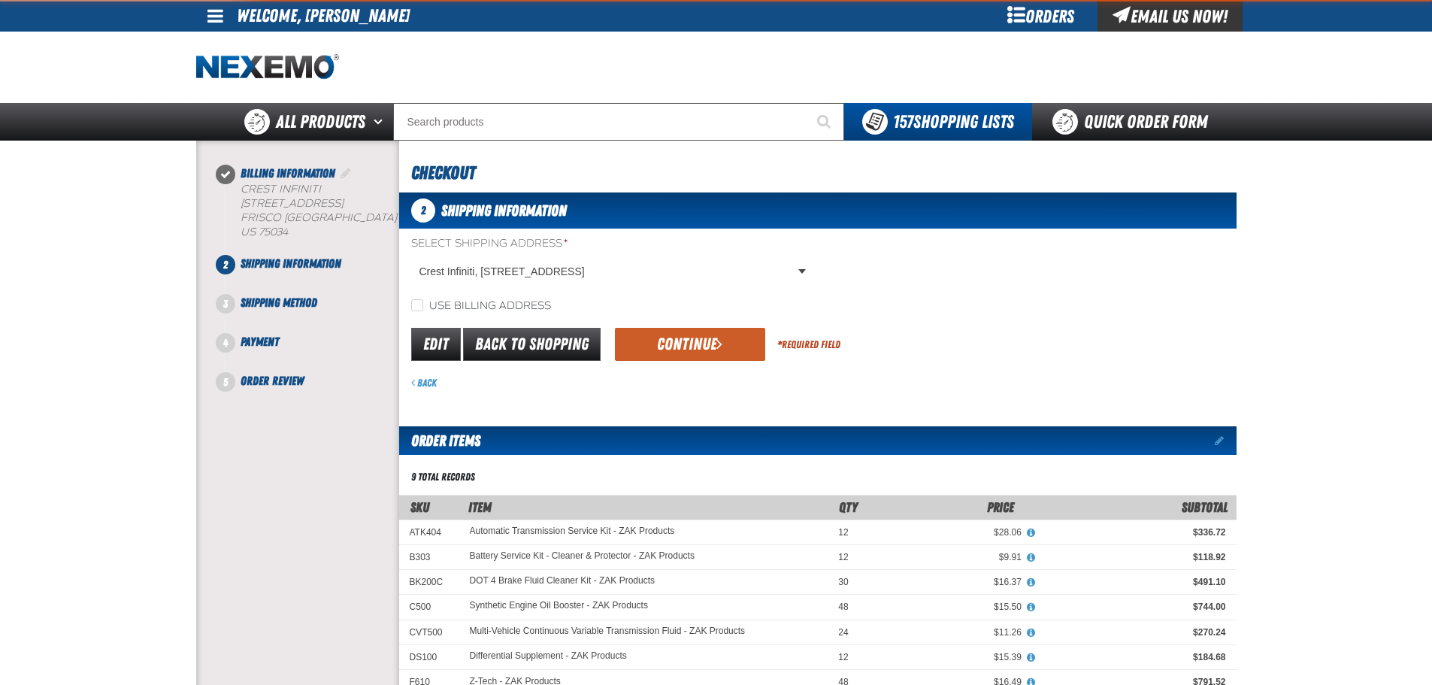
click at [636, 339] on button "Continue" at bounding box center [690, 344] width 150 height 33
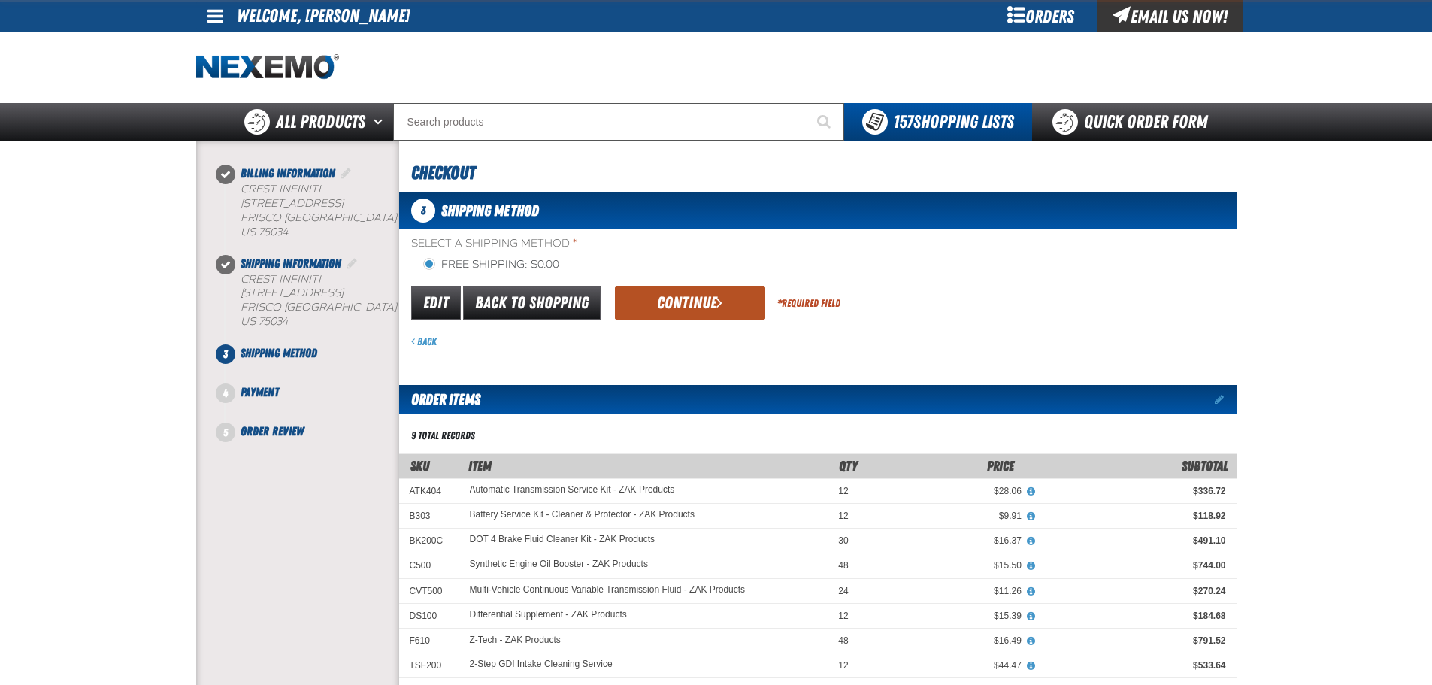
click at [657, 300] on button "Continue" at bounding box center [690, 302] width 150 height 33
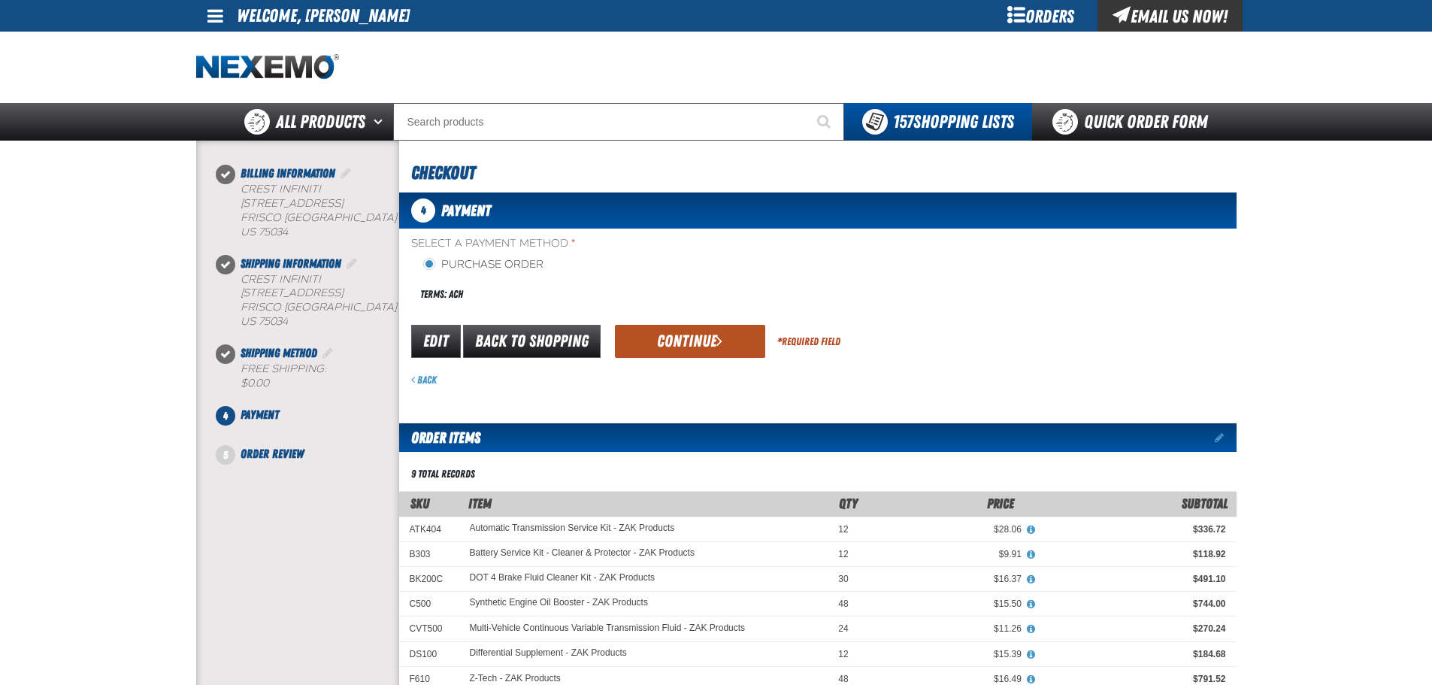
click at [659, 355] on button "Continue" at bounding box center [690, 341] width 150 height 33
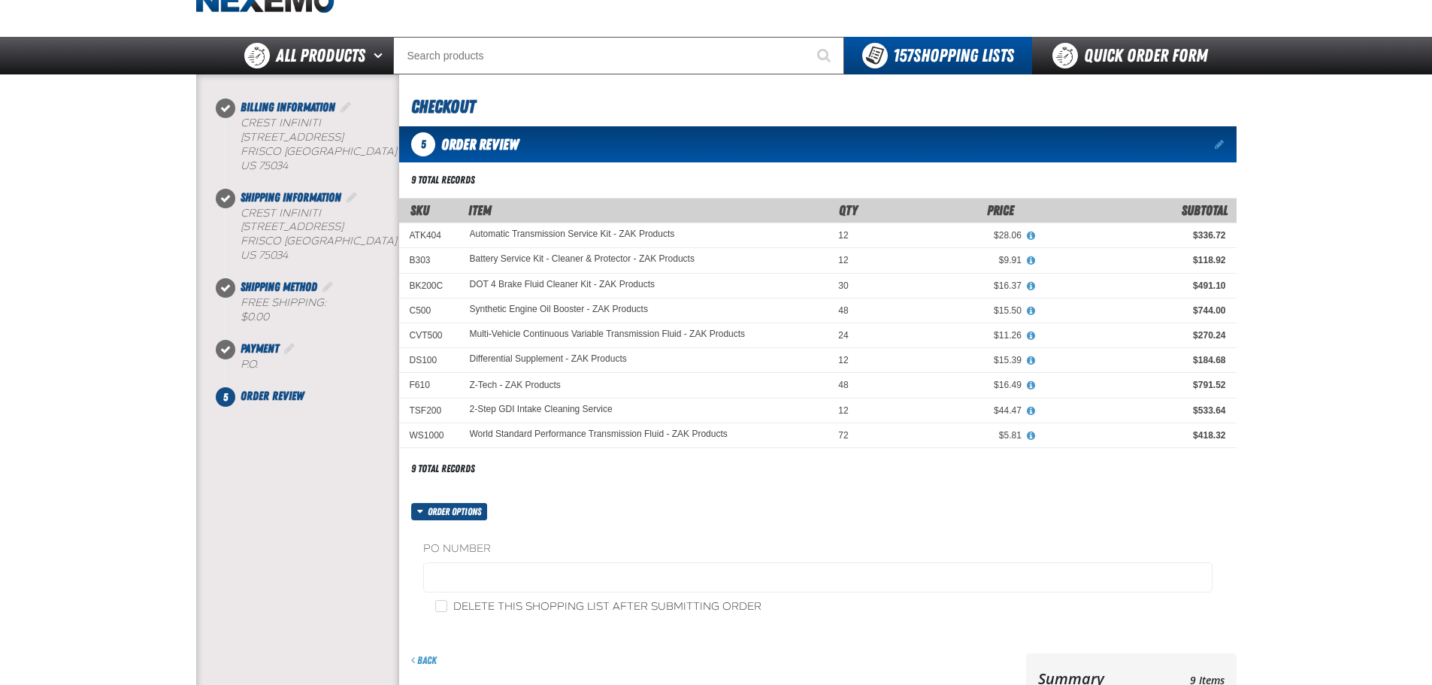
scroll to position [75, 0]
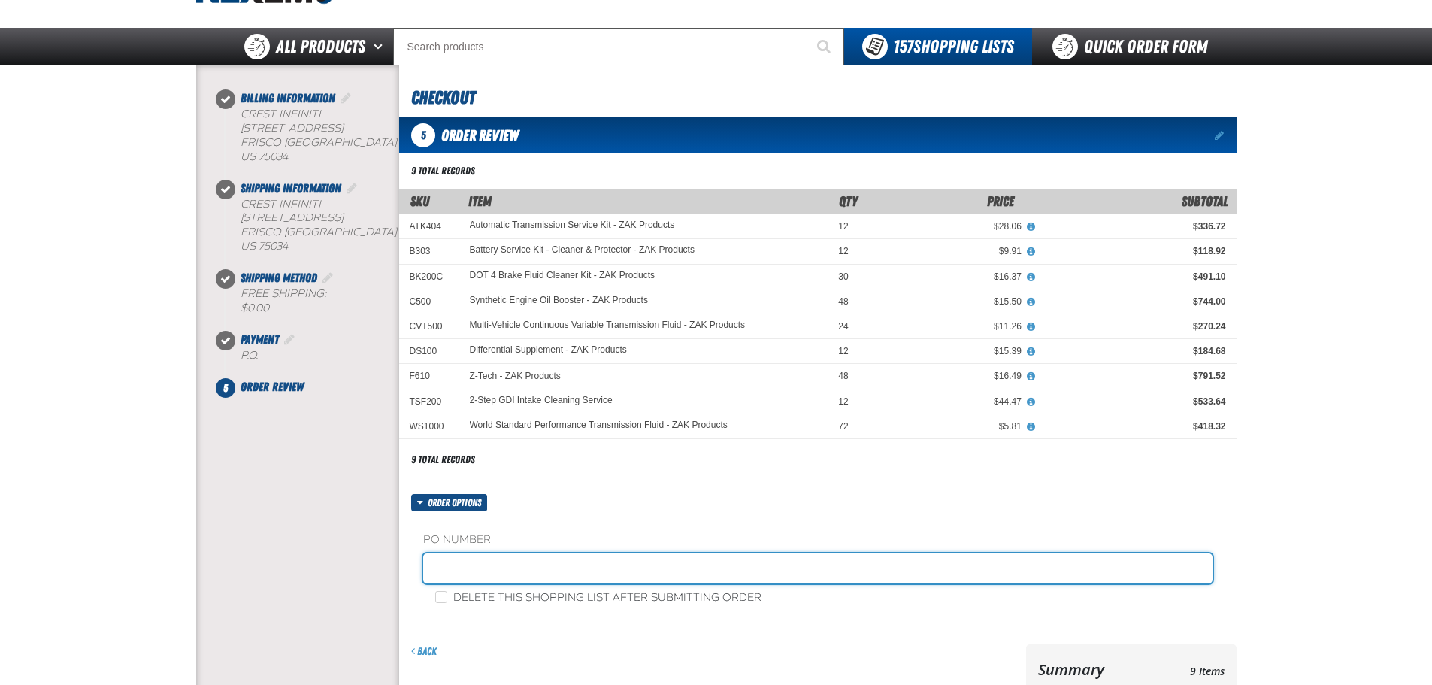
click at [491, 556] on input "text" at bounding box center [817, 568] width 789 height 30
paste input "879671"
type input "879671-BI"
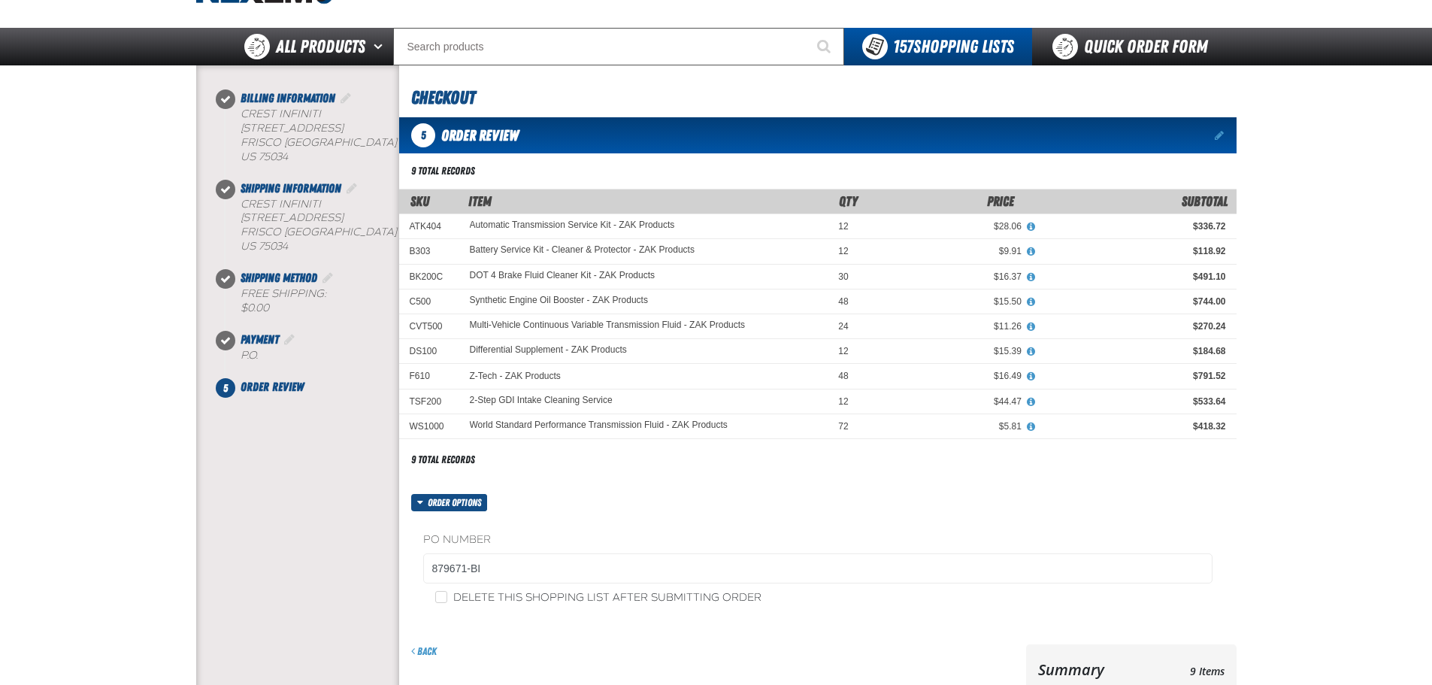
click at [520, 595] on label "Delete this shopping list after submitting order" at bounding box center [598, 598] width 326 height 14
click at [447, 595] on input "Delete this shopping list after submitting order" at bounding box center [441, 597] width 12 height 12
checkbox input "true"
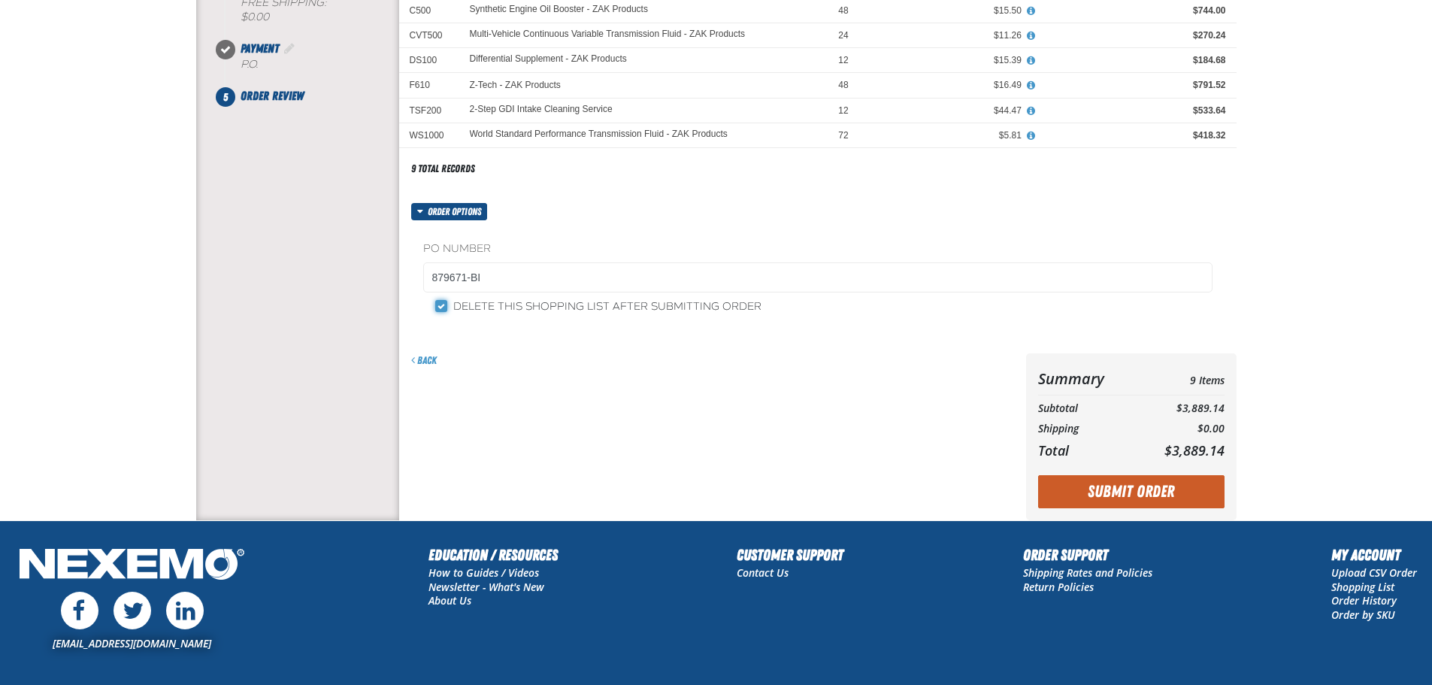
scroll to position [376, 0]
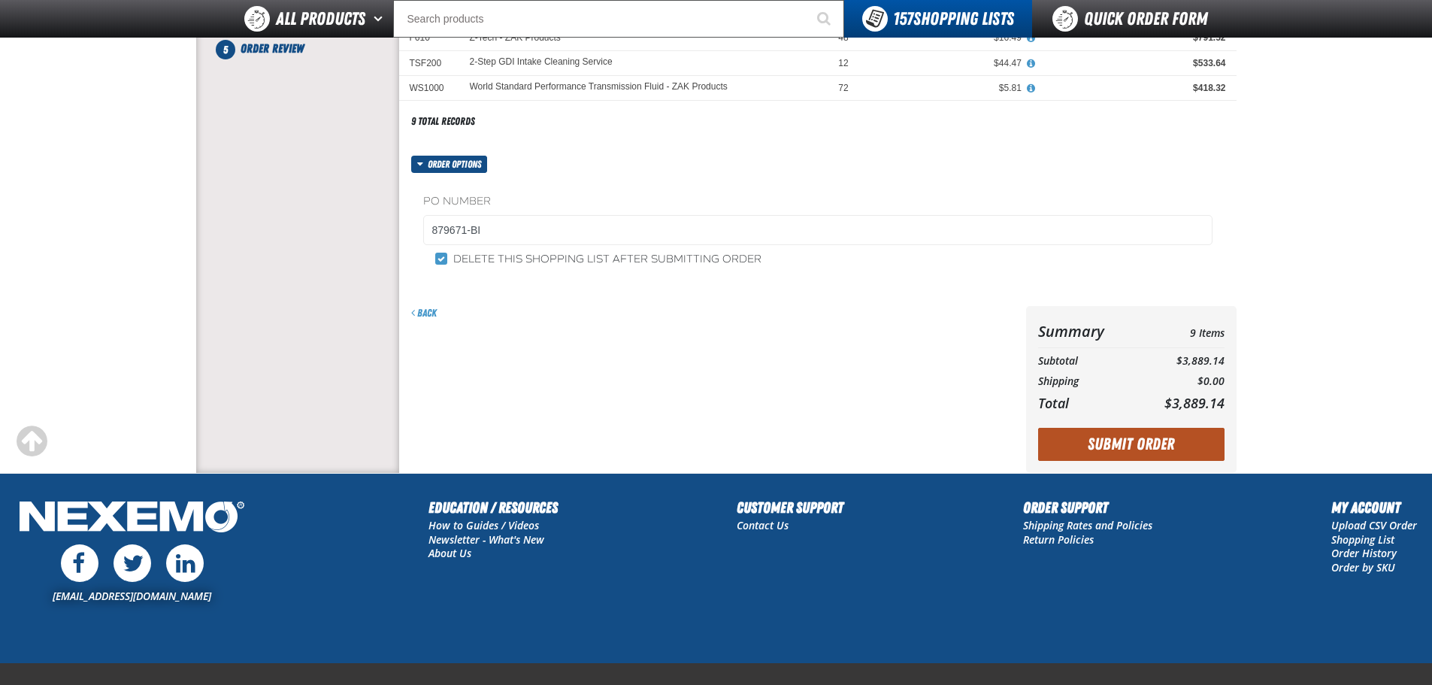
click at [1133, 436] on button "Submit Order" at bounding box center [1131, 444] width 186 height 33
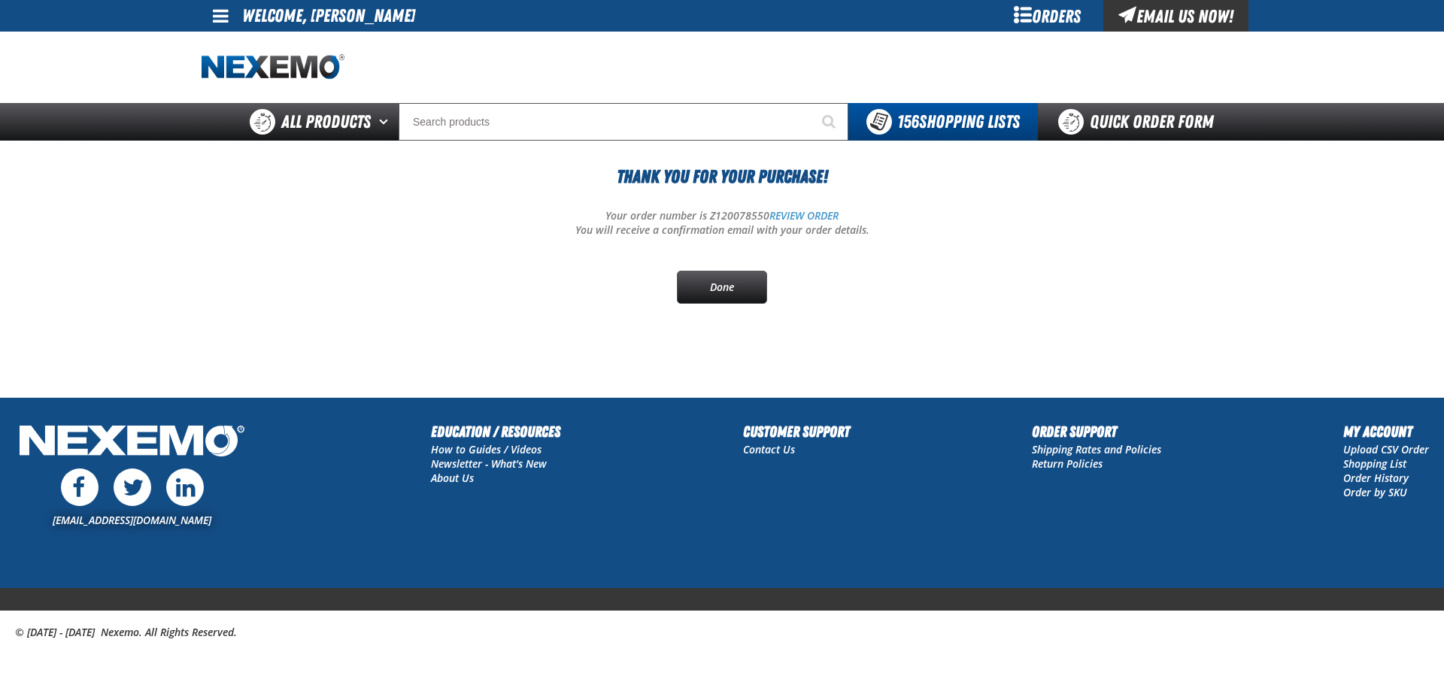
click at [728, 221] on p "Your order number is Z120078550 REVIEW ORDER" at bounding box center [721, 216] width 1041 height 14
copy p "Z120078550"
click at [489, 203] on div "Thank You For Your Purchase! Your order number is Z120078550 REVIEW ORDER You w…" at bounding box center [721, 233] width 1041 height 141
